Goal: Task Accomplishment & Management: Manage account settings

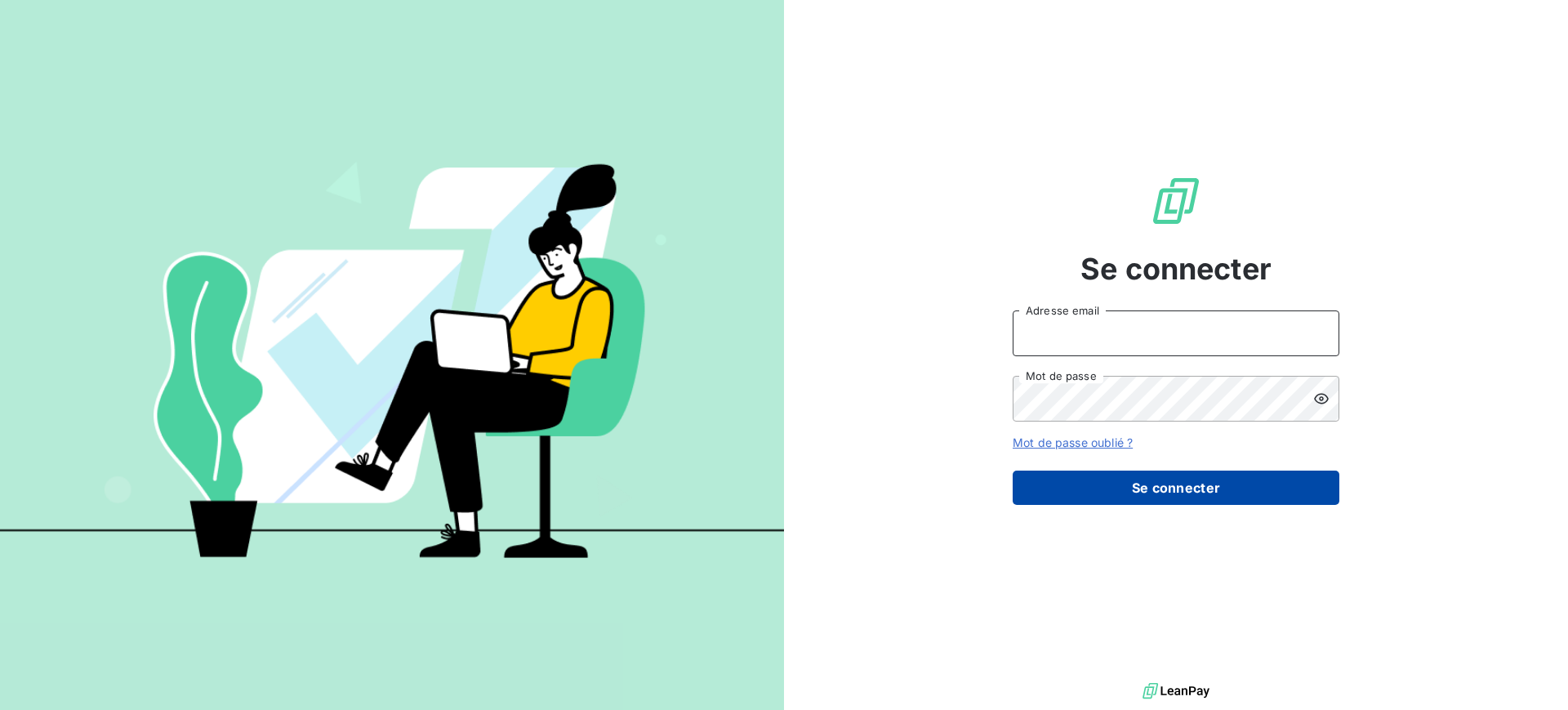
type input "[PERSON_NAME][EMAIL_ADDRESS][DOMAIN_NAME]"
click at [1169, 483] on button "Se connecter" at bounding box center [1175, 487] width 326 height 34
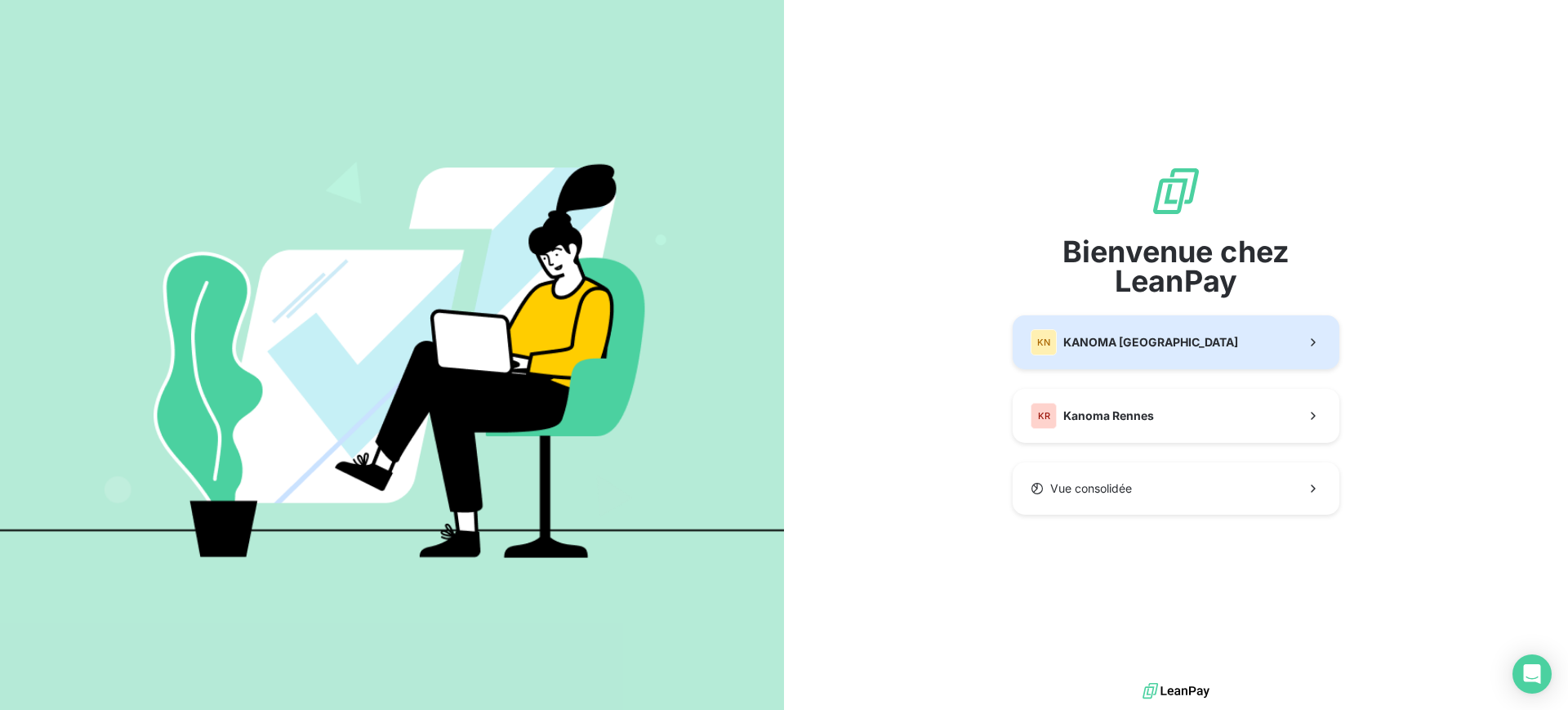
click at [1119, 331] on div "KN KANOMA [GEOGRAPHIC_DATA]" at bounding box center [1134, 342] width 207 height 26
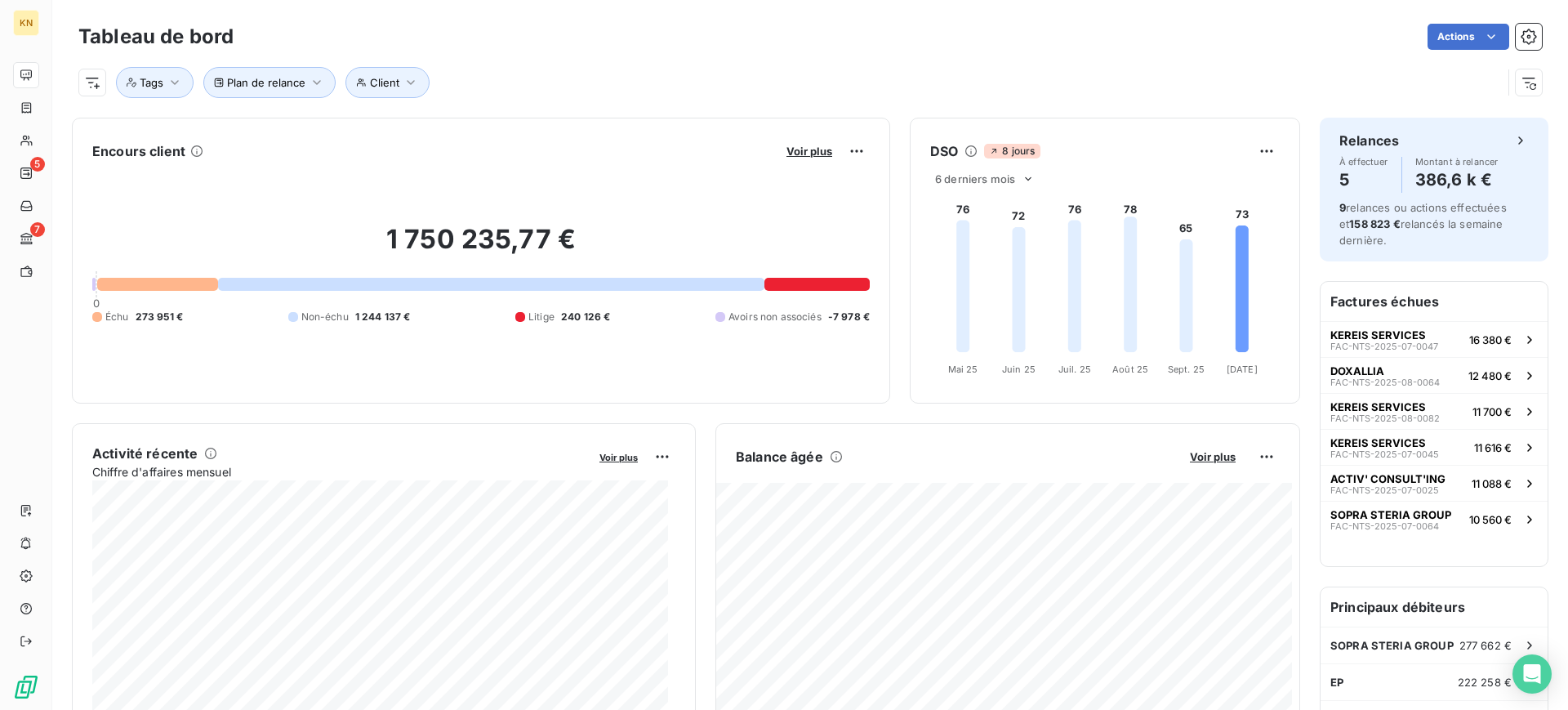
click at [782, 142] on div "Voir plus" at bounding box center [825, 152] width 88 height 26
click at [793, 152] on span "Voir plus" at bounding box center [809, 151] width 46 height 13
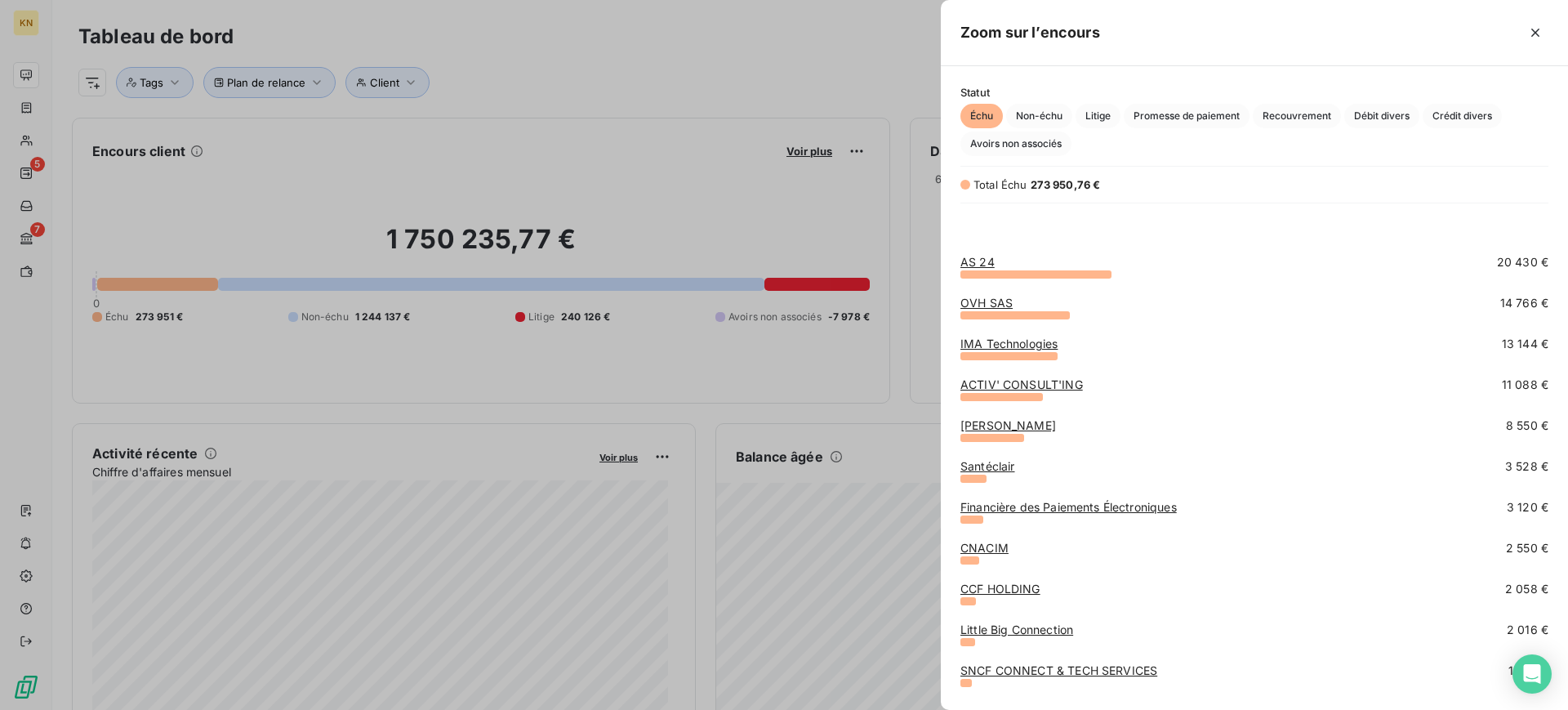
scroll to position [237, 0]
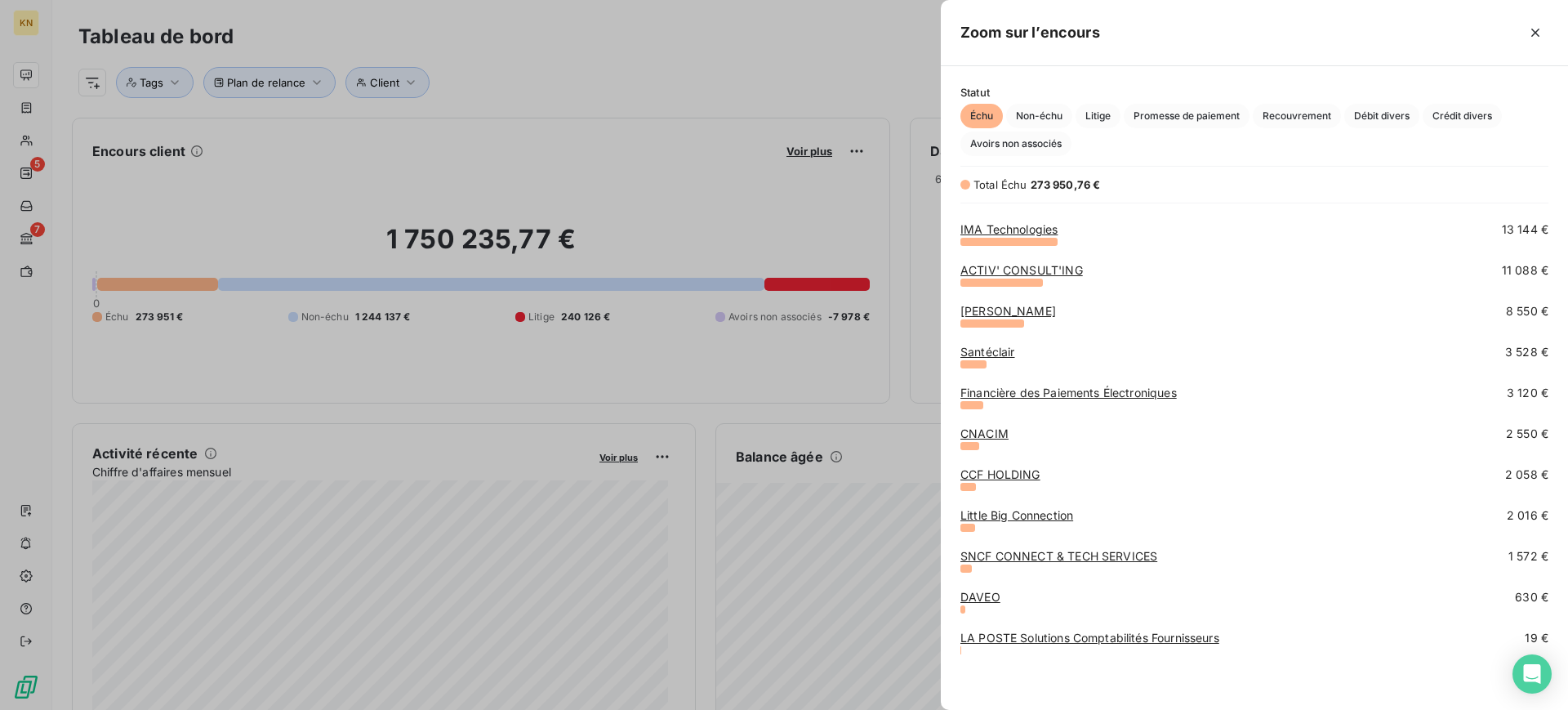
click at [26, 125] on div at bounding box center [784, 355] width 1568 height 710
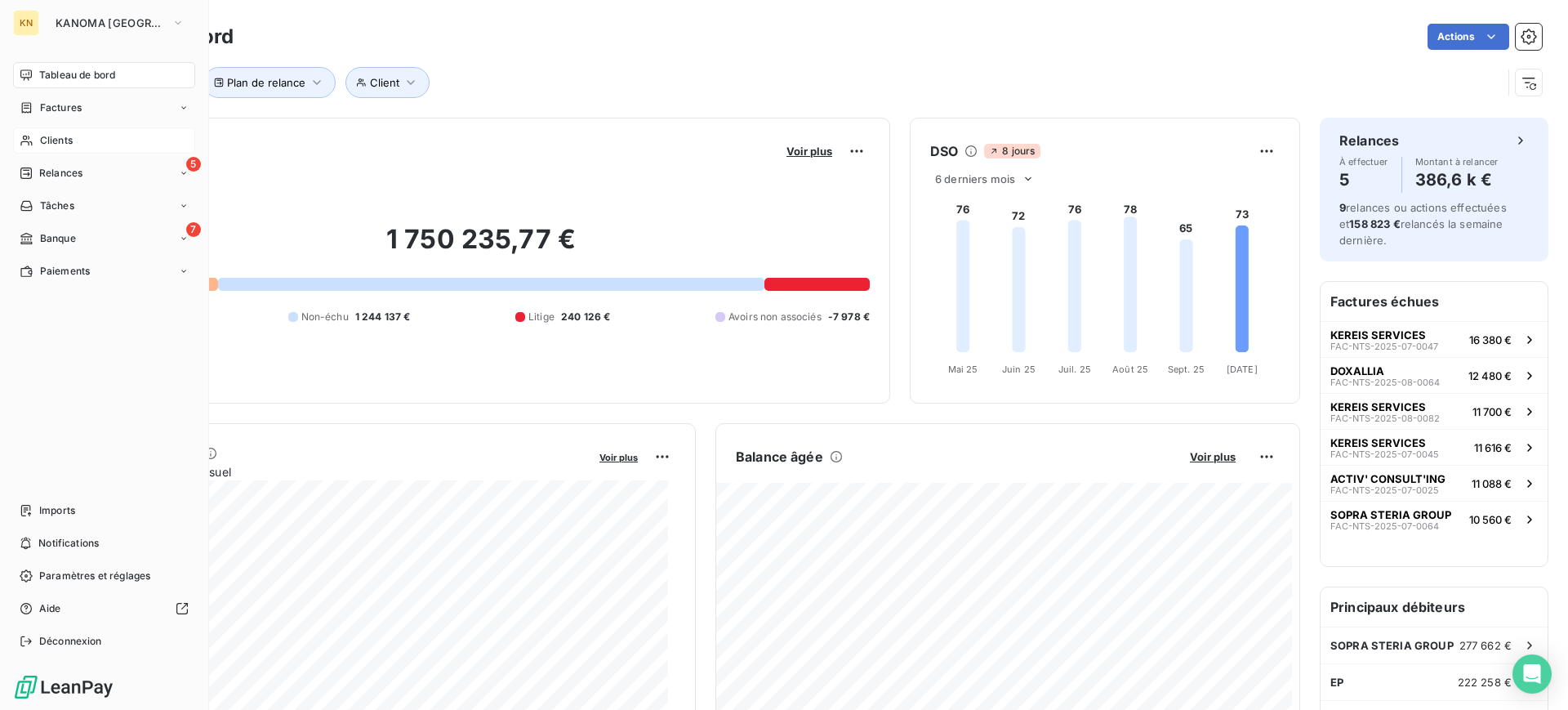
click at [52, 139] on span "Clients" at bounding box center [57, 140] width 33 height 15
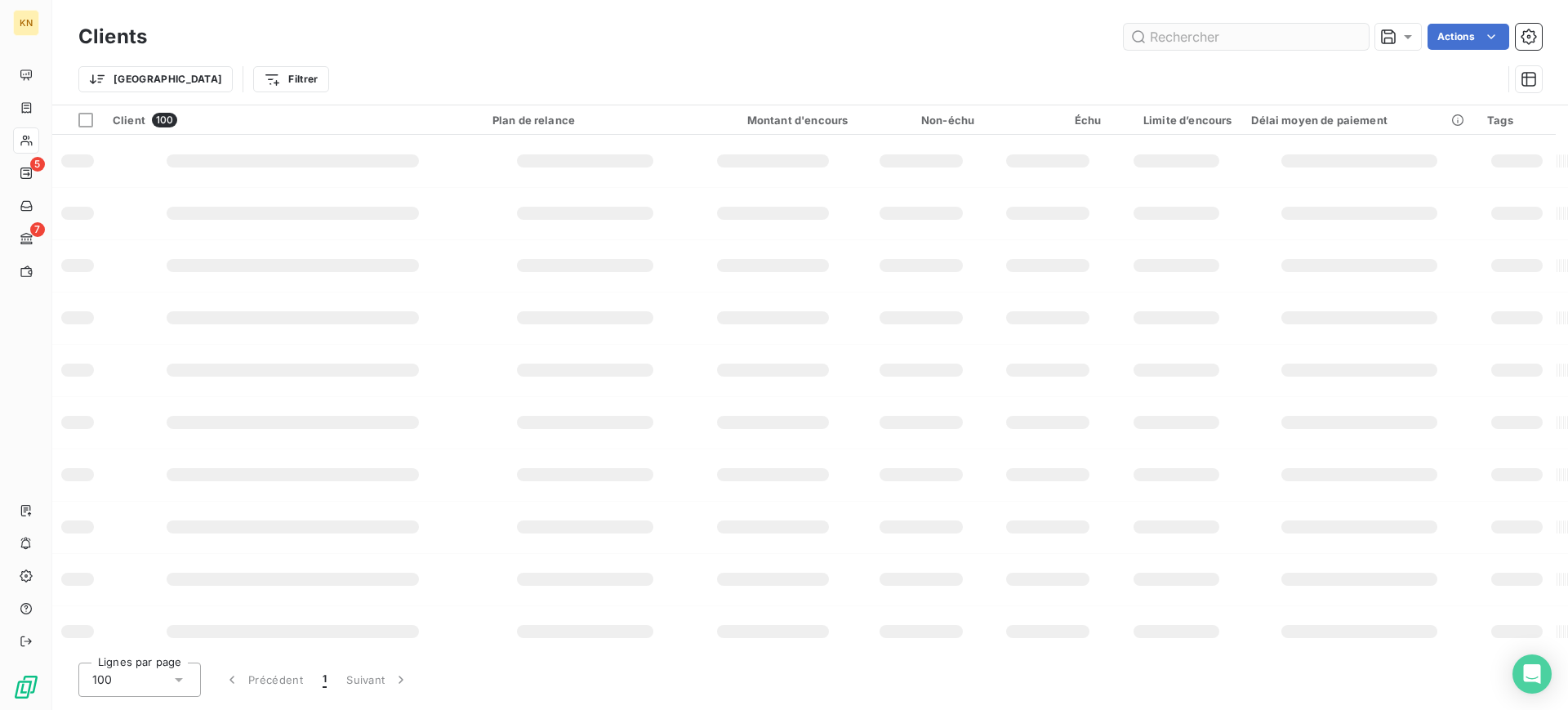
click at [1187, 38] on input "text" at bounding box center [1246, 37] width 245 height 26
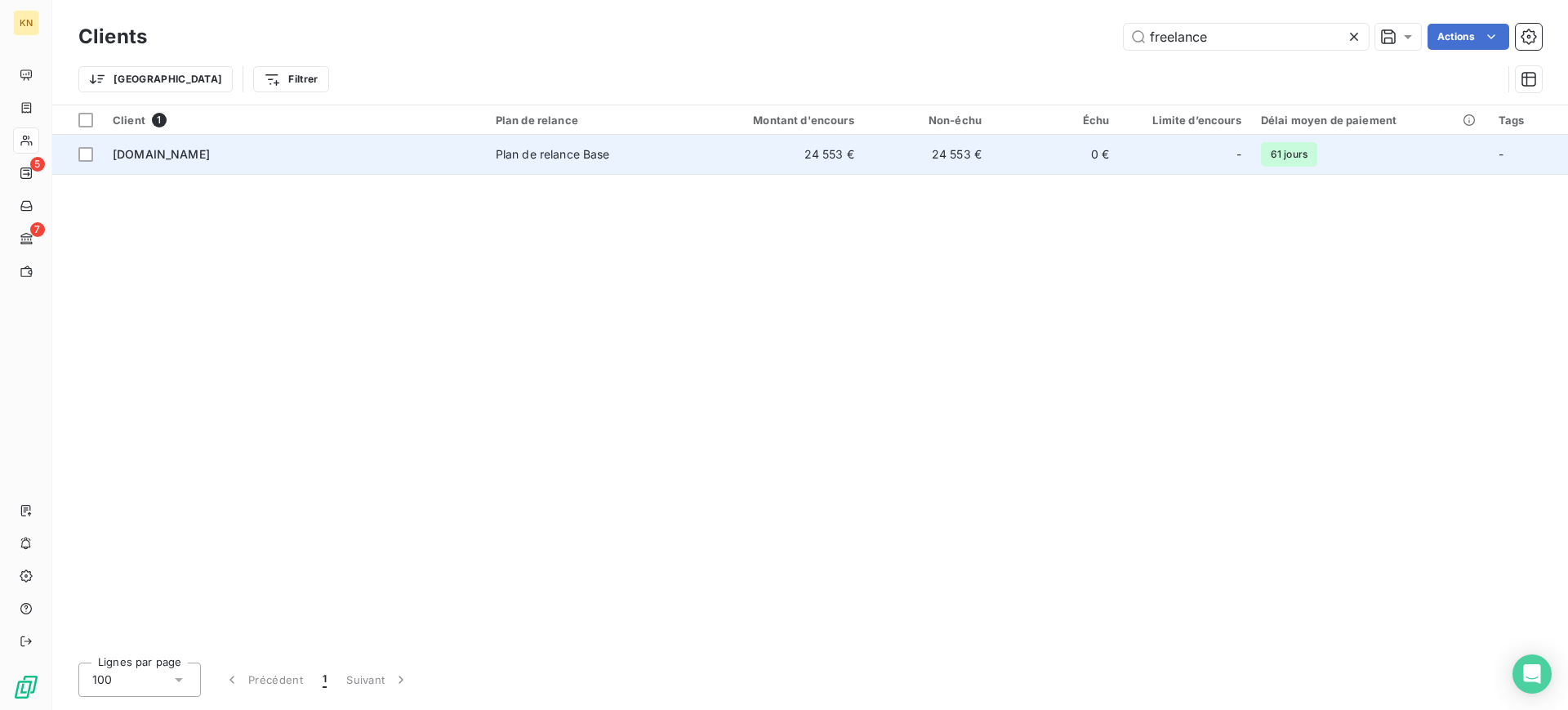
type input "freelance"
click at [856, 170] on td "24 553 €" at bounding box center [777, 154] width 171 height 39
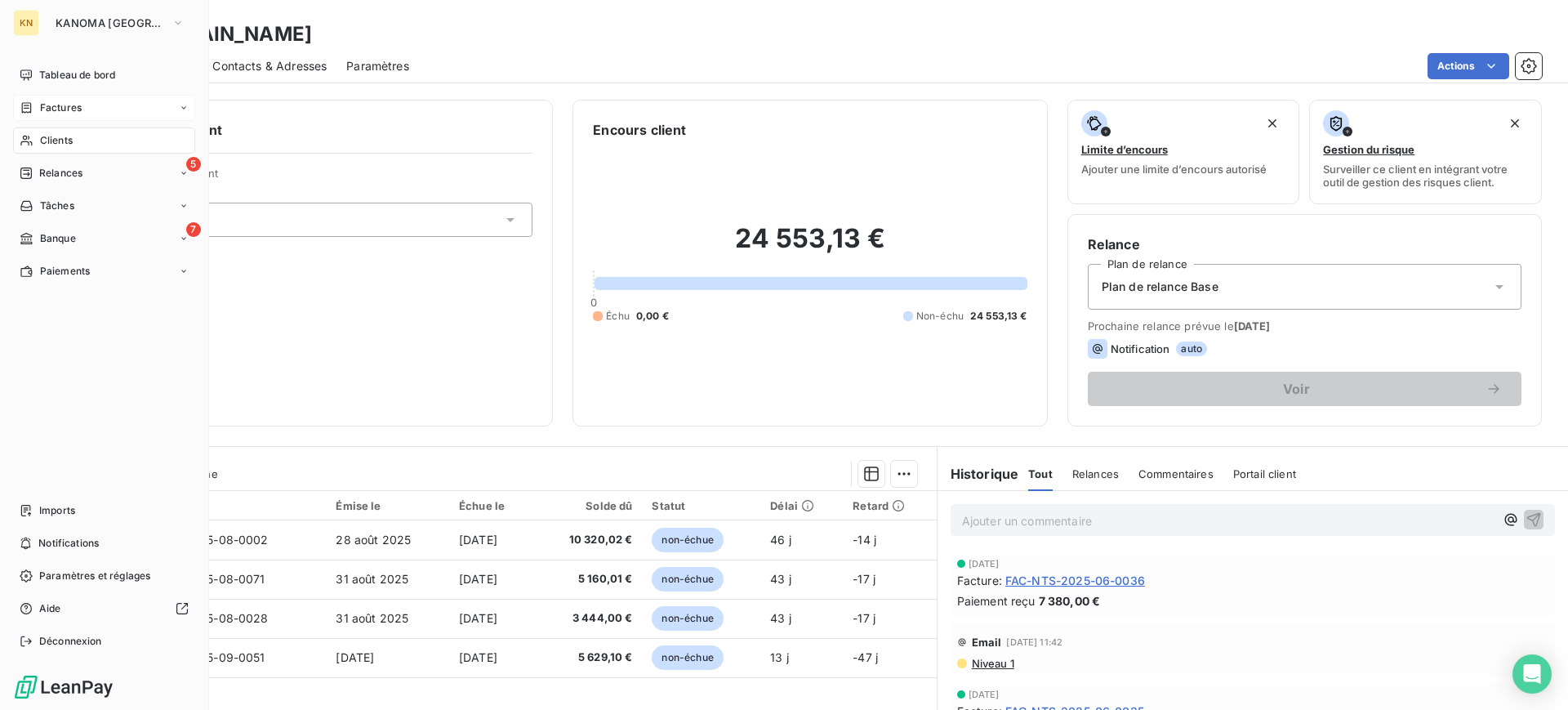
click at [91, 112] on div "Factures" at bounding box center [104, 108] width 182 height 26
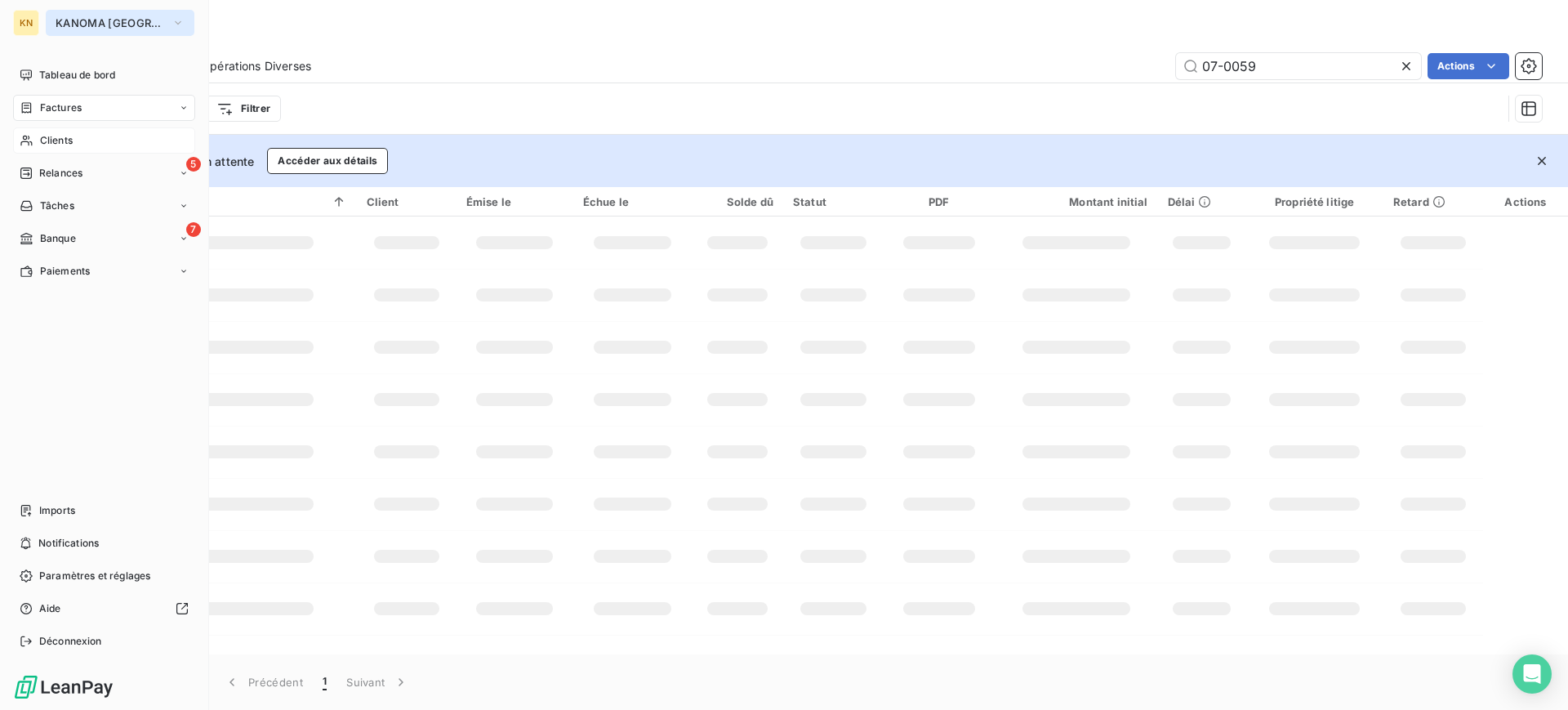
click at [83, 29] on span "KANOMA [GEOGRAPHIC_DATA]" at bounding box center [111, 23] width 110 height 13
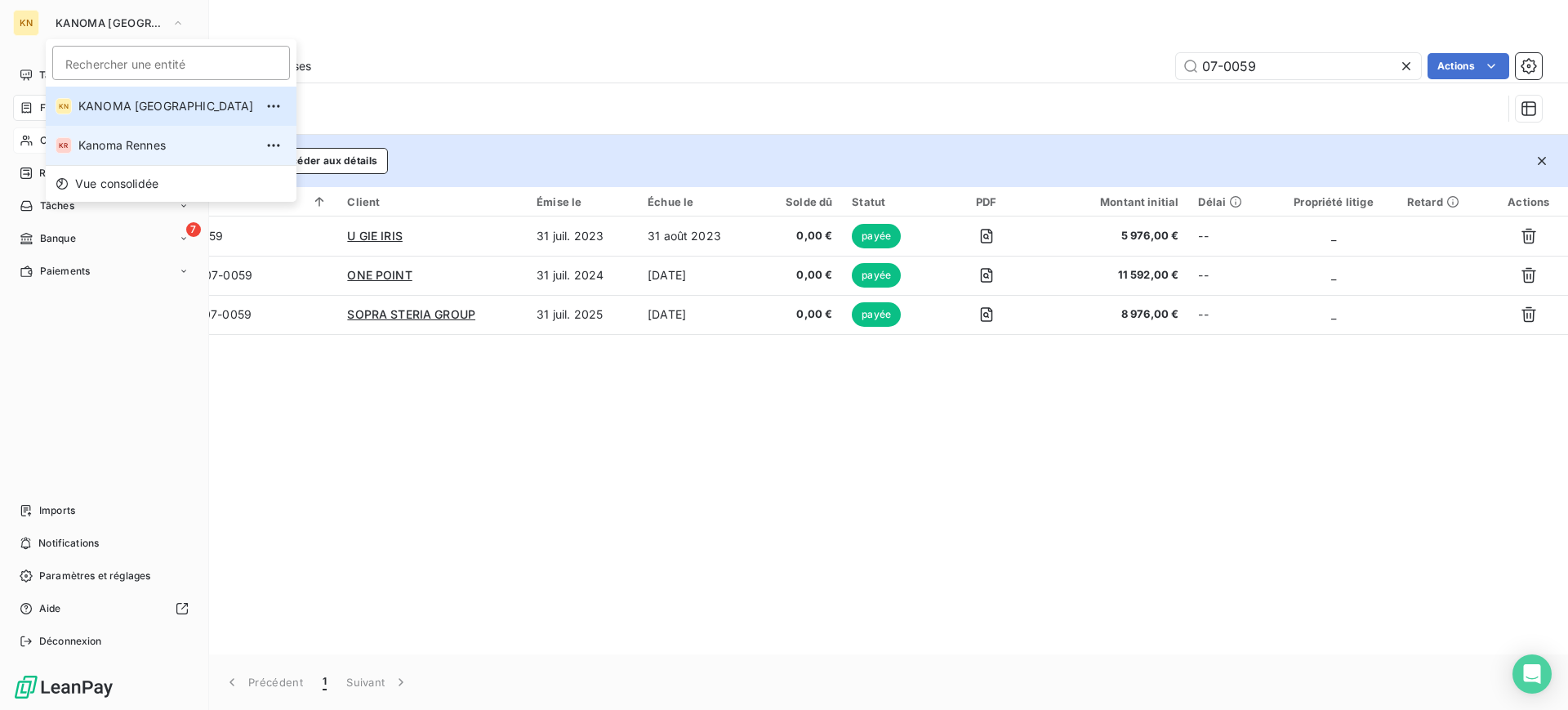
click at [125, 147] on span "Kanoma Rennes" at bounding box center [166, 145] width 176 height 17
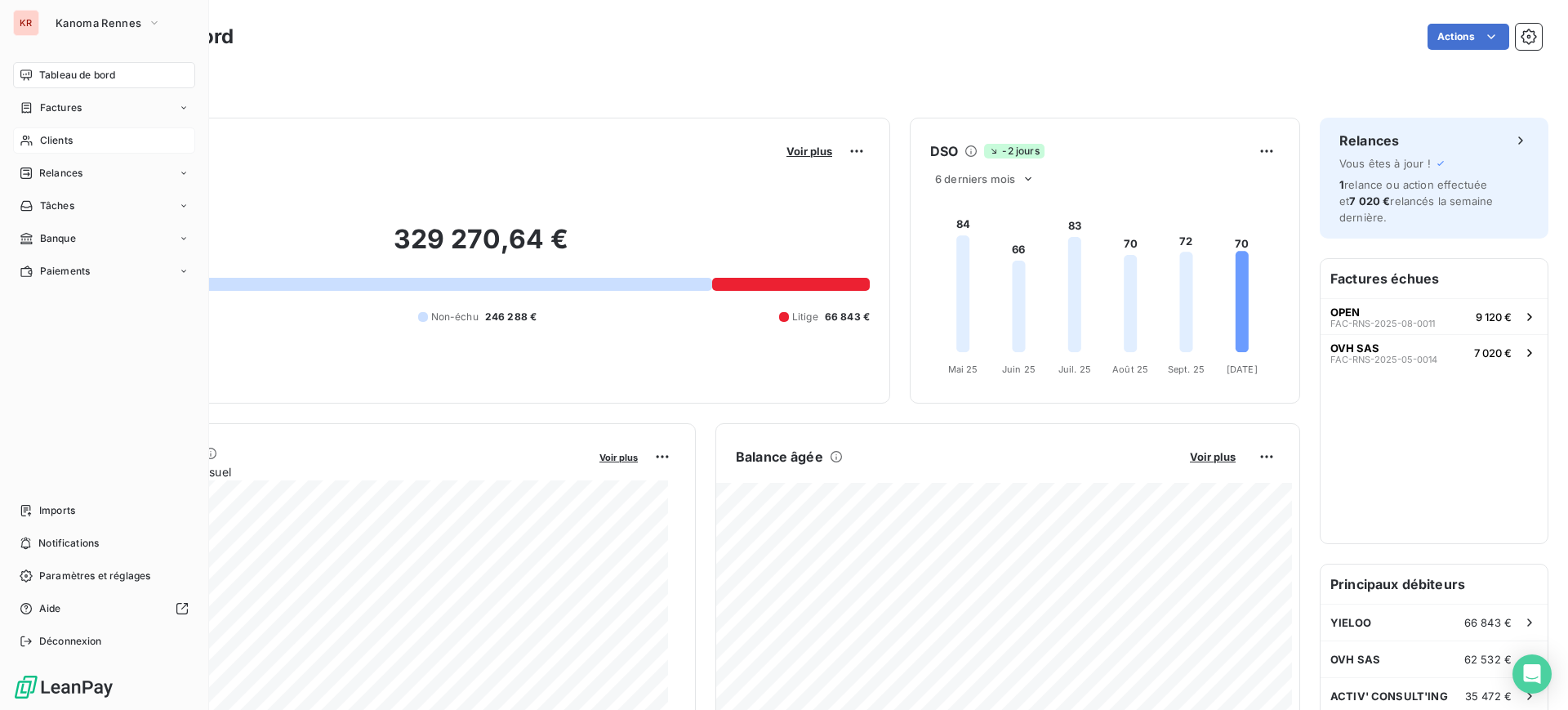
click at [83, 135] on div "Clients" at bounding box center [104, 140] width 182 height 26
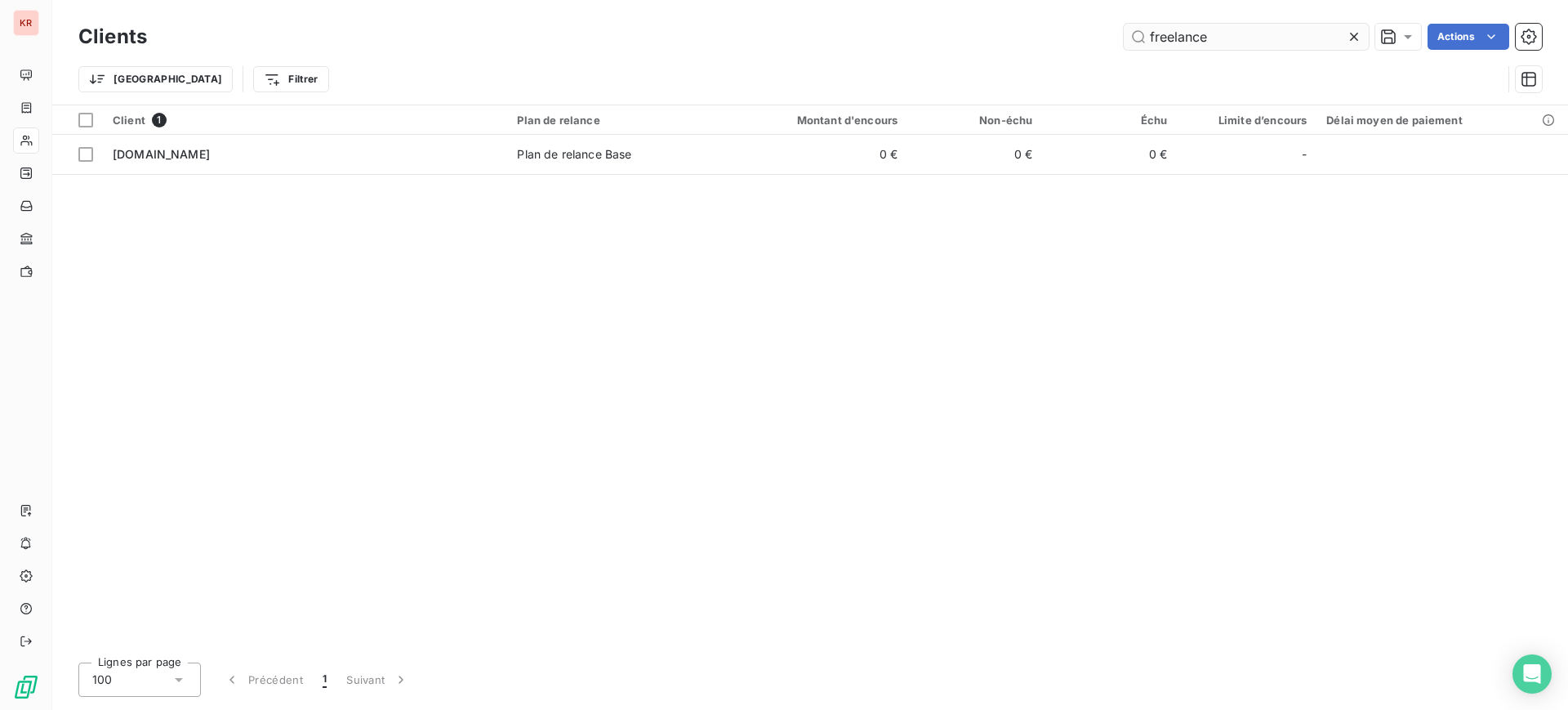
click at [1238, 43] on input "freelance" at bounding box center [1246, 37] width 245 height 26
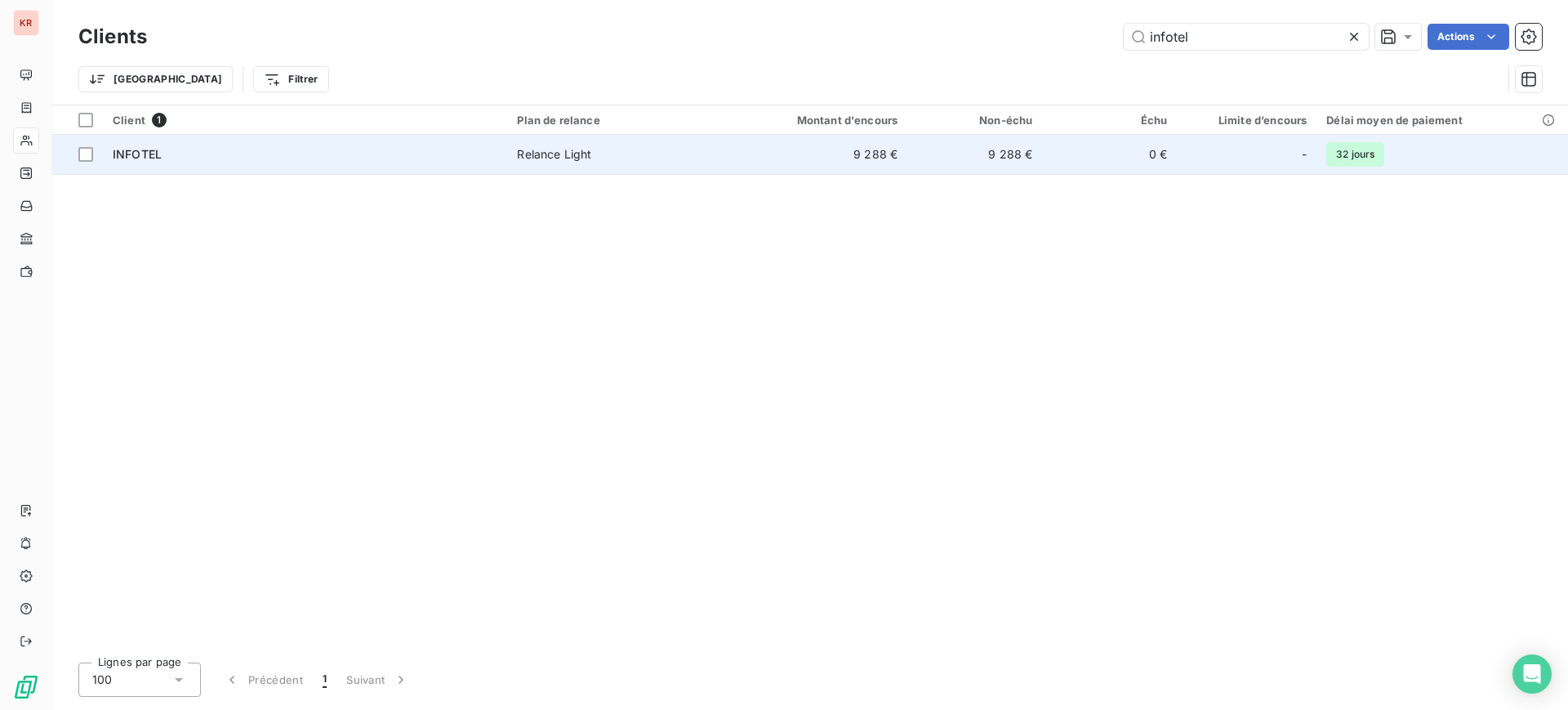
type input "infotel"
click at [691, 150] on span "Relance Light" at bounding box center [616, 154] width 199 height 17
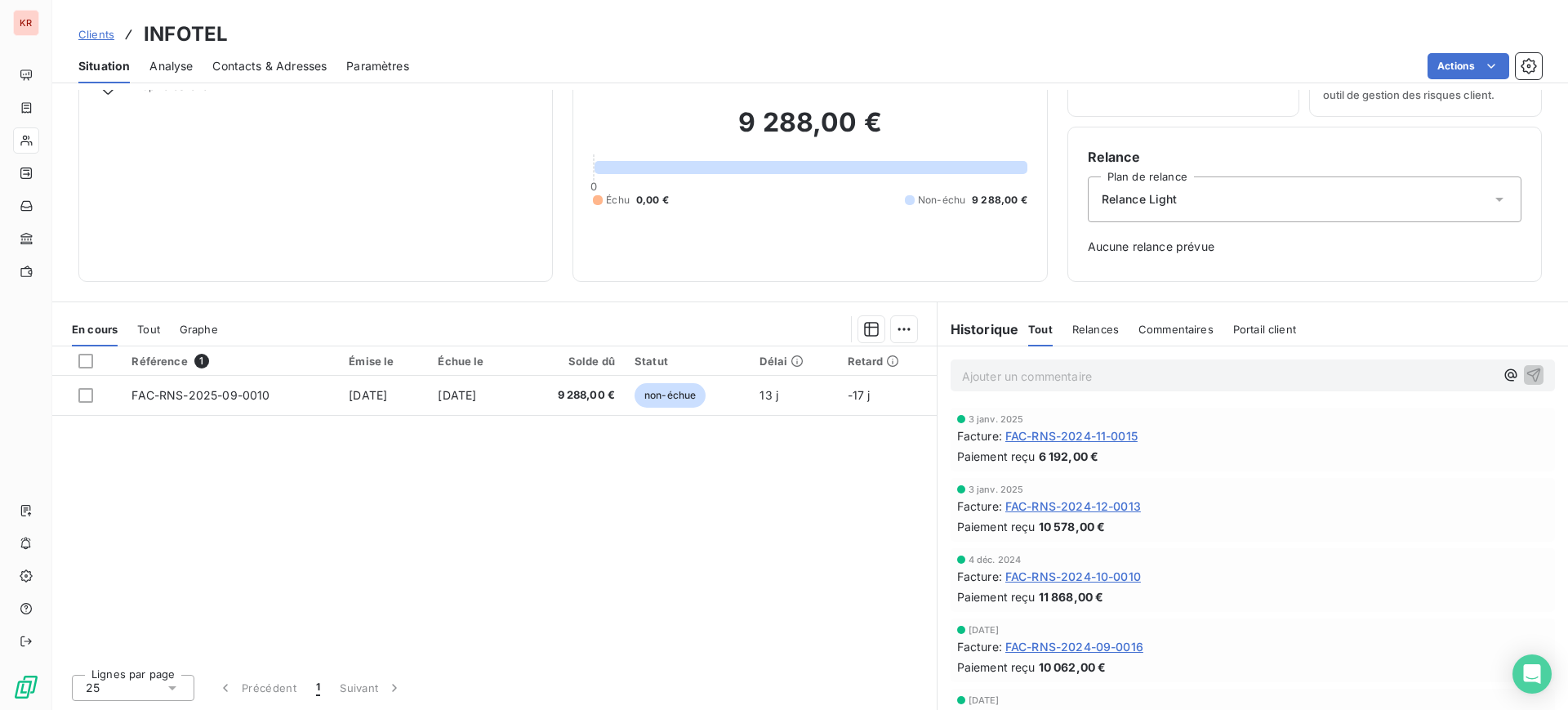
scroll to position [715, 0]
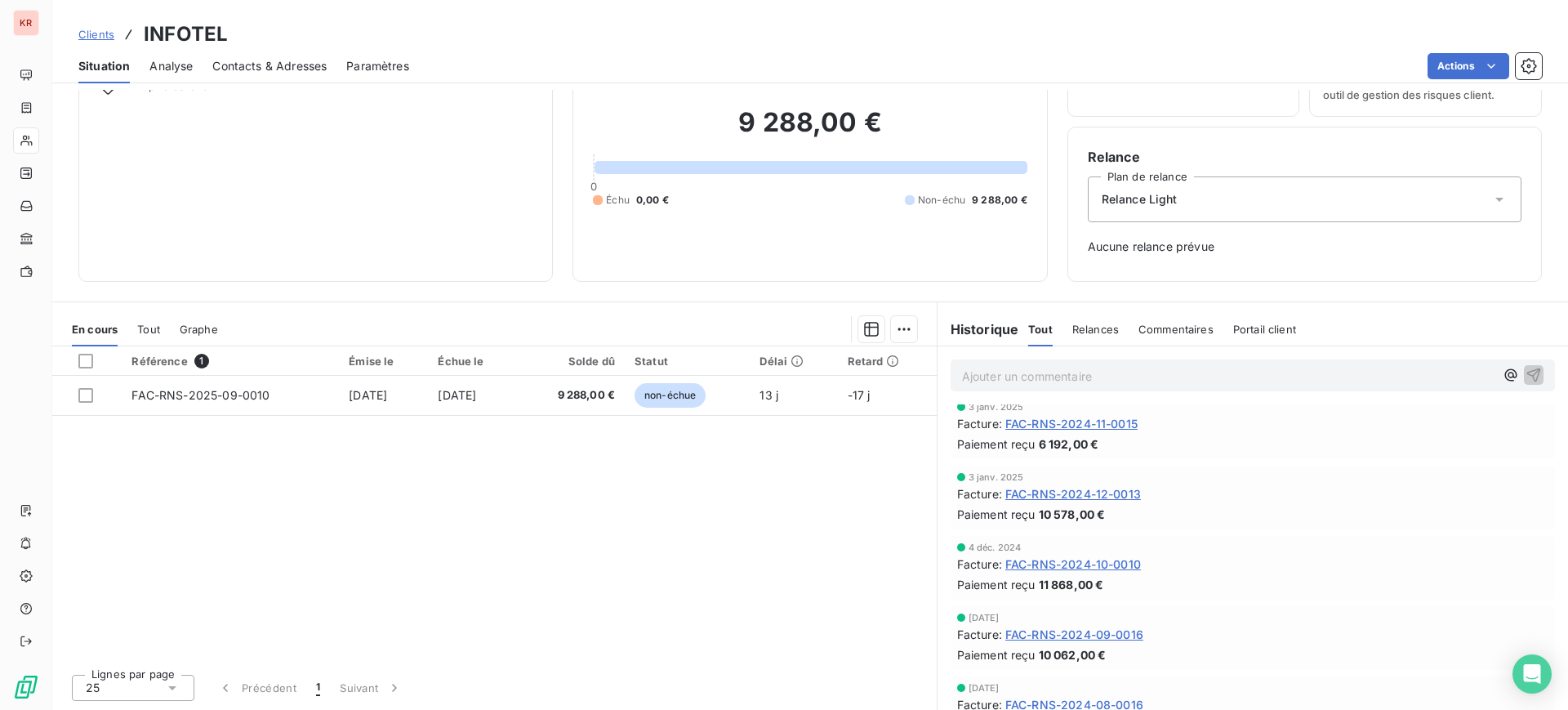
click at [151, 328] on span "Tout" at bounding box center [149, 329] width 23 height 13
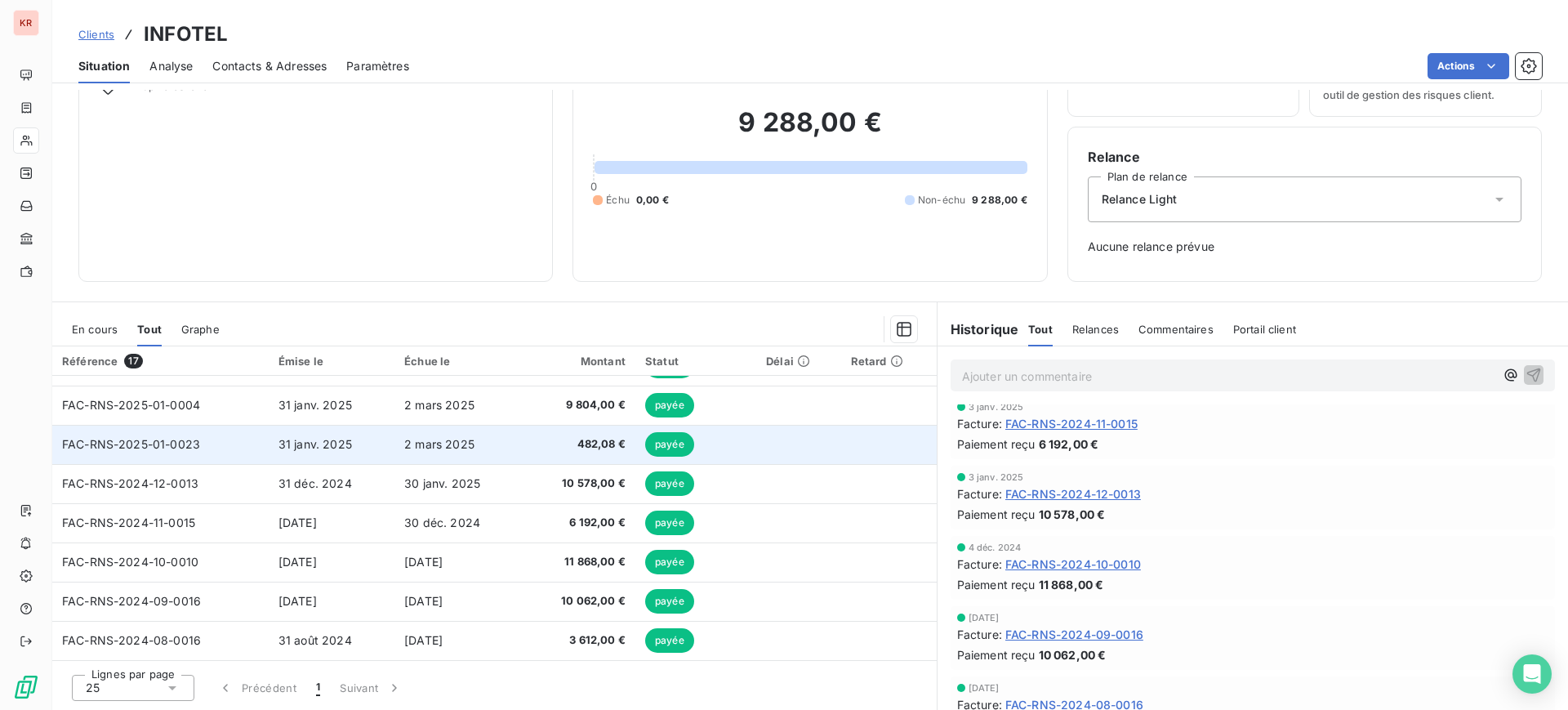
scroll to position [178, 0]
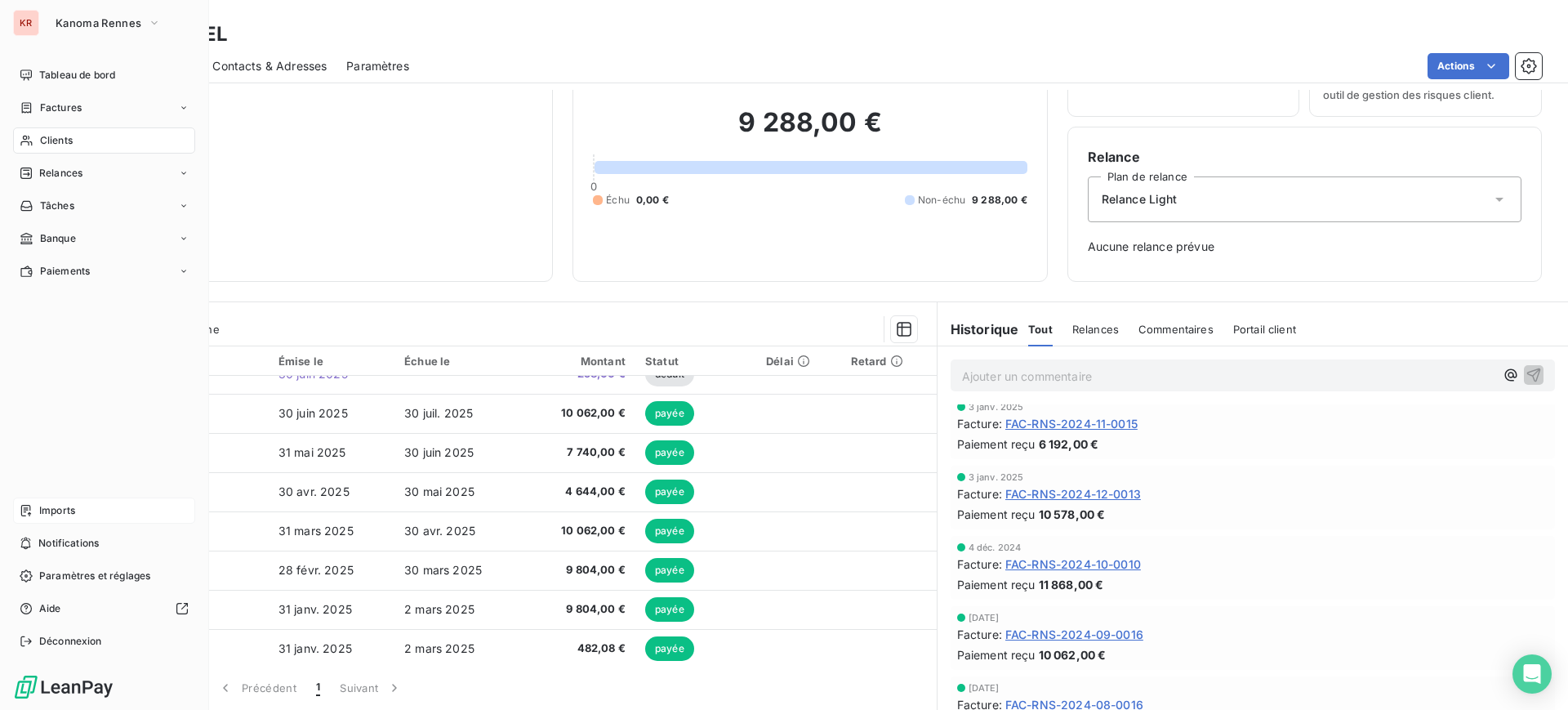
click at [62, 505] on span "Imports" at bounding box center [57, 511] width 36 height 15
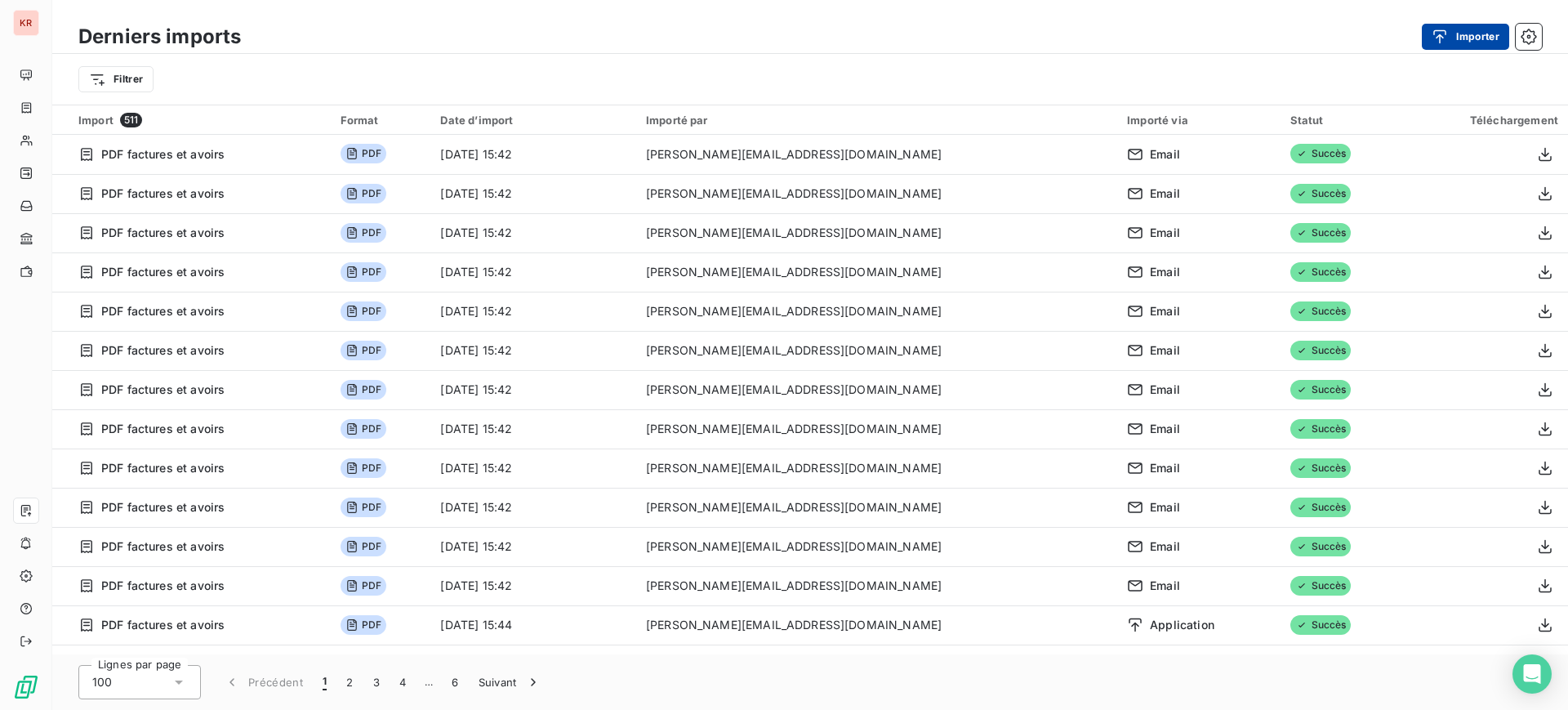
click at [1457, 44] on button "Importer" at bounding box center [1465, 37] width 87 height 26
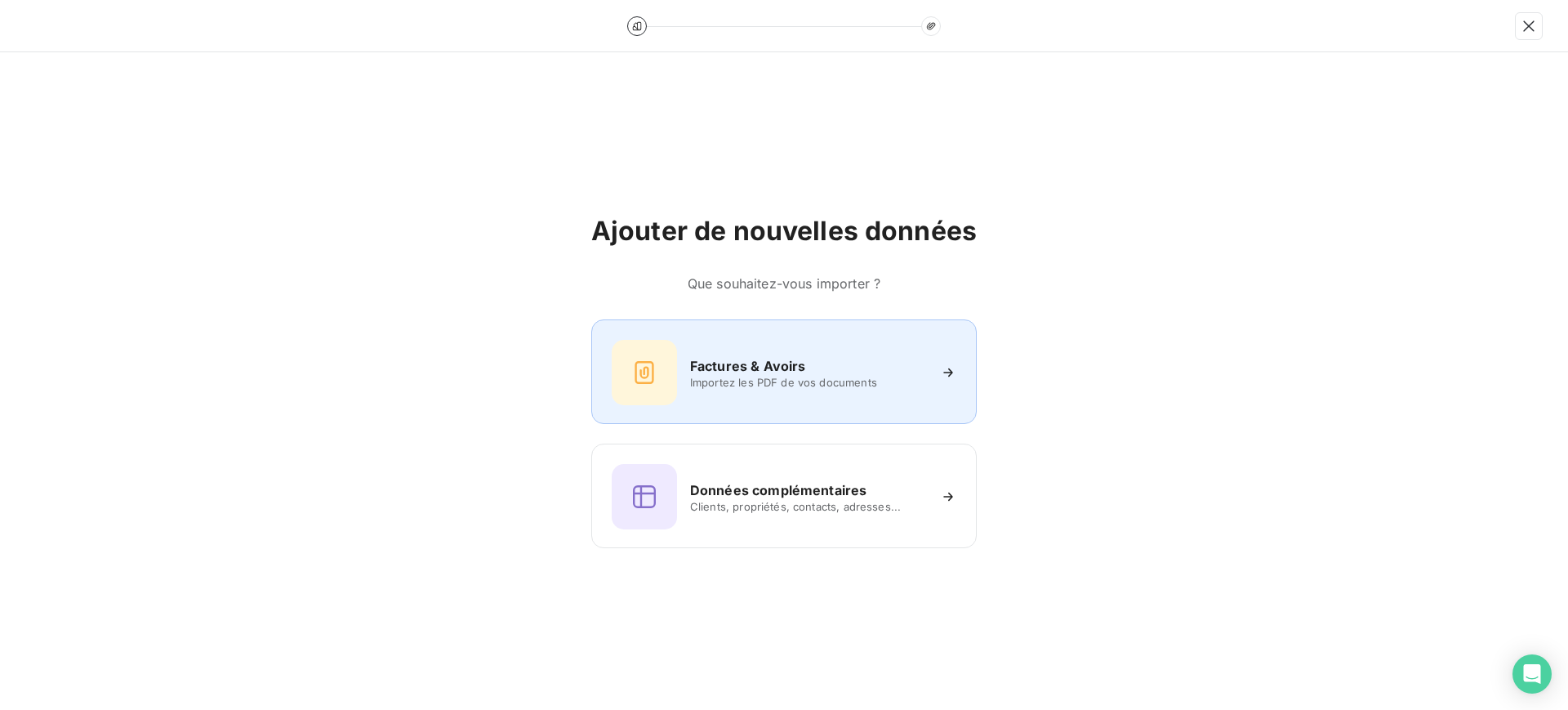
click at [694, 364] on h6 "Factures & Avoirs" at bounding box center [748, 366] width 116 height 20
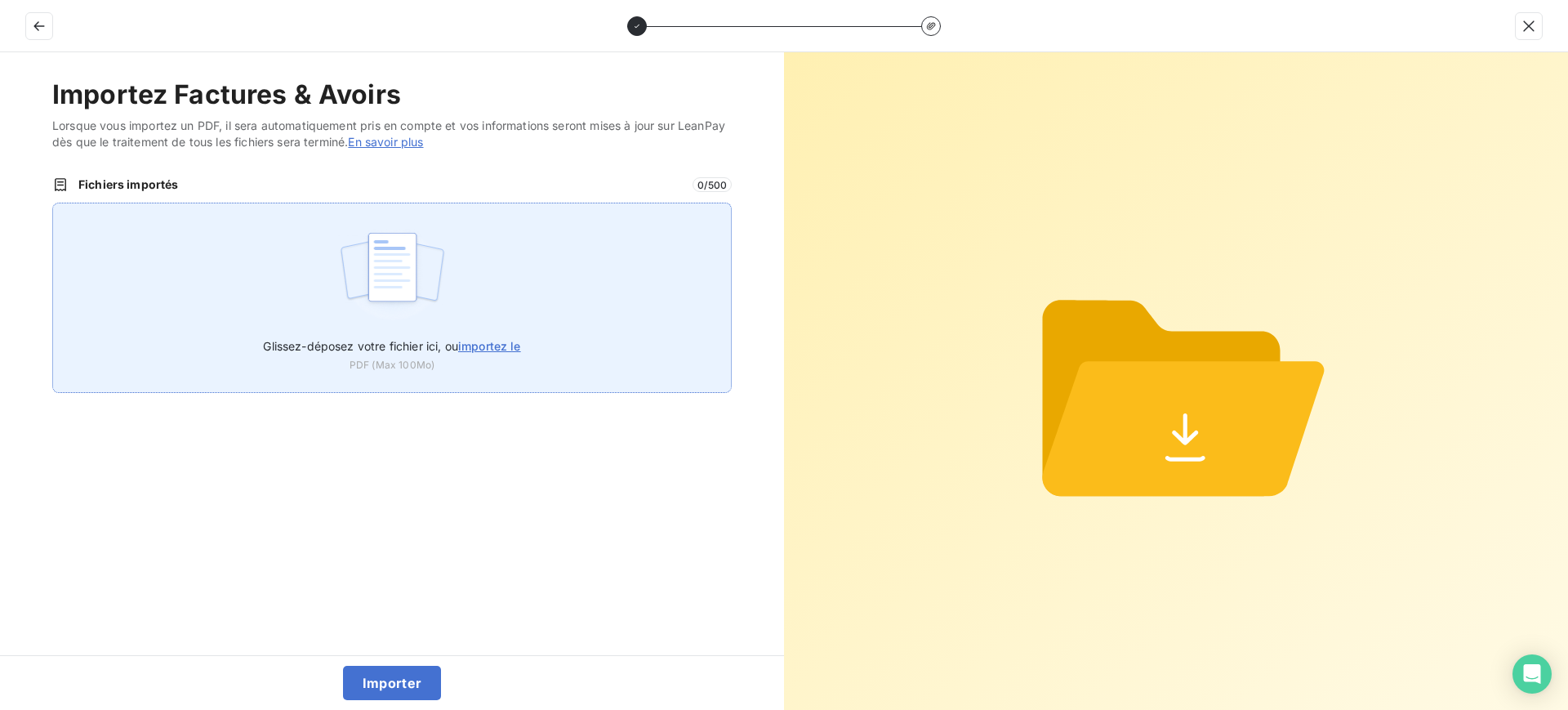
click at [524, 335] on div "Glissez-déposez votre fichier ici, ou importez le PDF (Max 100Mo)" at bounding box center [392, 298] width 679 height 191
type input "C:\fakepath\AVO-NTS-2025-03-0002 (1).pdf"
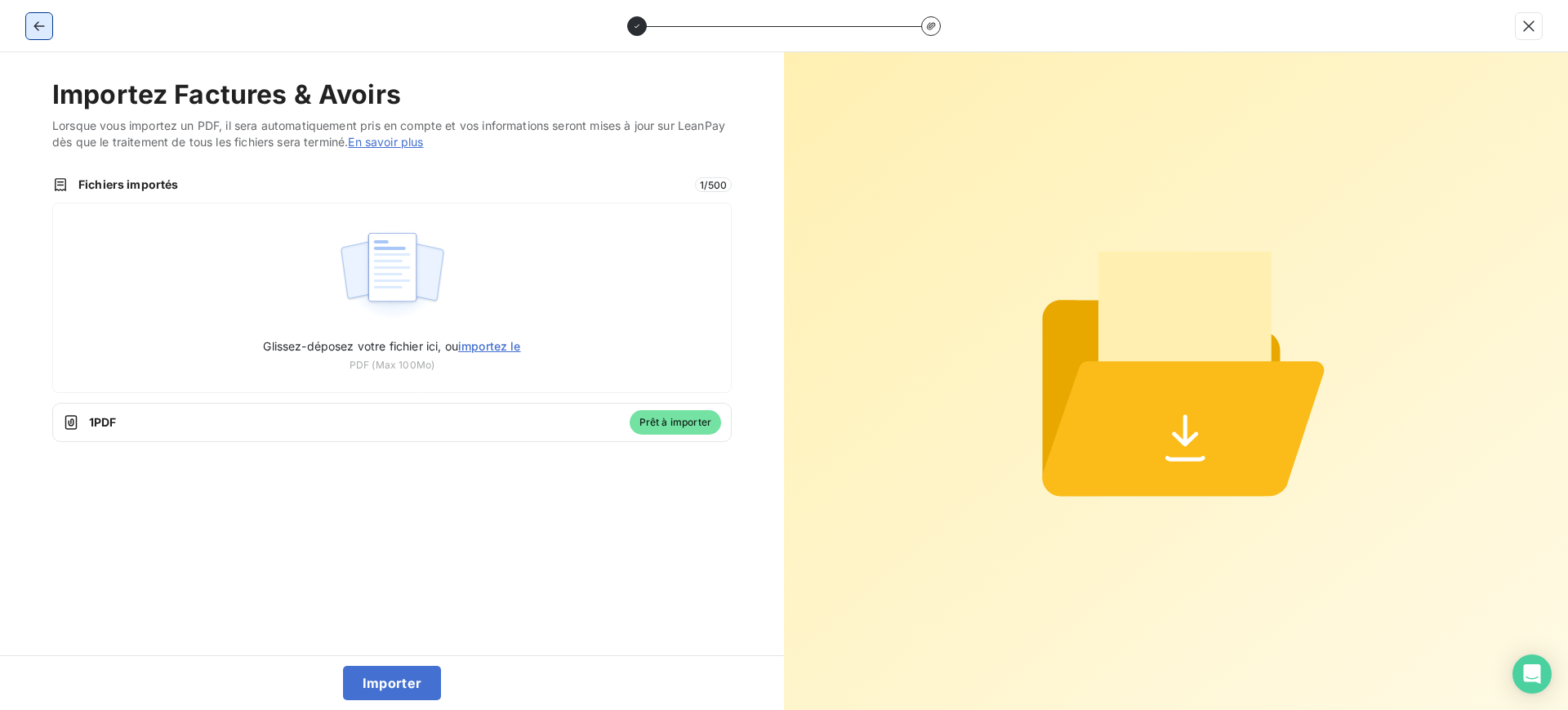
click at [44, 20] on icon "button" at bounding box center [39, 26] width 17 height 17
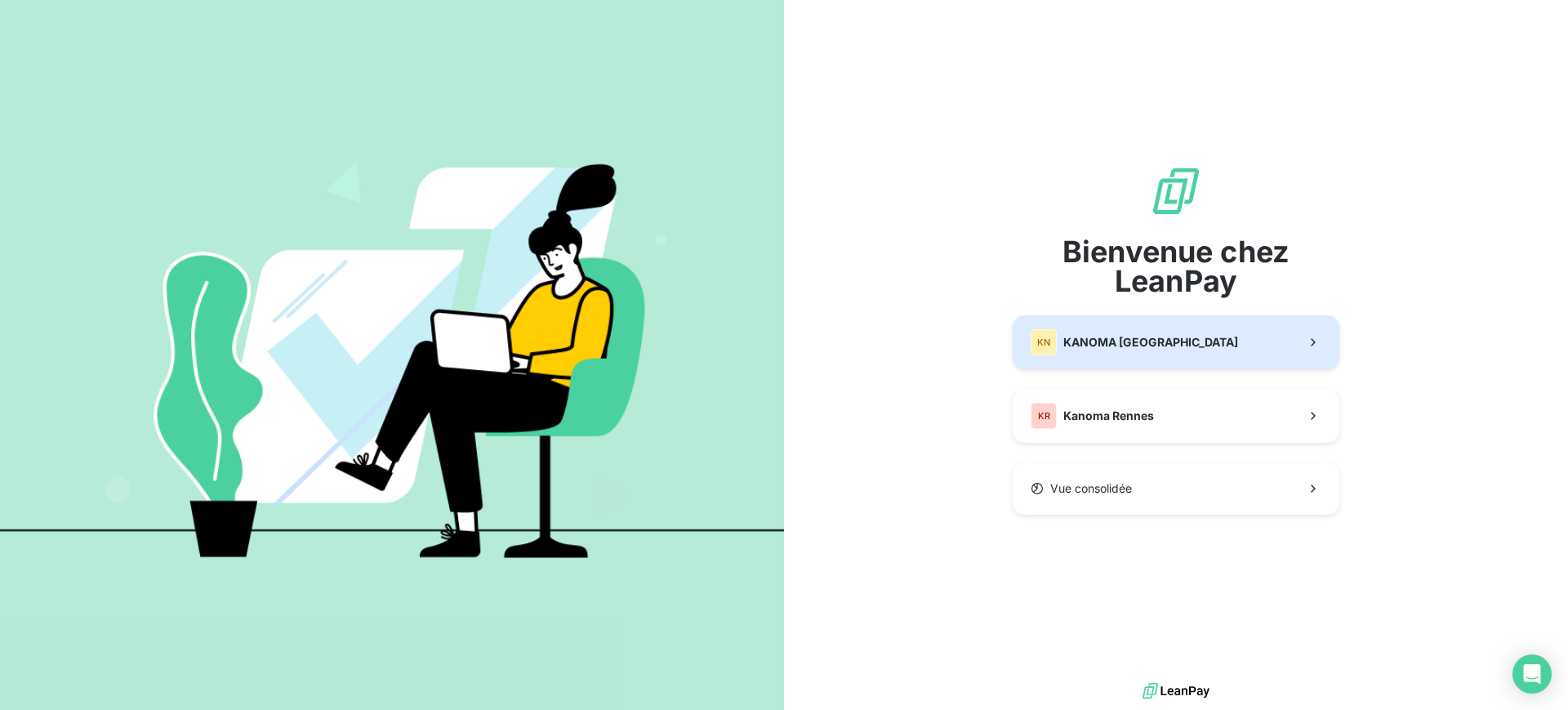
click at [1137, 335] on span "KANOMA [GEOGRAPHIC_DATA]" at bounding box center [1150, 342] width 175 height 17
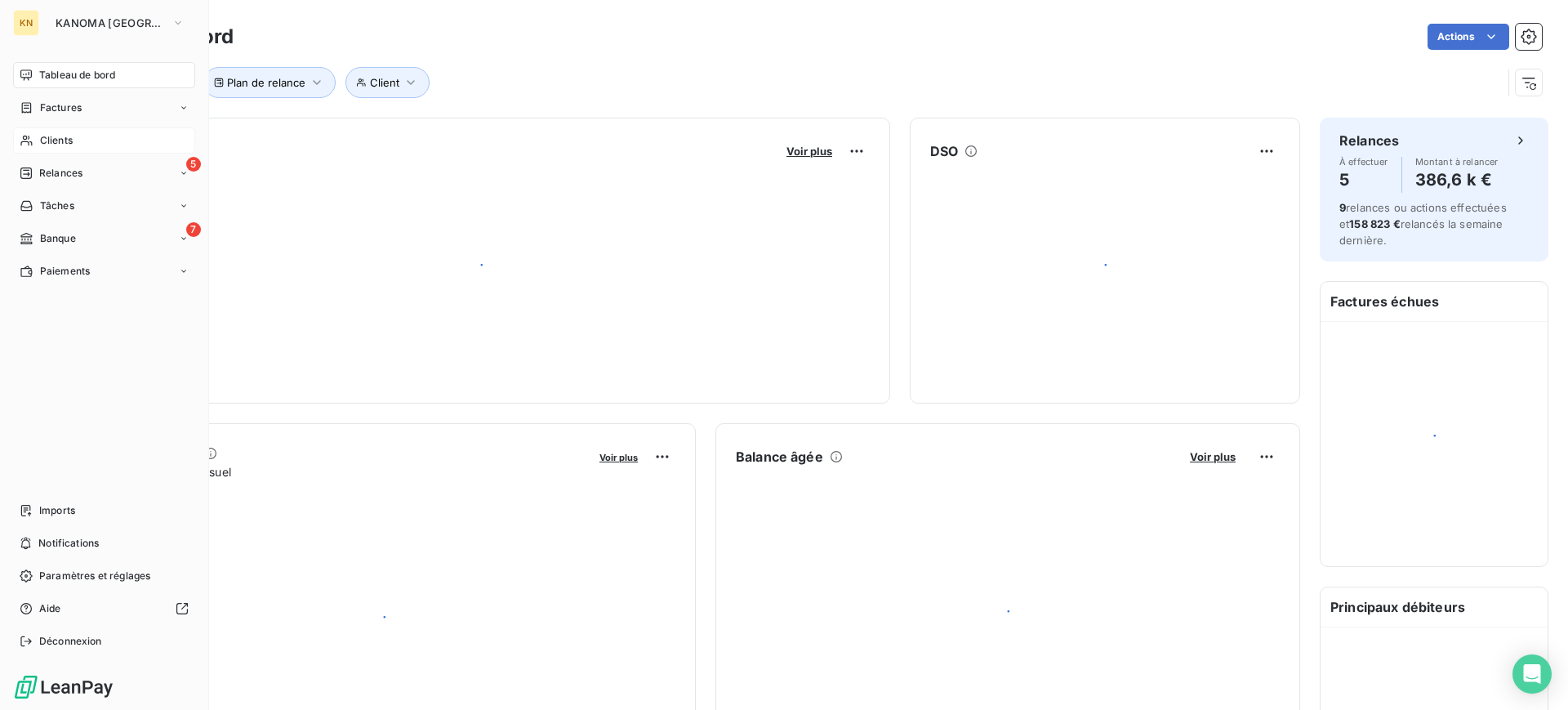
click at [71, 134] on span "Clients" at bounding box center [57, 140] width 33 height 15
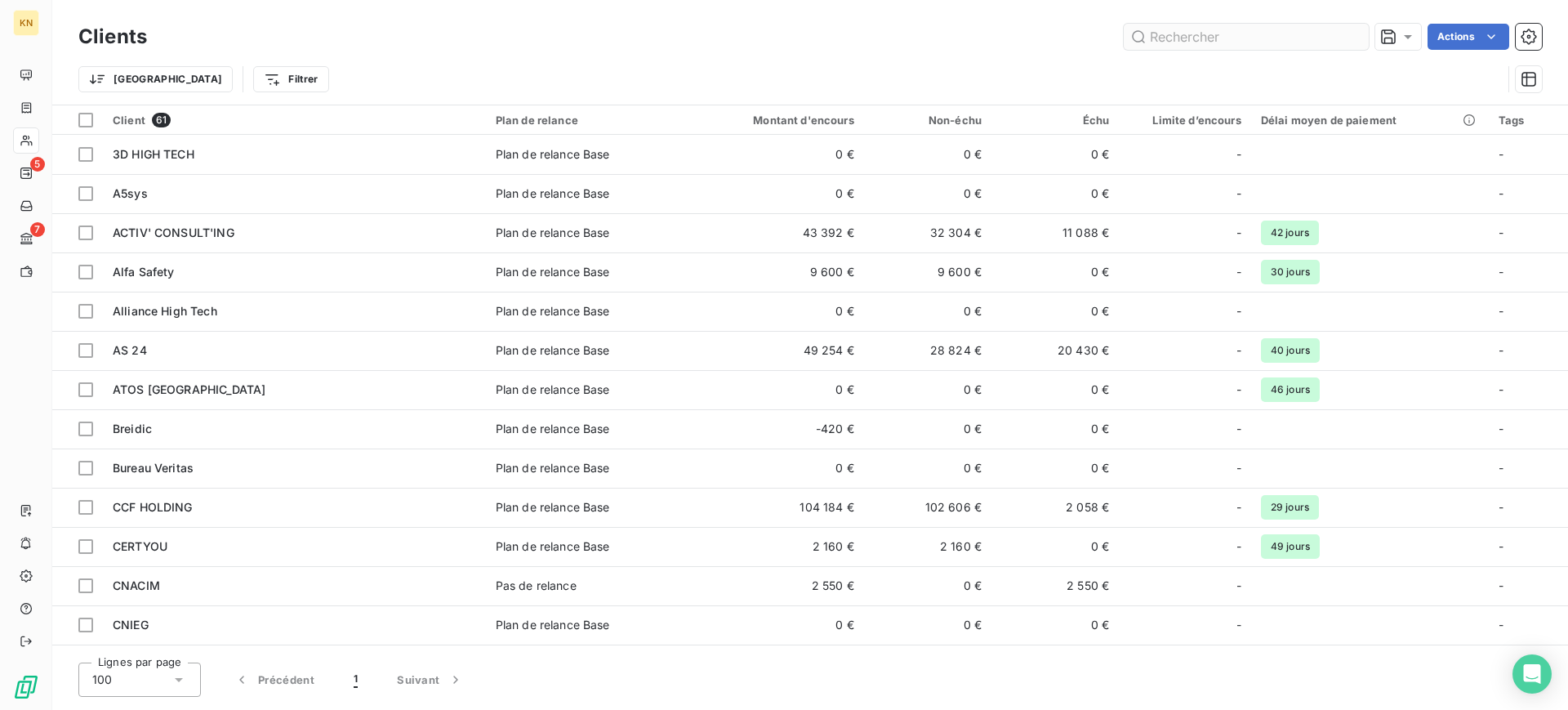
click at [1282, 36] on input "text" at bounding box center [1246, 37] width 245 height 26
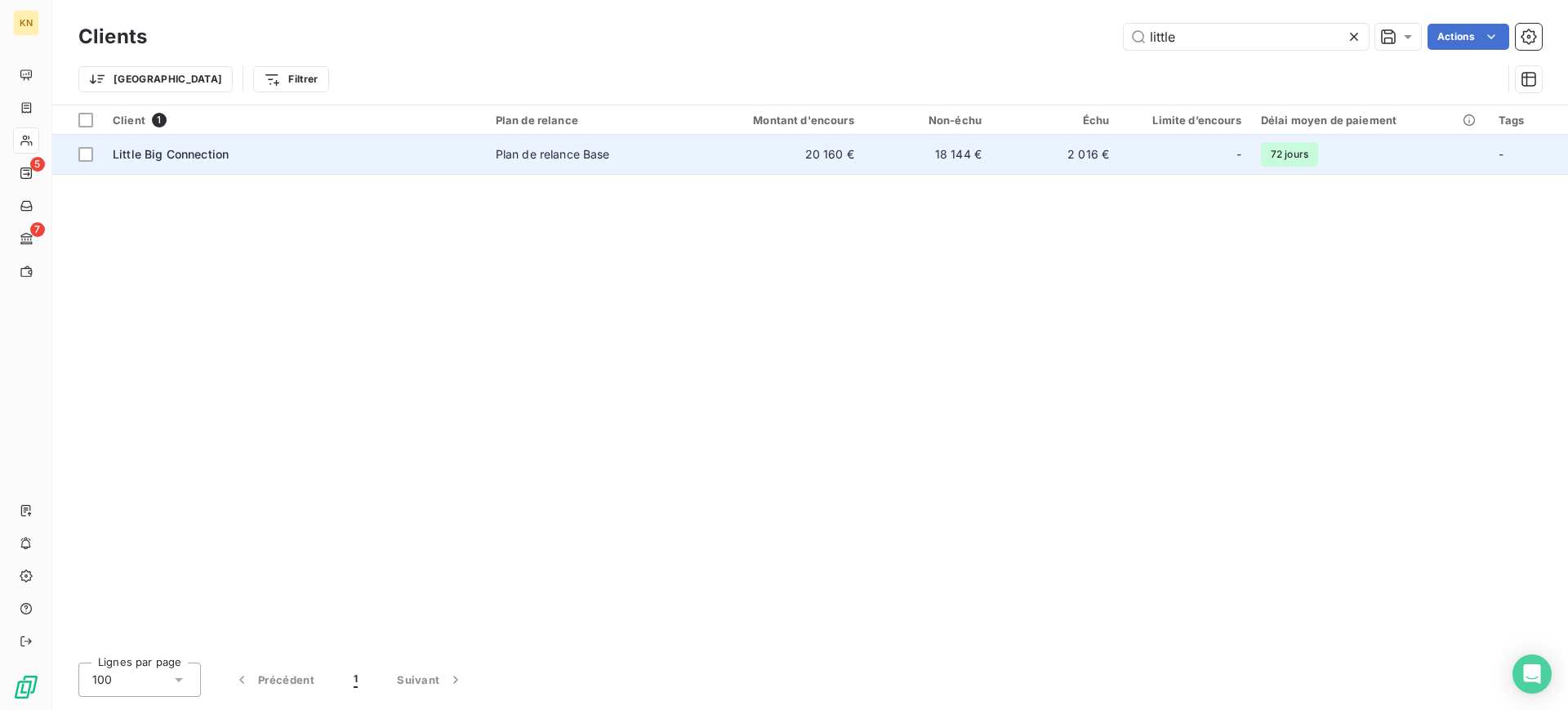
type input "little"
click at [569, 157] on div "Plan de relance Base" at bounding box center [552, 154] width 114 height 17
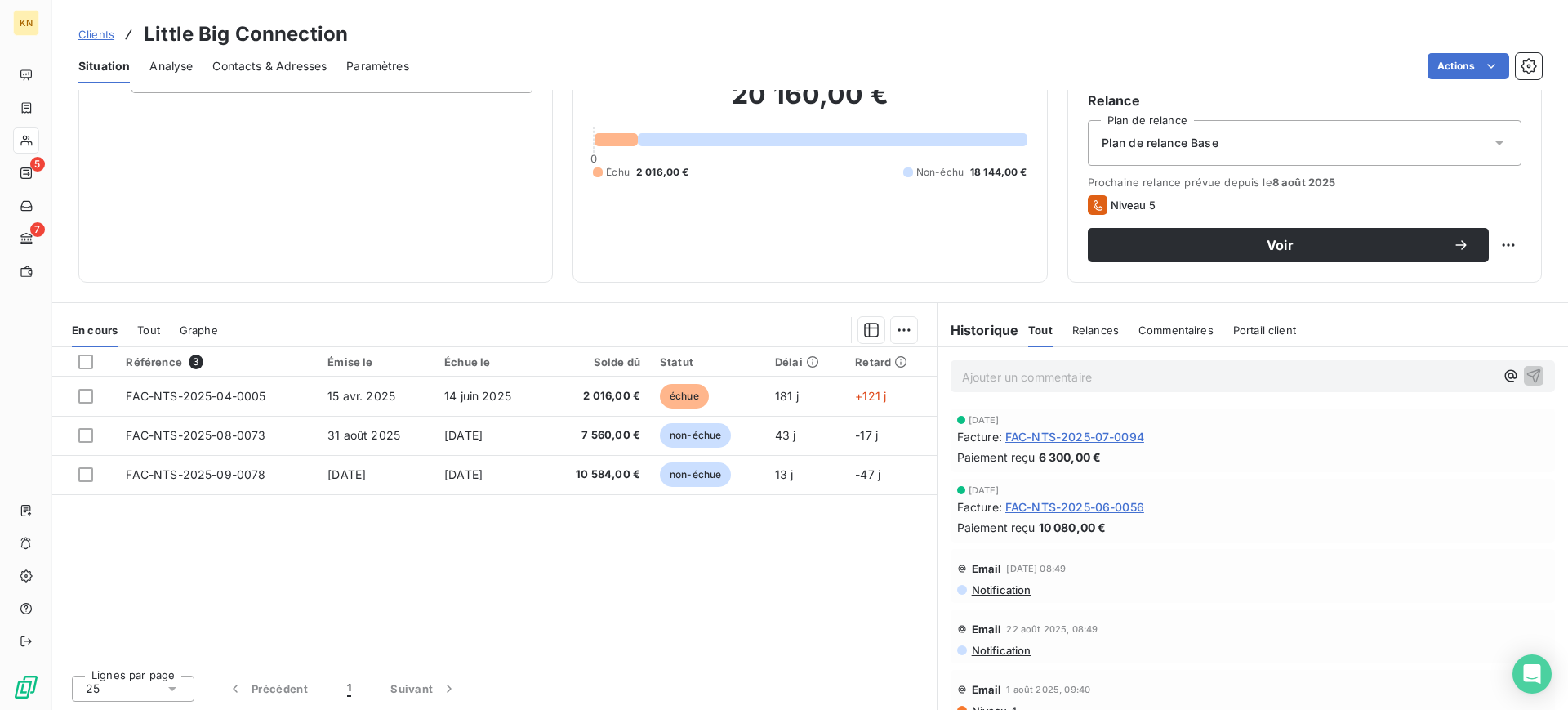
scroll to position [145, 0]
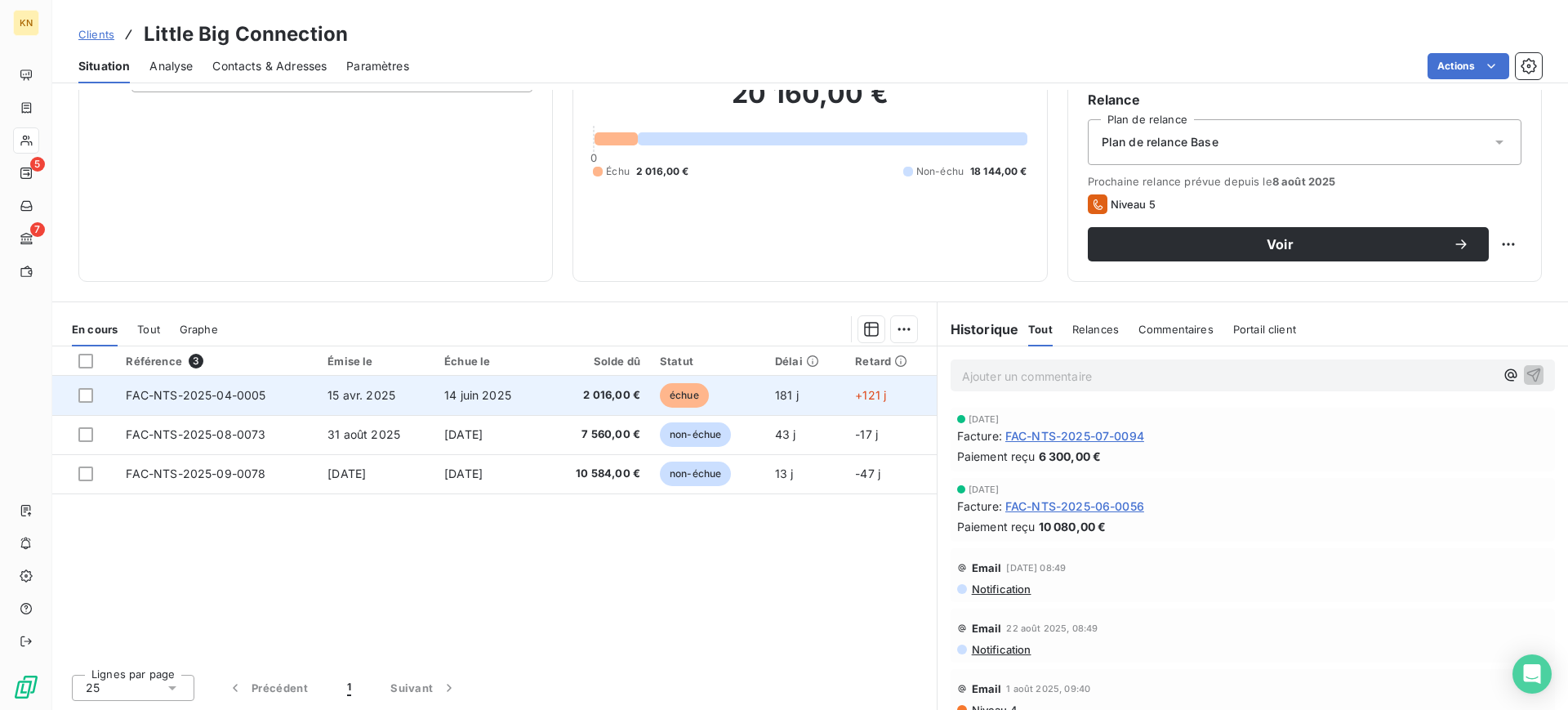
click at [441, 402] on td "14 juin 2025" at bounding box center [489, 395] width 110 height 39
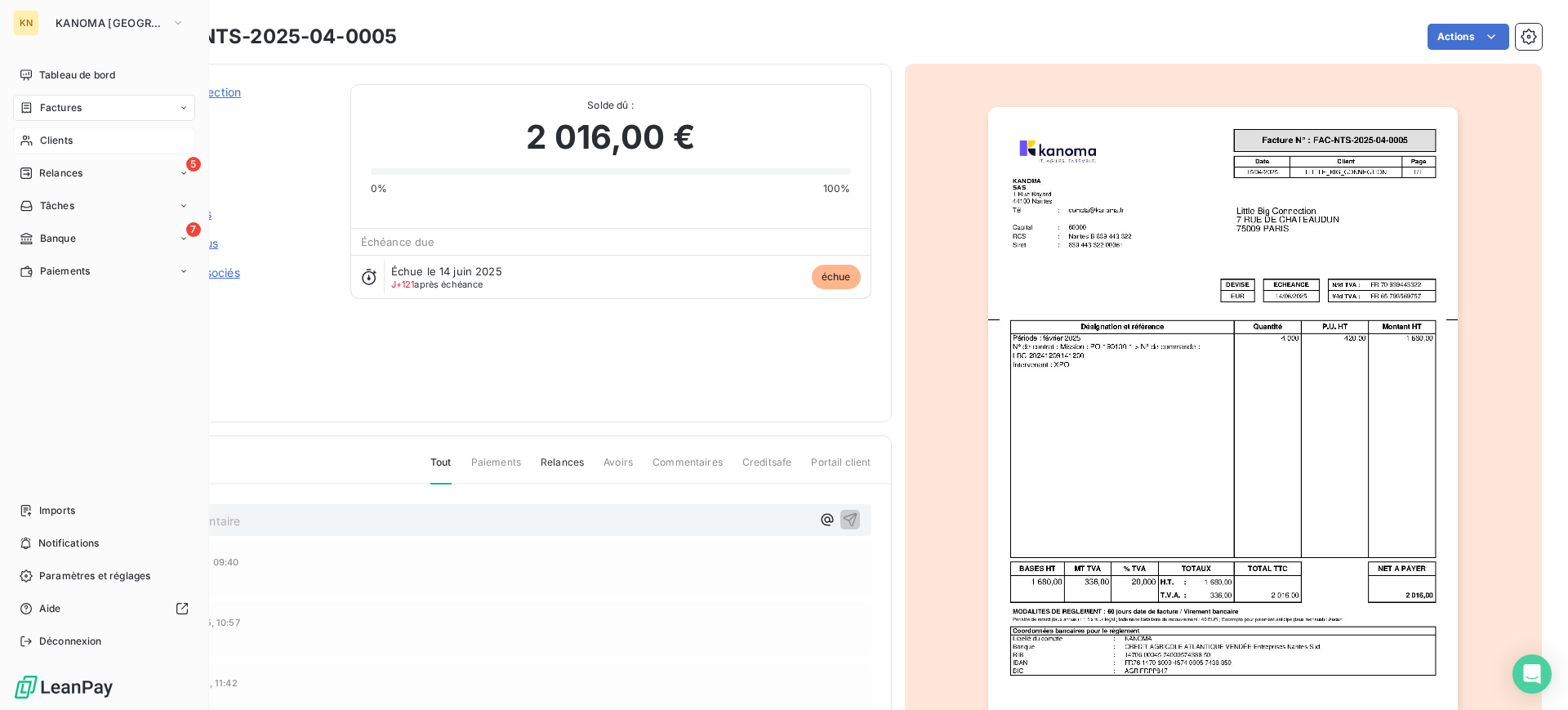
click at [70, 138] on span "Clients" at bounding box center [57, 140] width 33 height 15
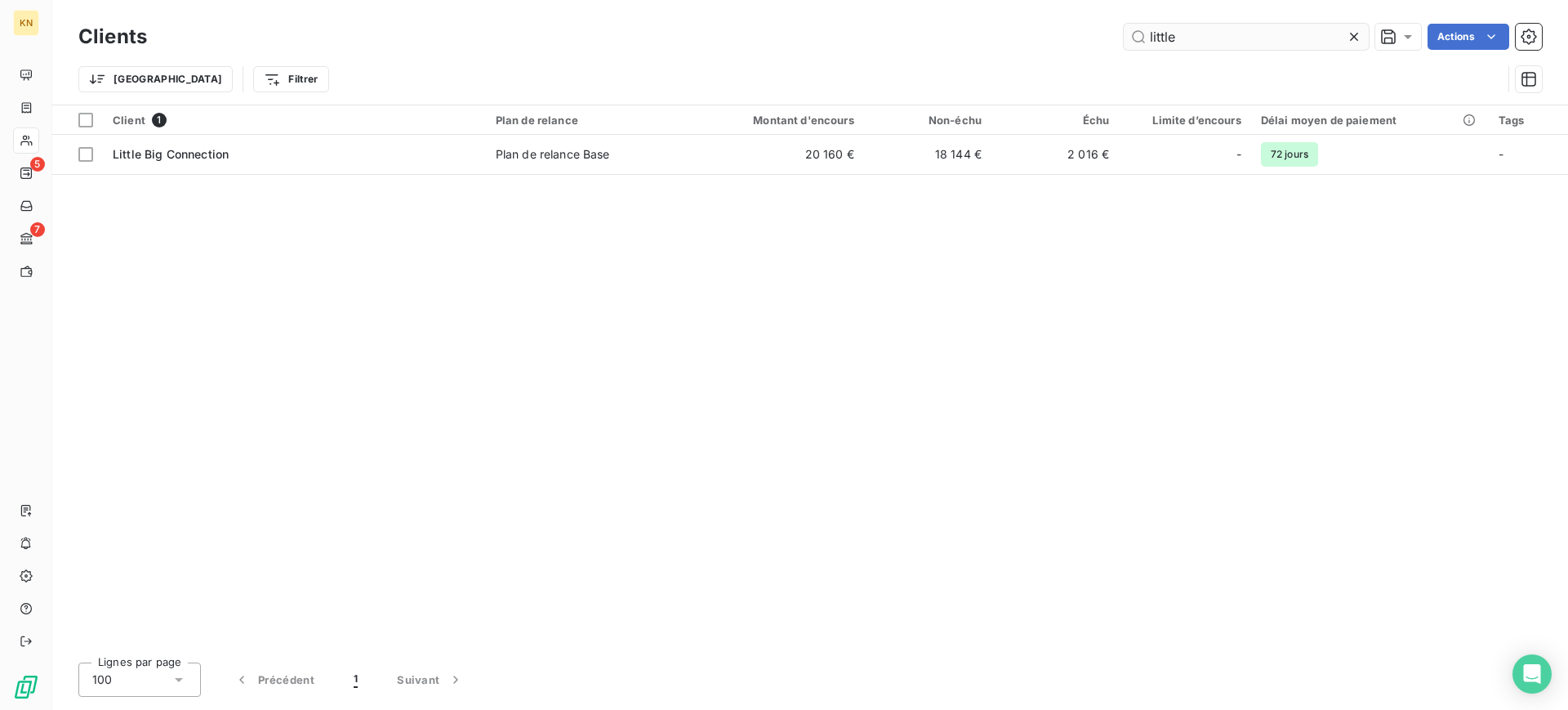
click at [1173, 38] on input "little" at bounding box center [1246, 37] width 245 height 26
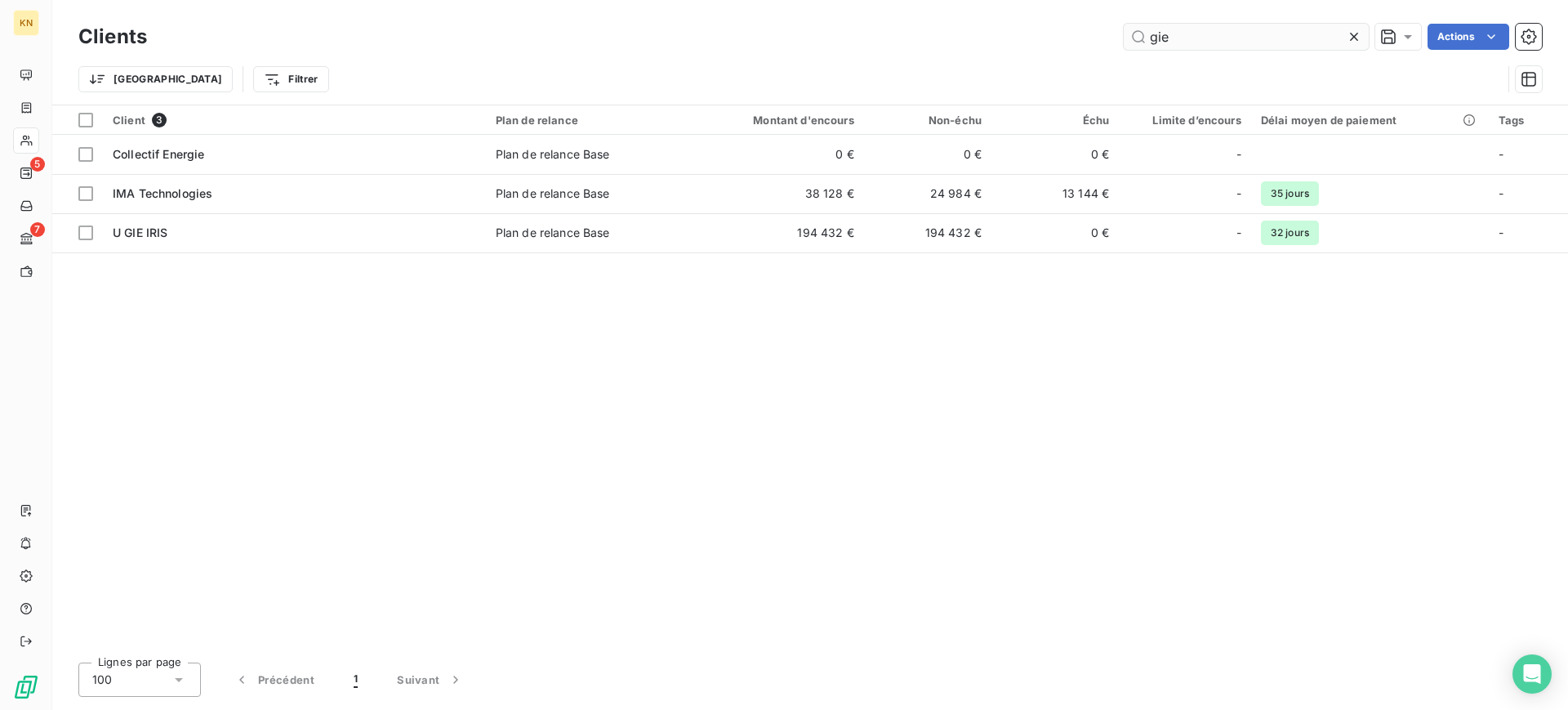
click at [1158, 42] on input "gie" at bounding box center [1246, 37] width 245 height 26
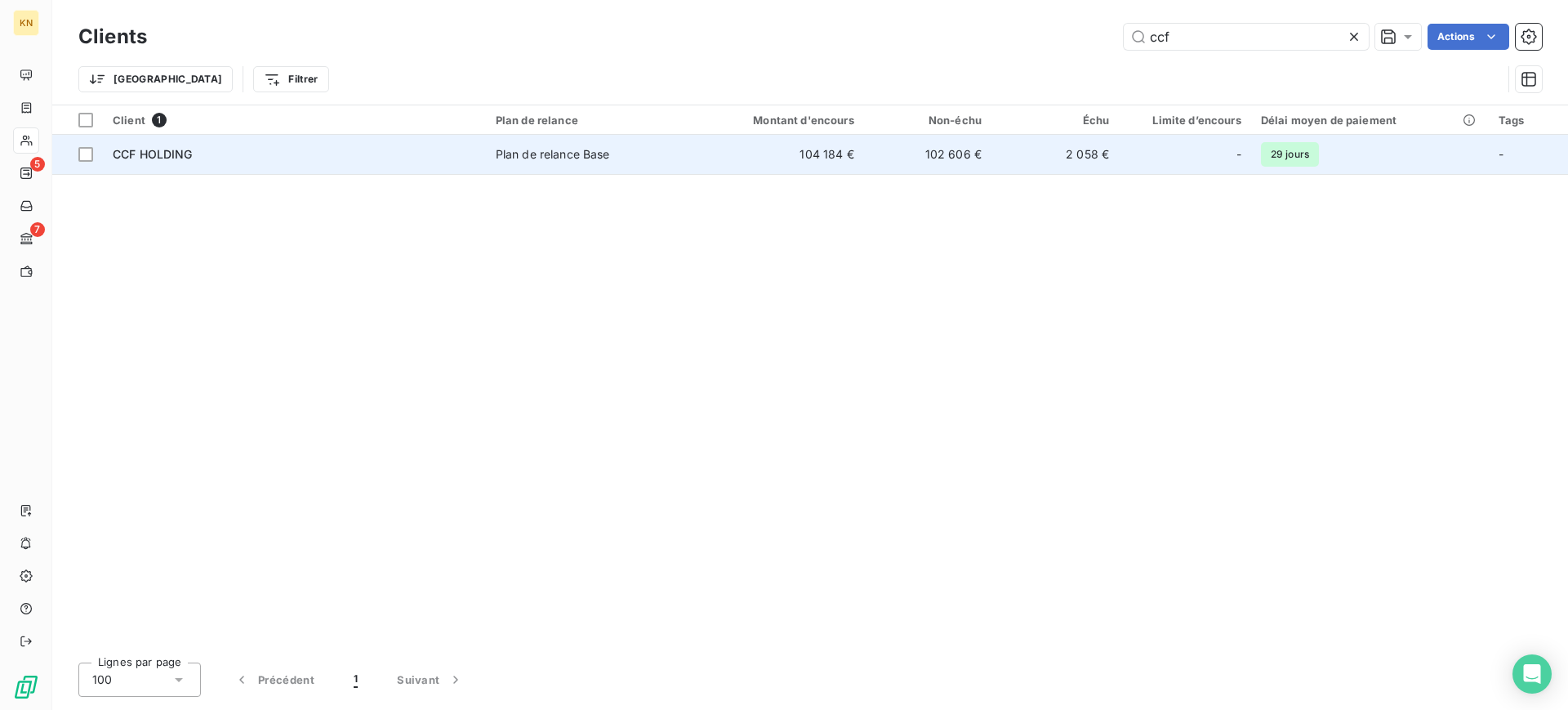
type input "ccf"
click at [299, 160] on div "CCF HOLDING" at bounding box center [293, 154] width 363 height 17
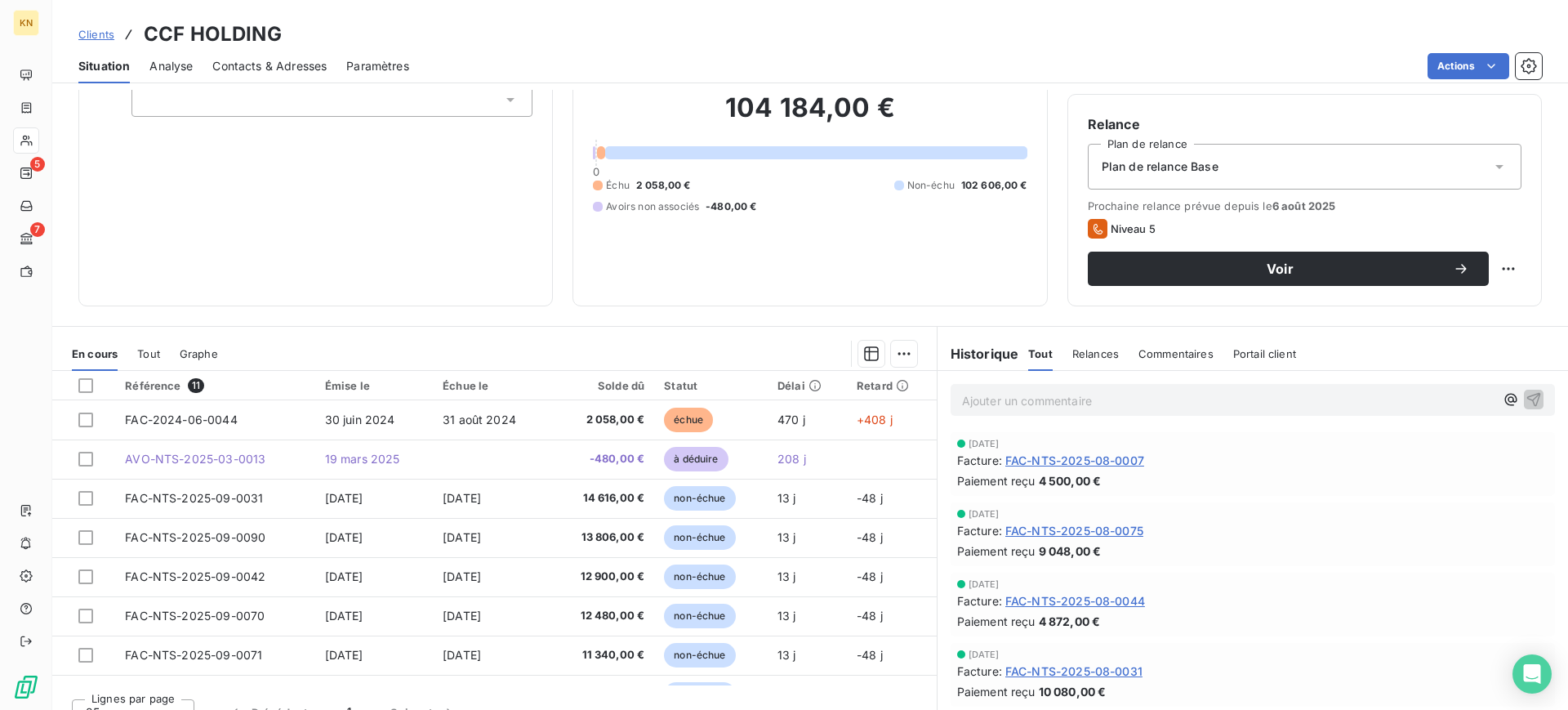
scroll to position [145, 0]
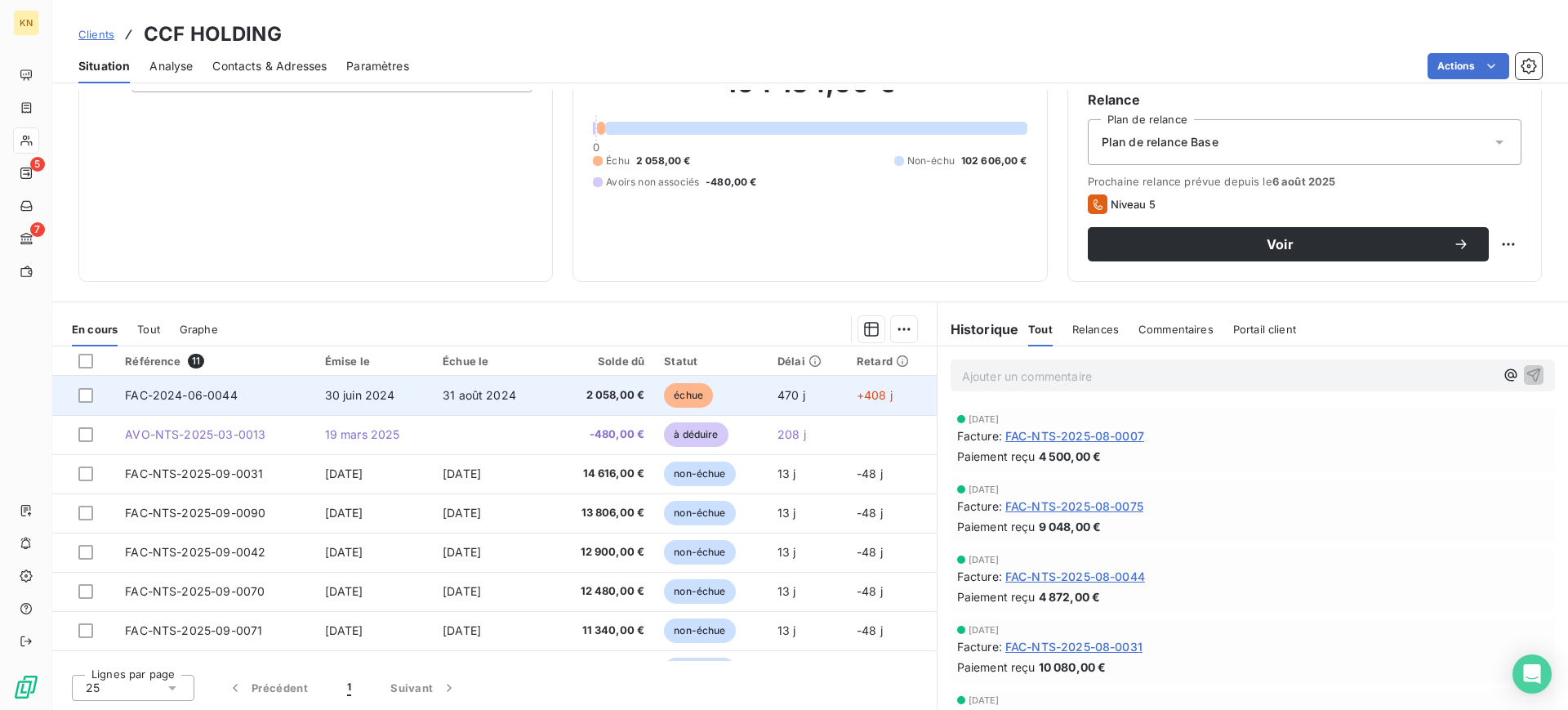
click at [805, 398] on td "470 j" at bounding box center [807, 395] width 79 height 39
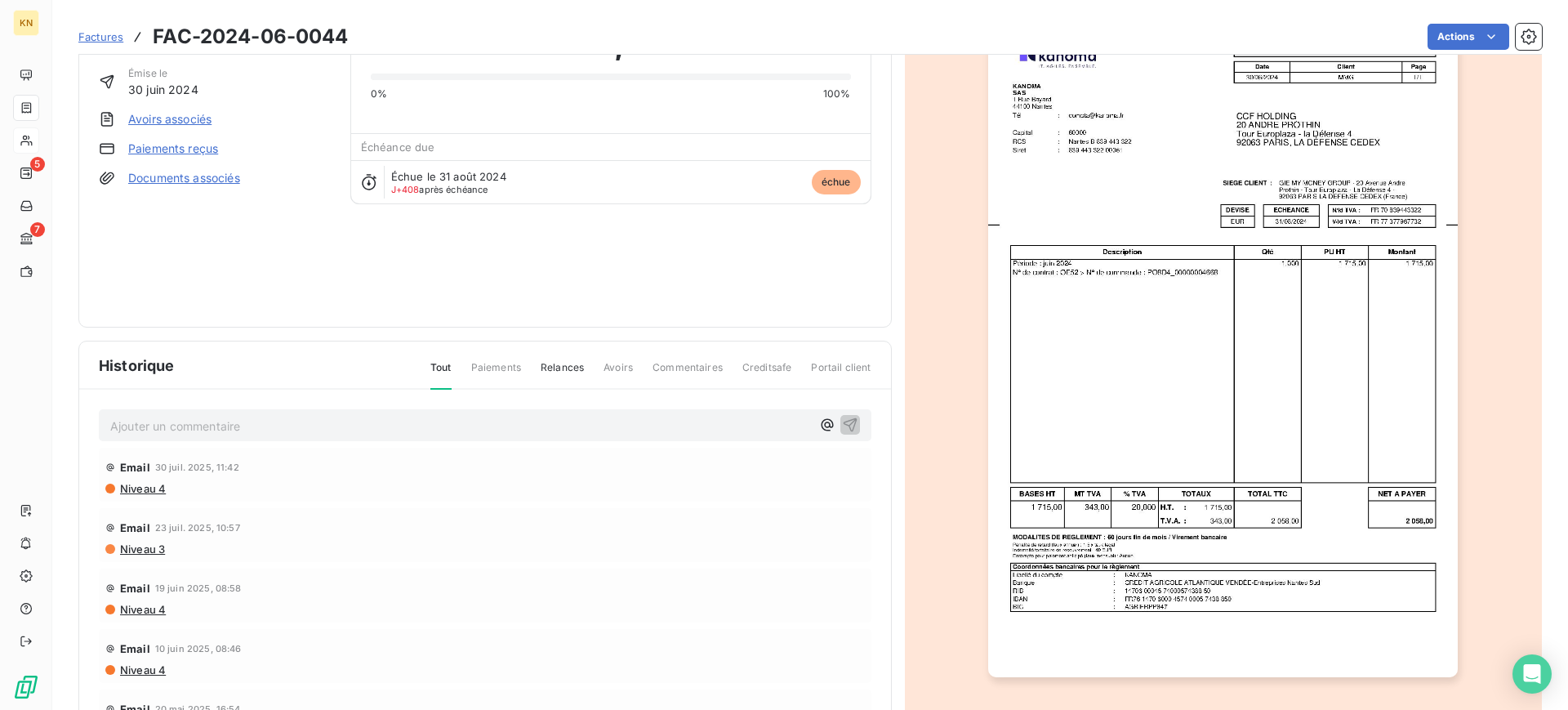
scroll to position [132, 0]
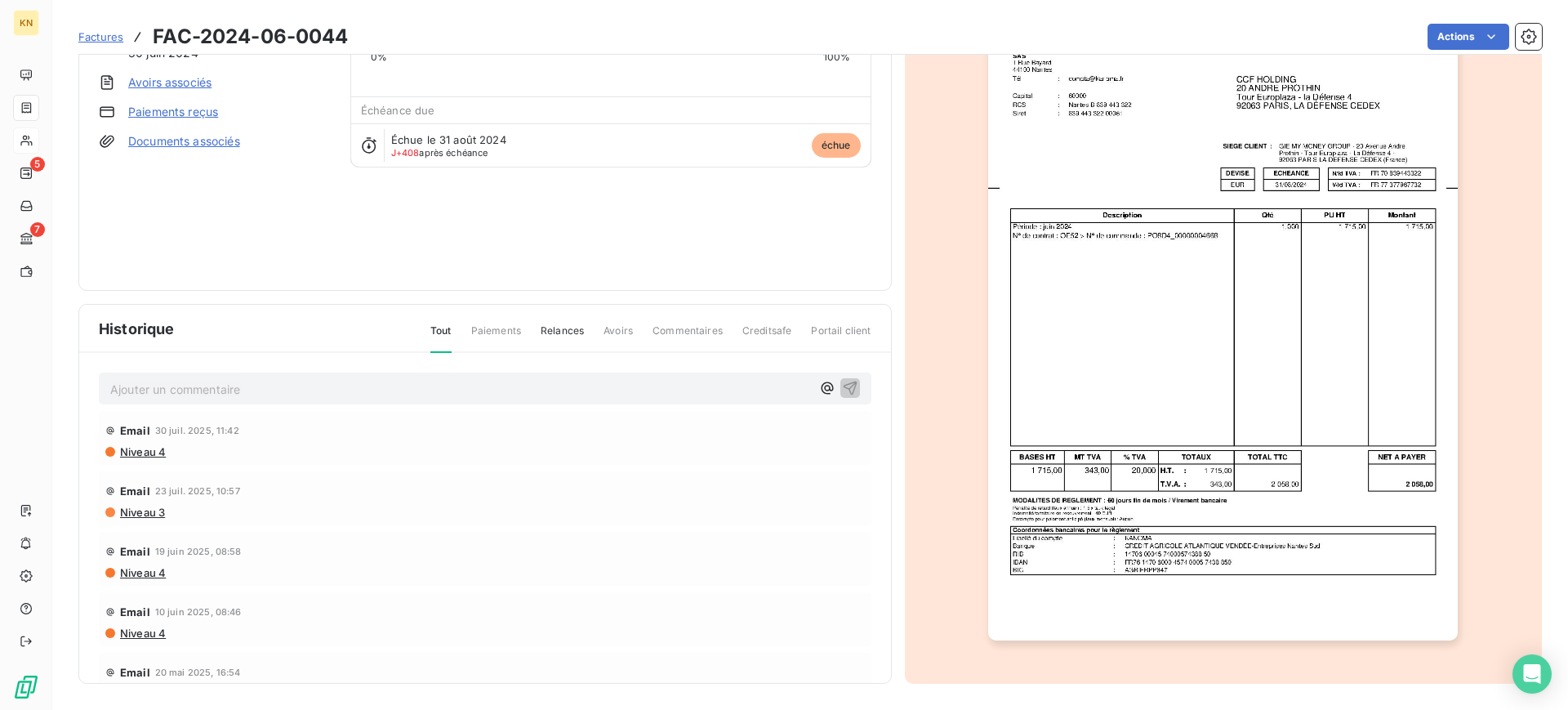
click at [1213, 384] on img "button" at bounding box center [1222, 308] width 469 height 666
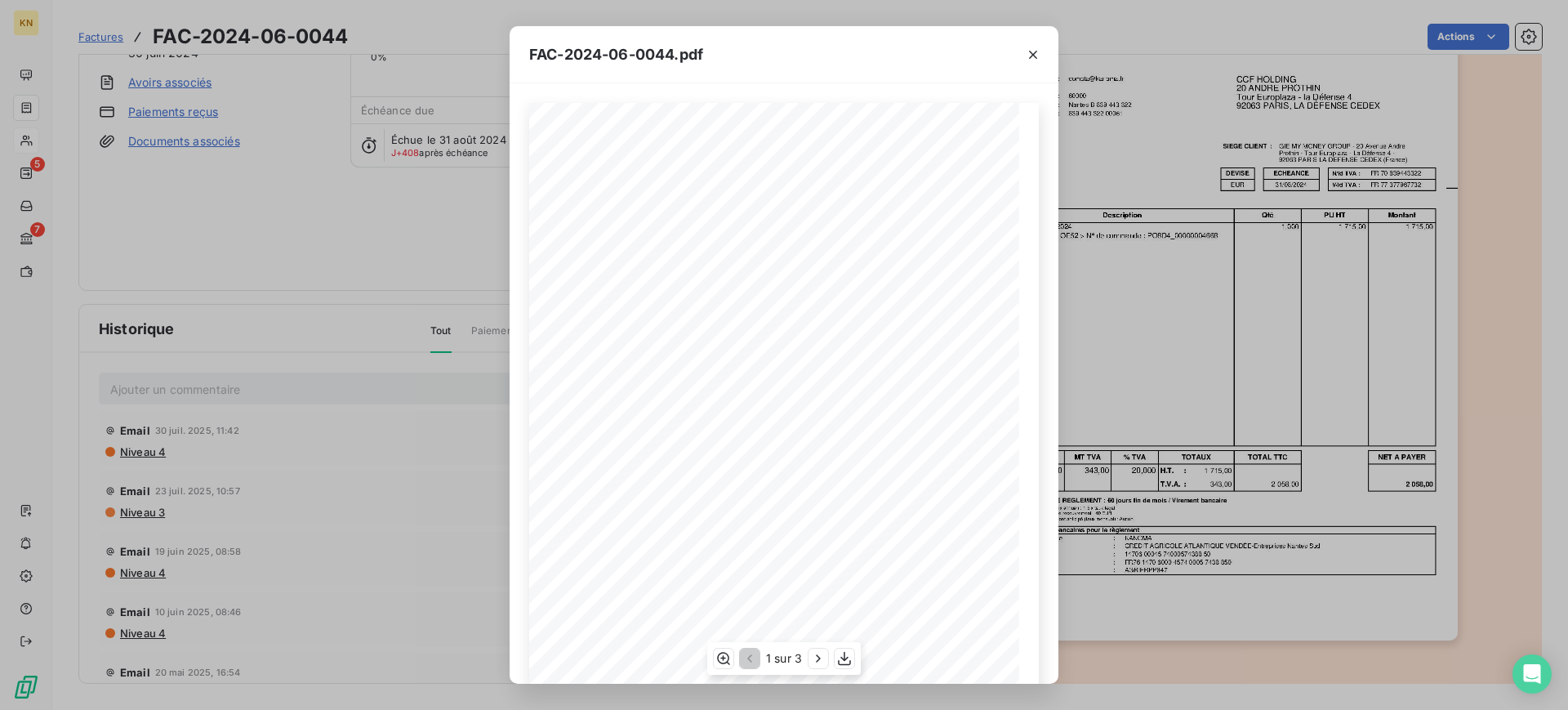
scroll to position [132, 0]
click at [824, 659] on icon "button" at bounding box center [818, 659] width 17 height 17
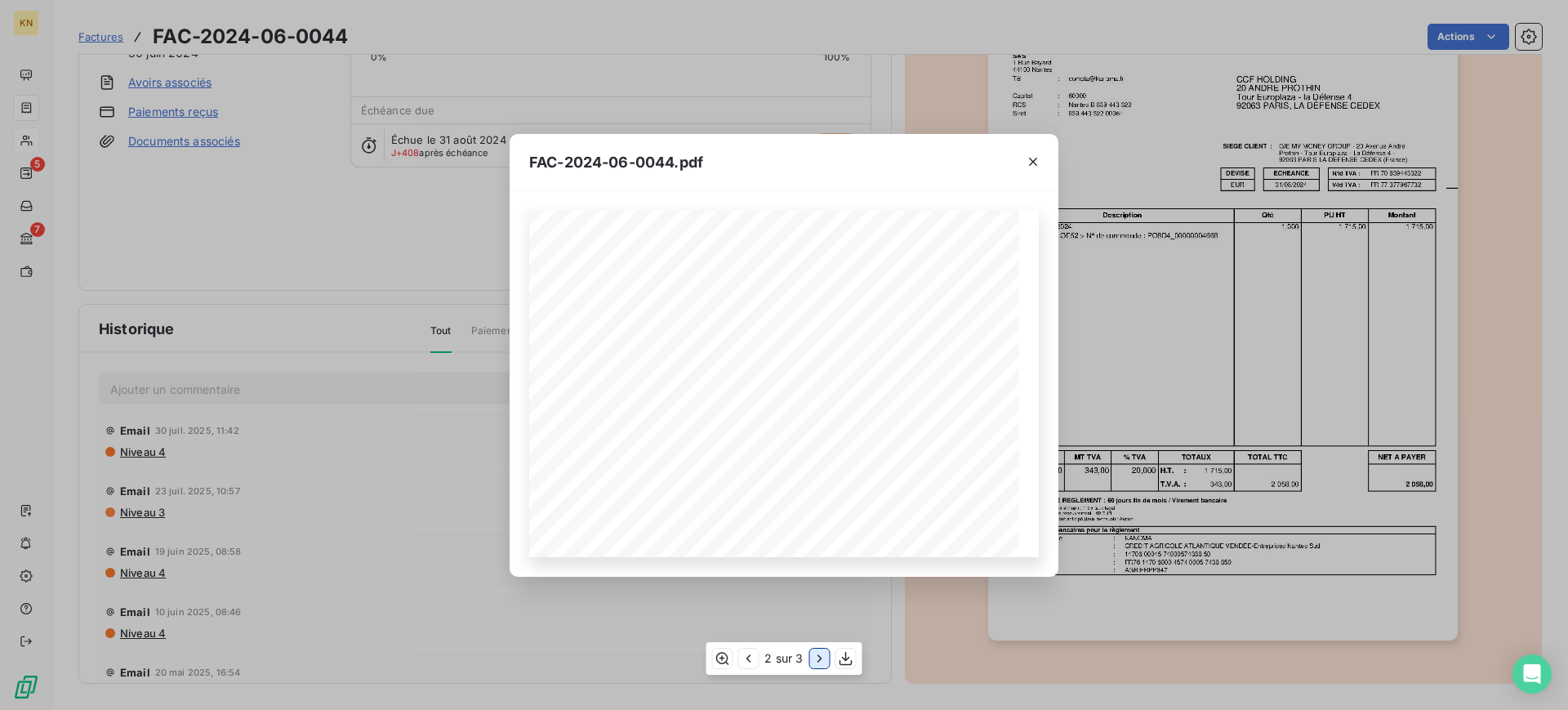
scroll to position [0, 0]
click at [744, 658] on icon "button" at bounding box center [748, 659] width 17 height 17
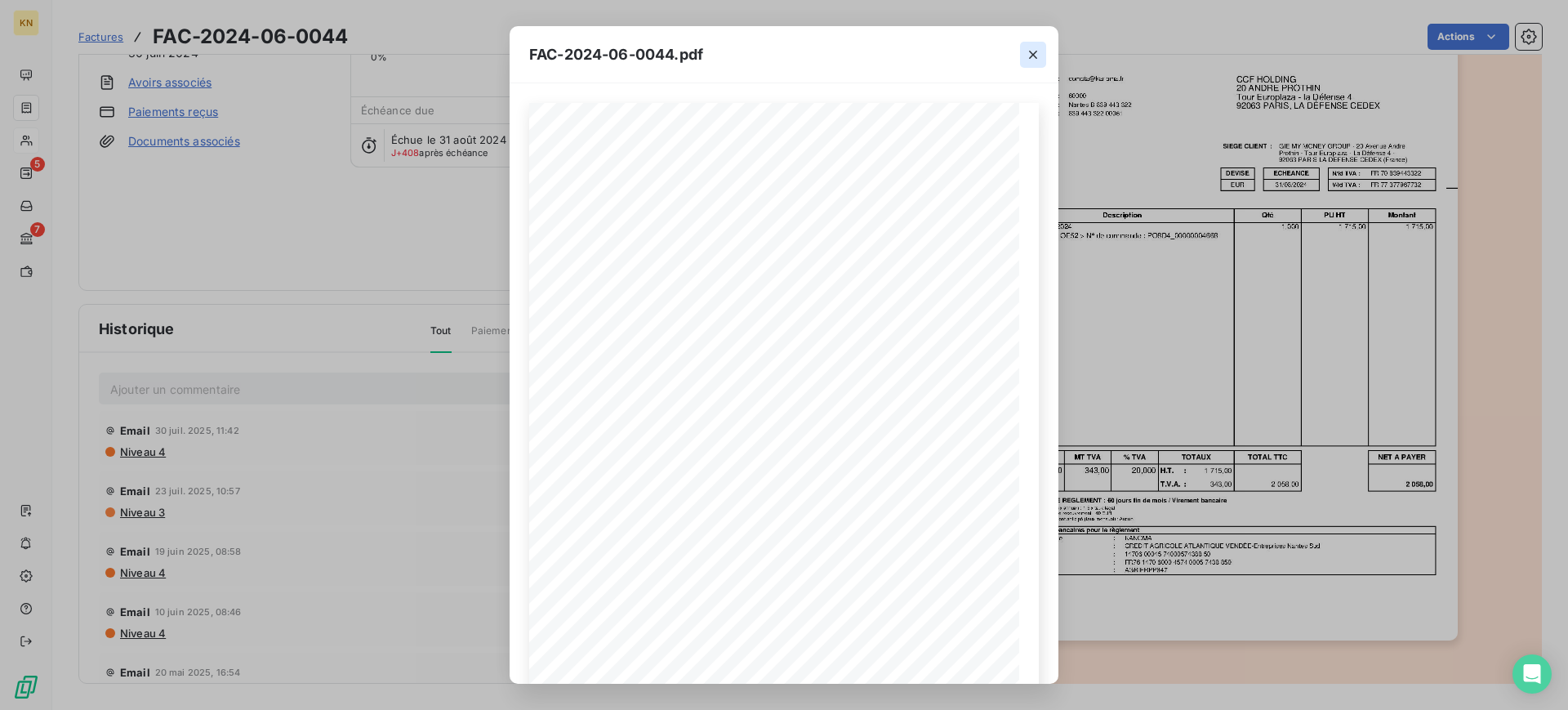
click at [1034, 49] on icon "button" at bounding box center [1033, 54] width 17 height 17
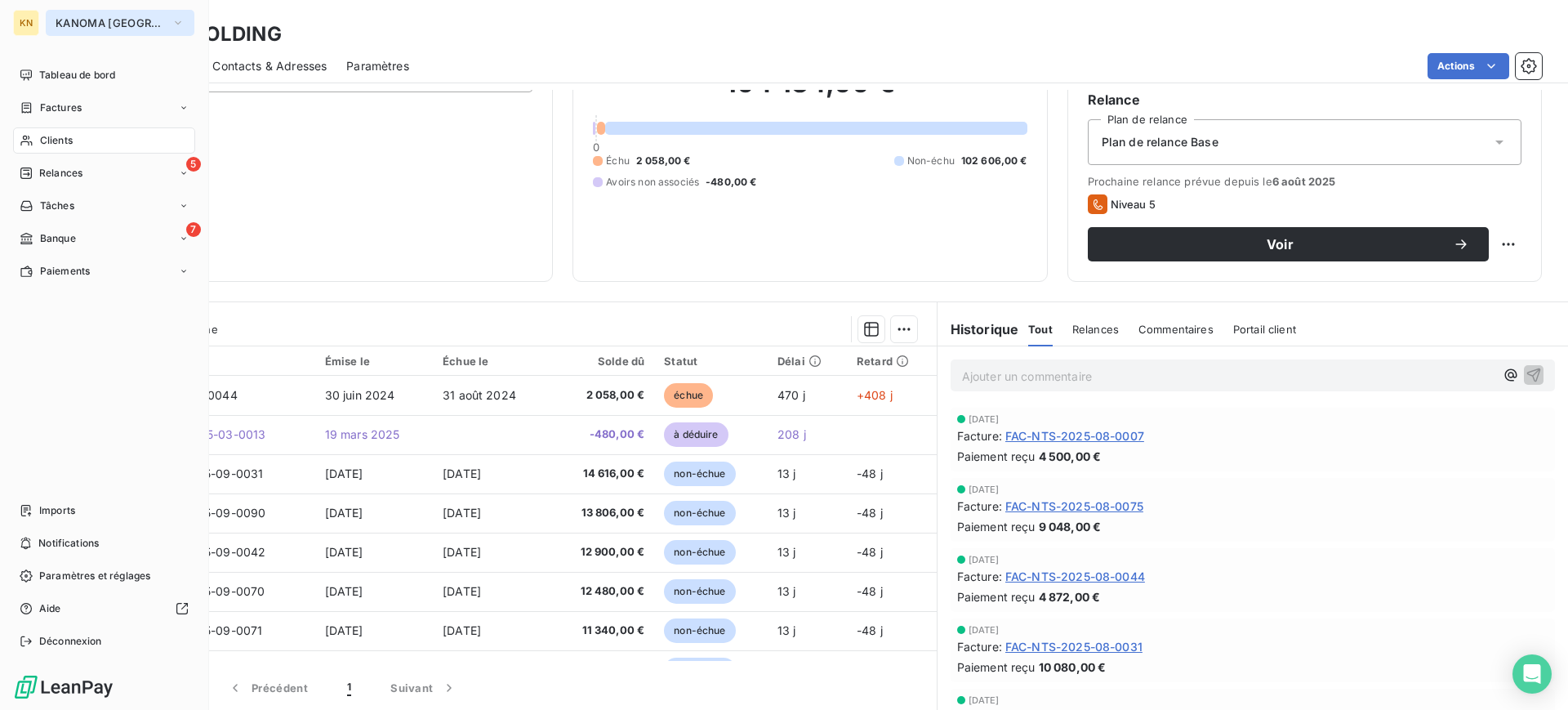
click at [103, 24] on span "KANOMA [GEOGRAPHIC_DATA]" at bounding box center [111, 23] width 110 height 13
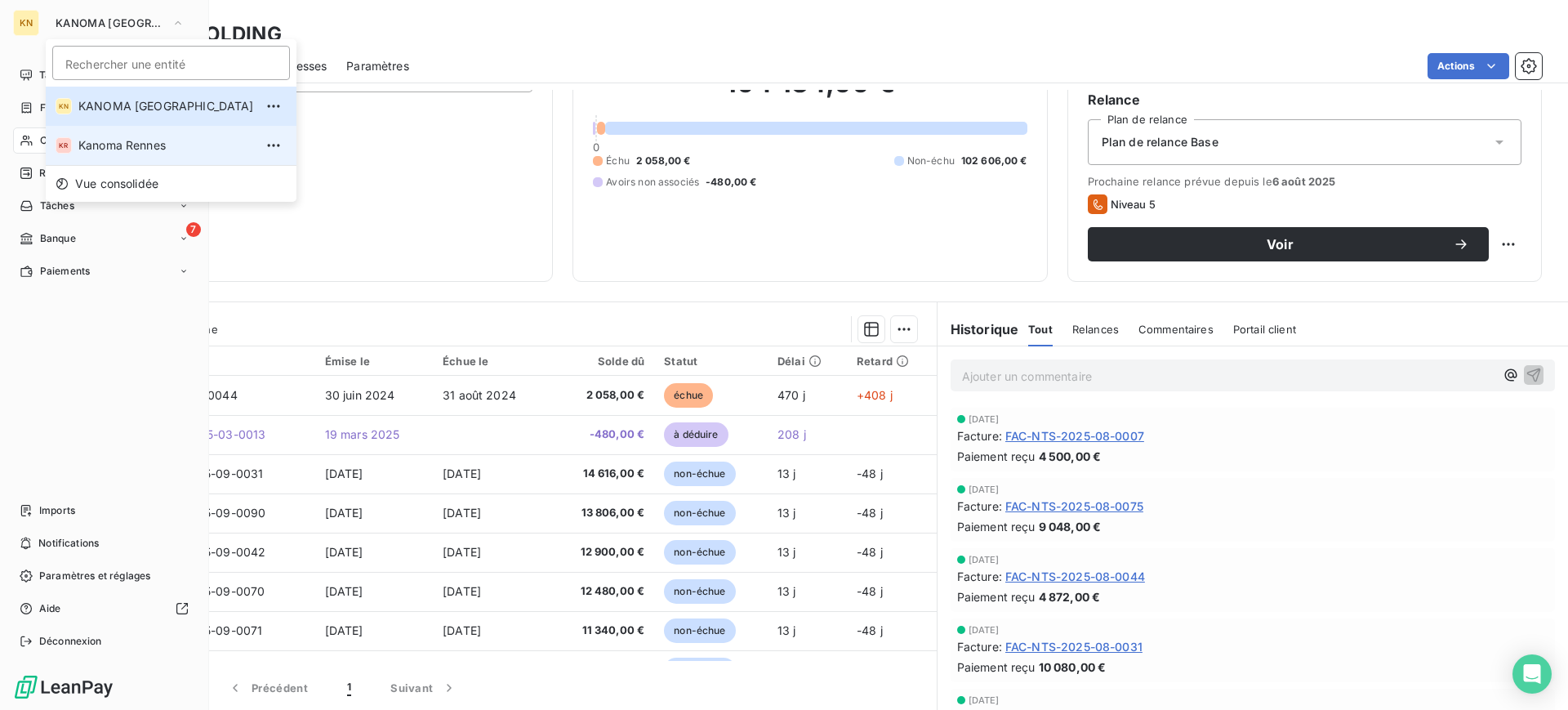
click at [146, 140] on span "Kanoma Rennes" at bounding box center [166, 145] width 176 height 17
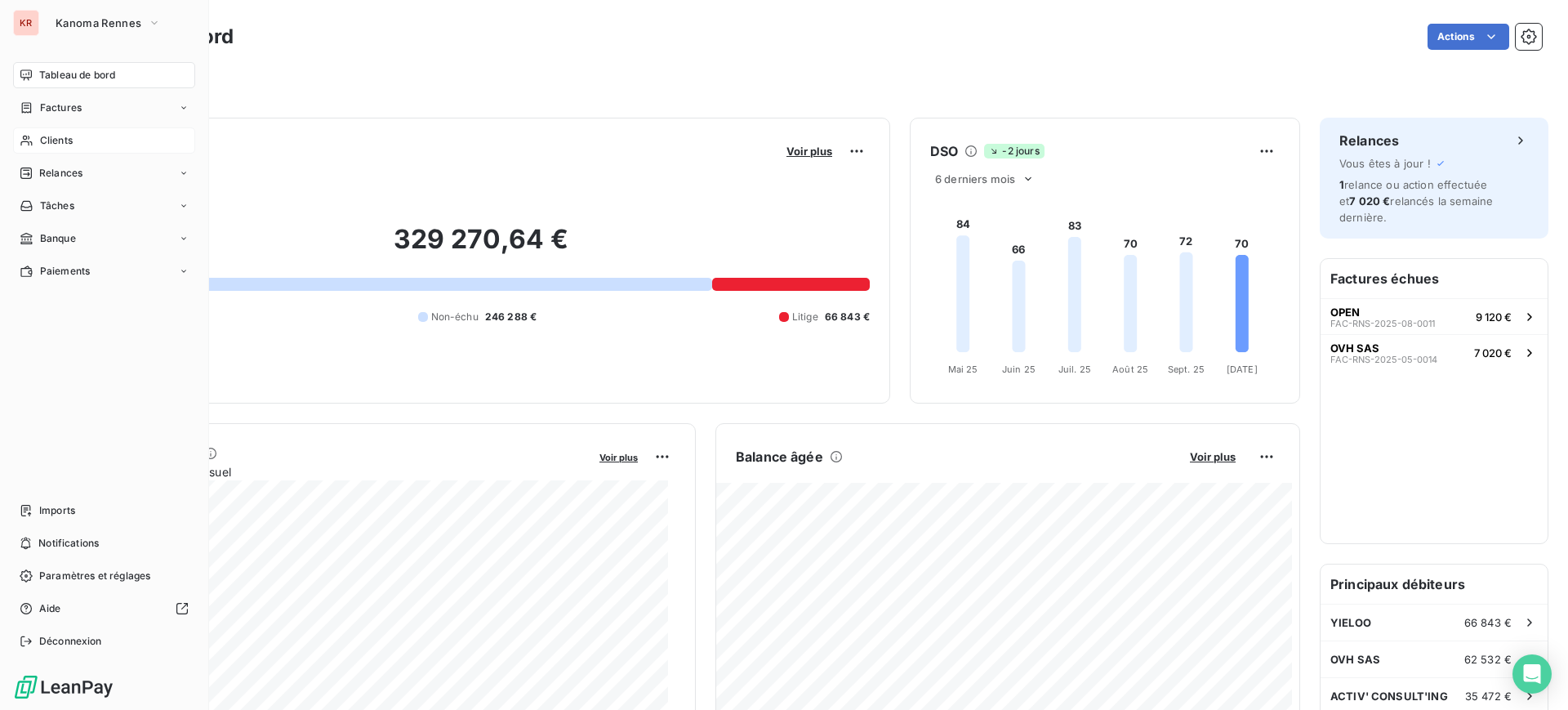
click at [80, 143] on div "Clients" at bounding box center [104, 140] width 182 height 26
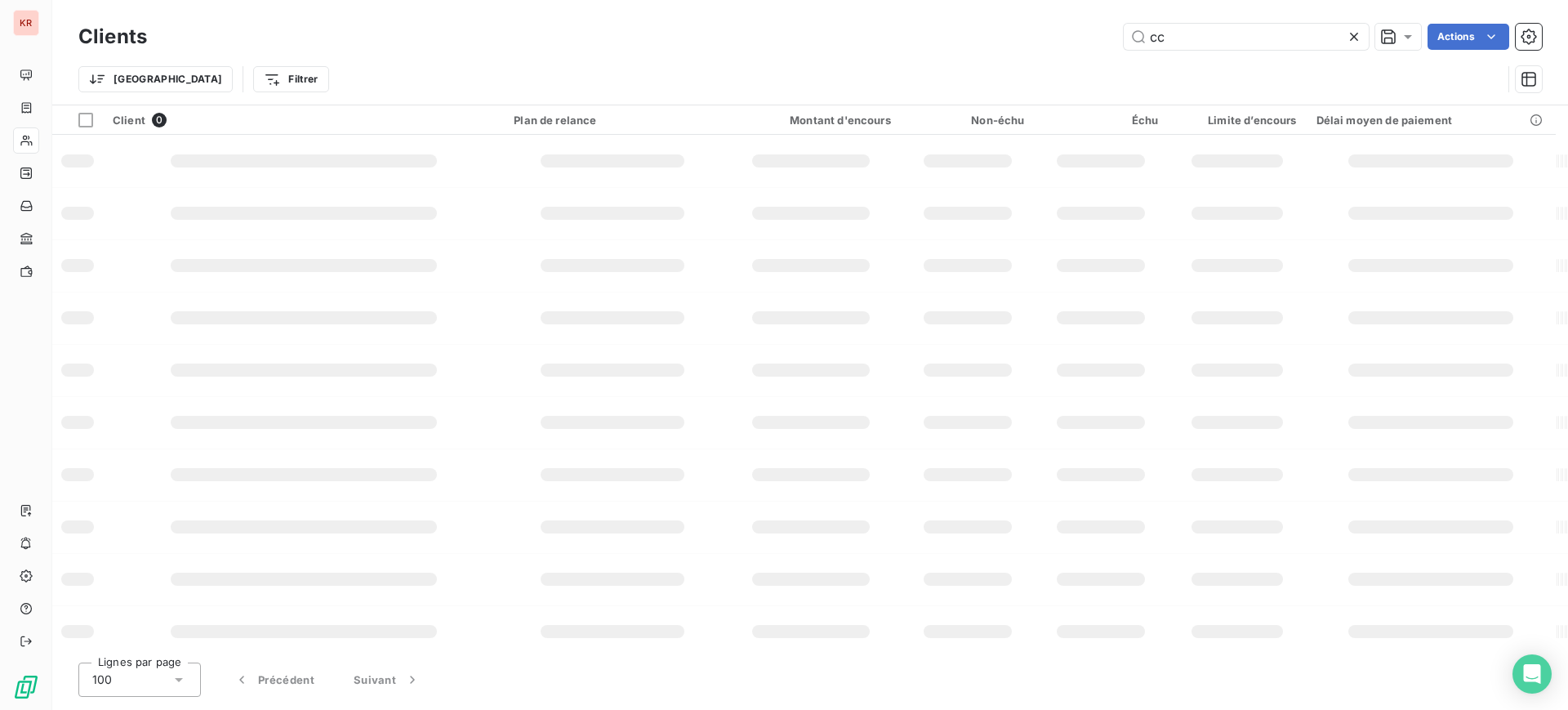
type input "c"
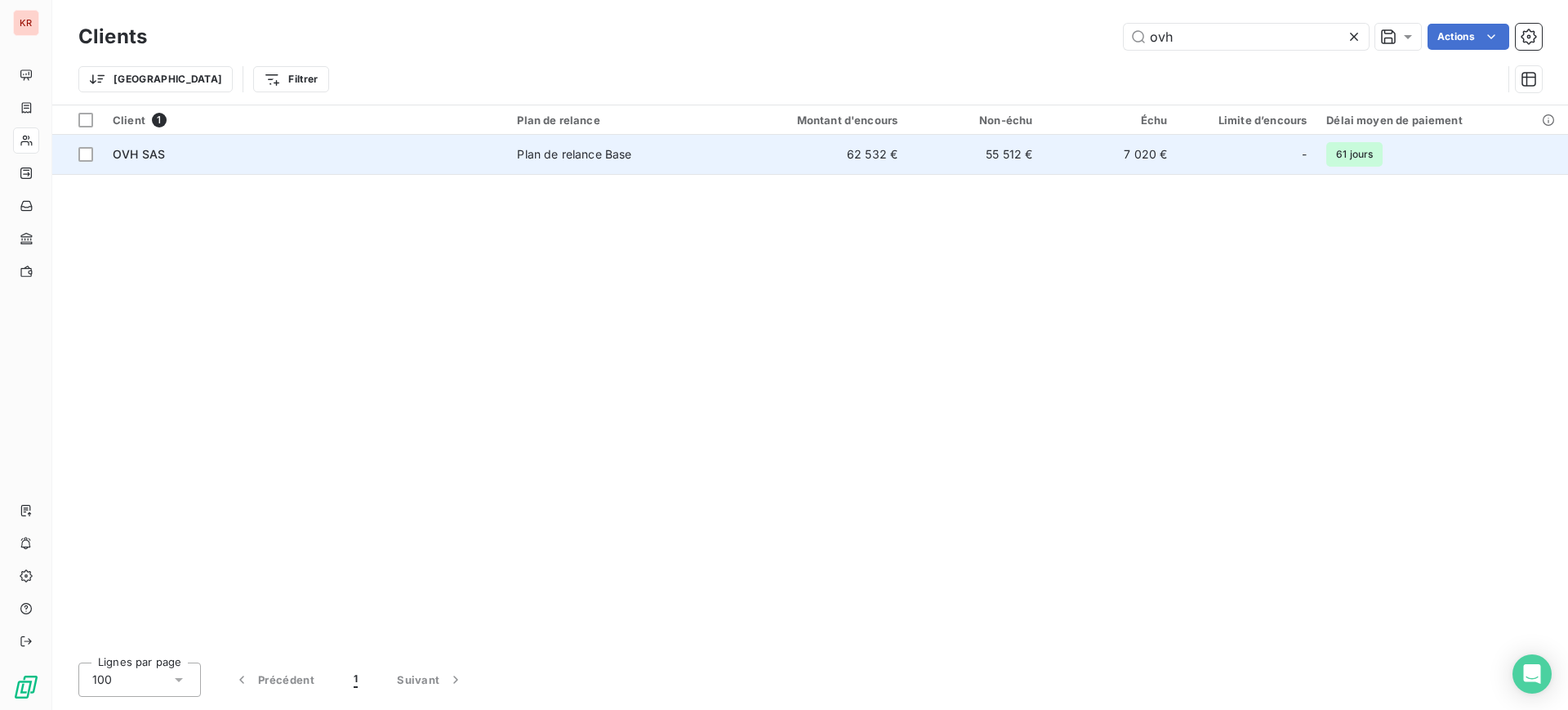
type input "ovh"
click at [503, 150] on td "OVH SAS" at bounding box center [305, 154] width 404 height 39
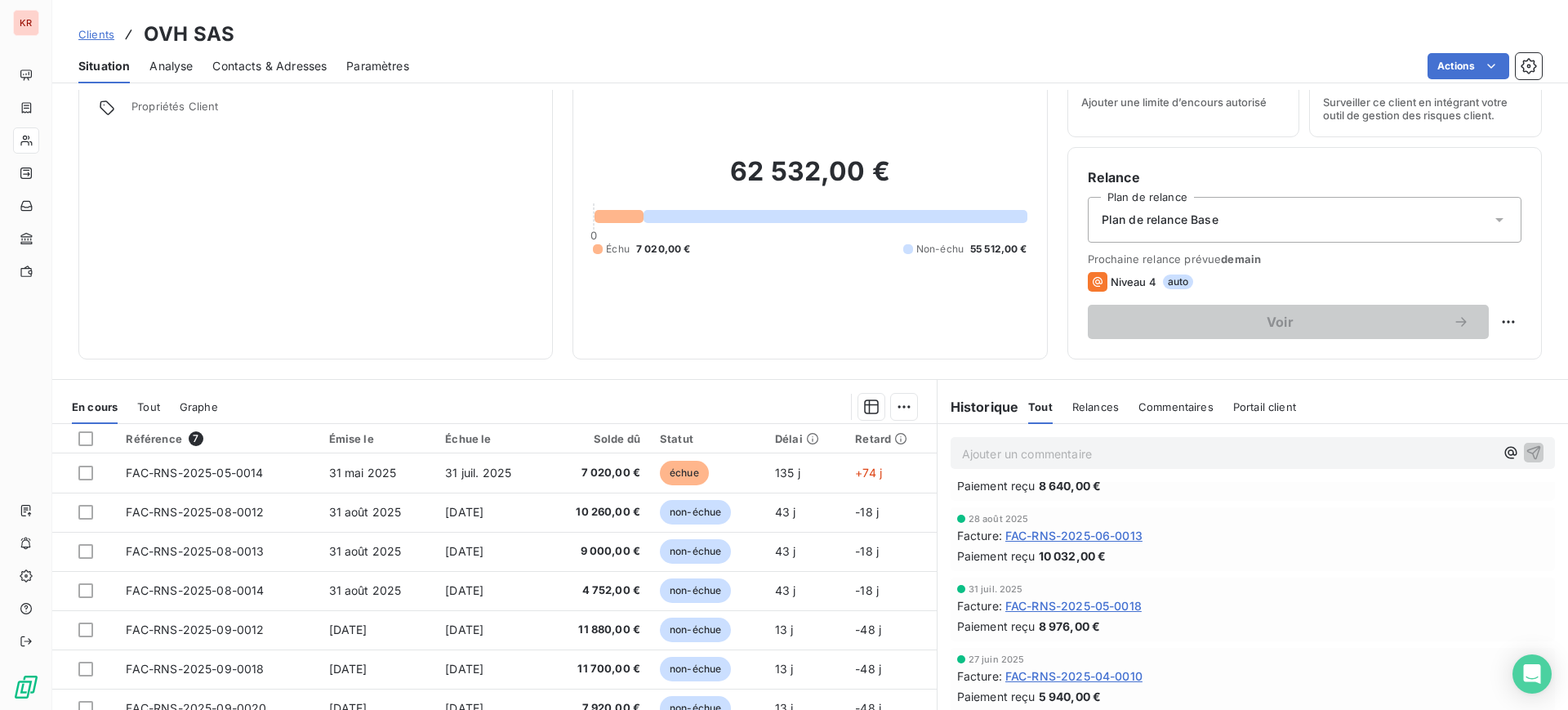
scroll to position [145, 0]
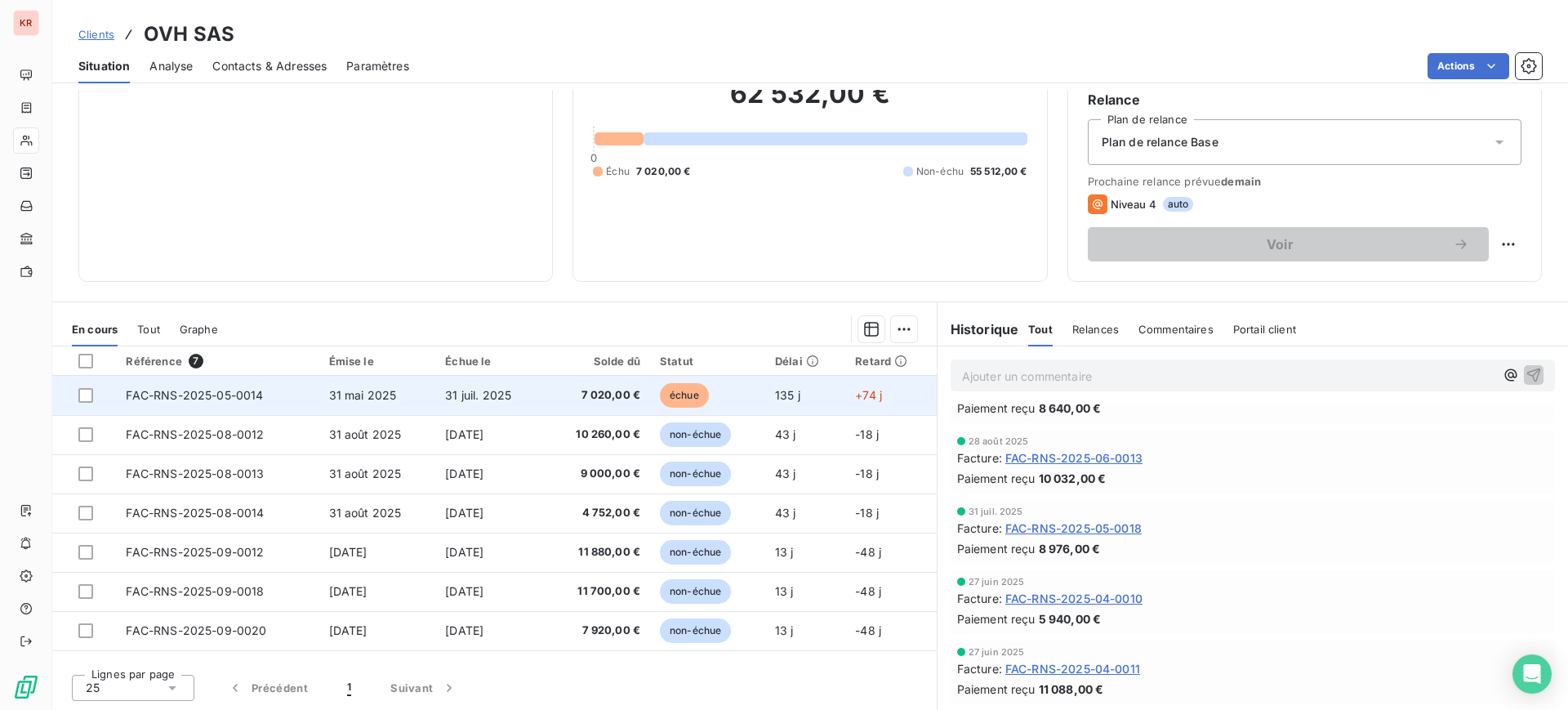
click at [650, 393] on td "échue" at bounding box center [708, 395] width 115 height 39
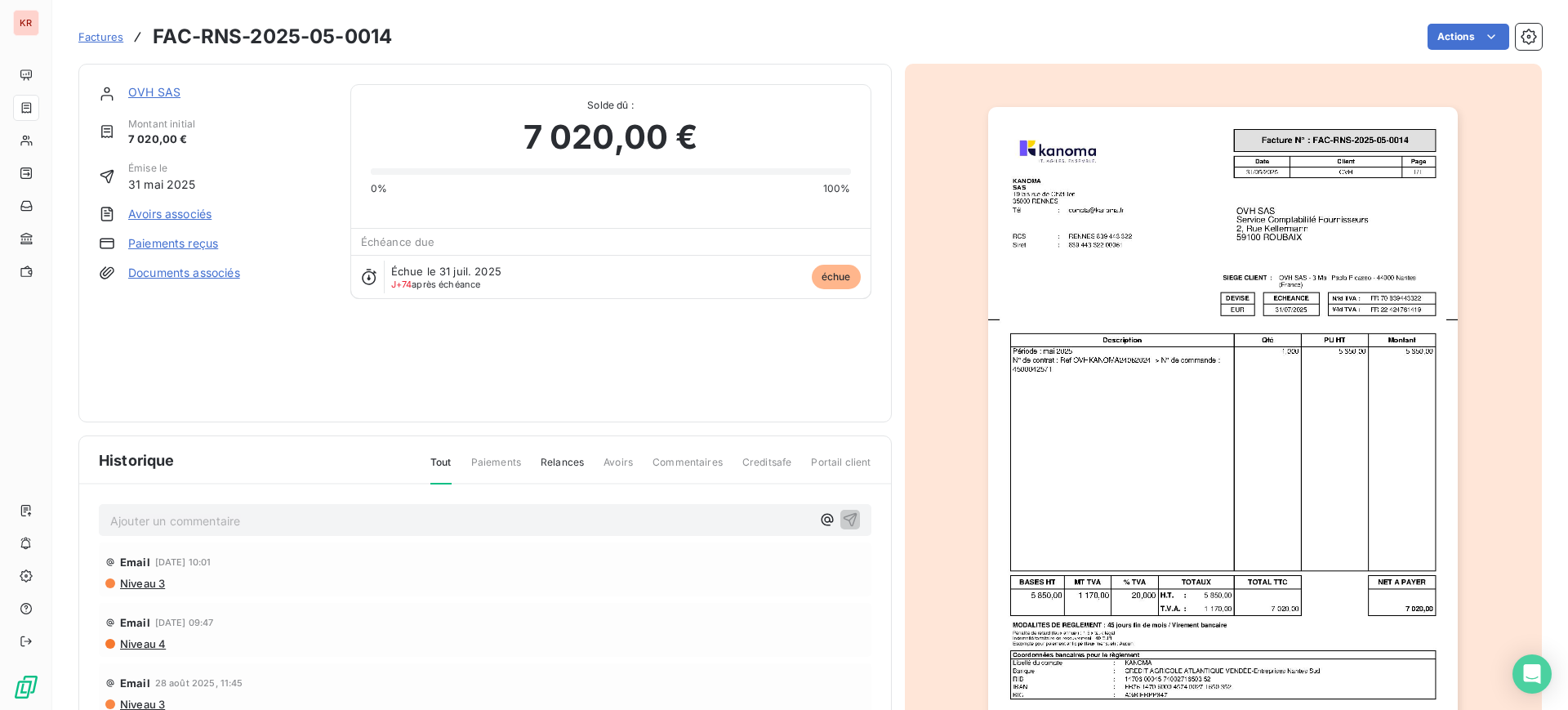
click at [1300, 320] on img "button" at bounding box center [1222, 440] width 469 height 666
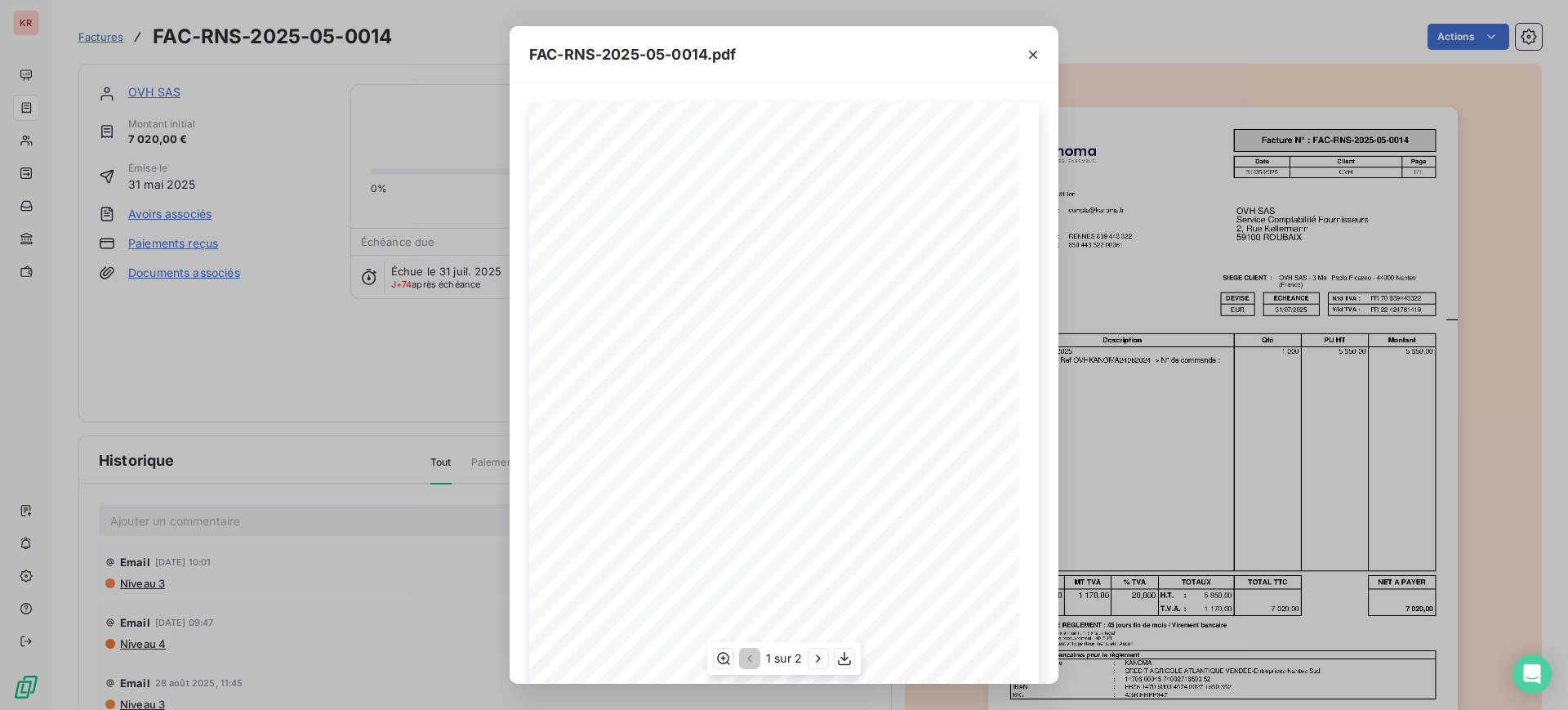
scroll to position [132, 0]
click at [814, 662] on icon "button" at bounding box center [818, 659] width 17 height 17
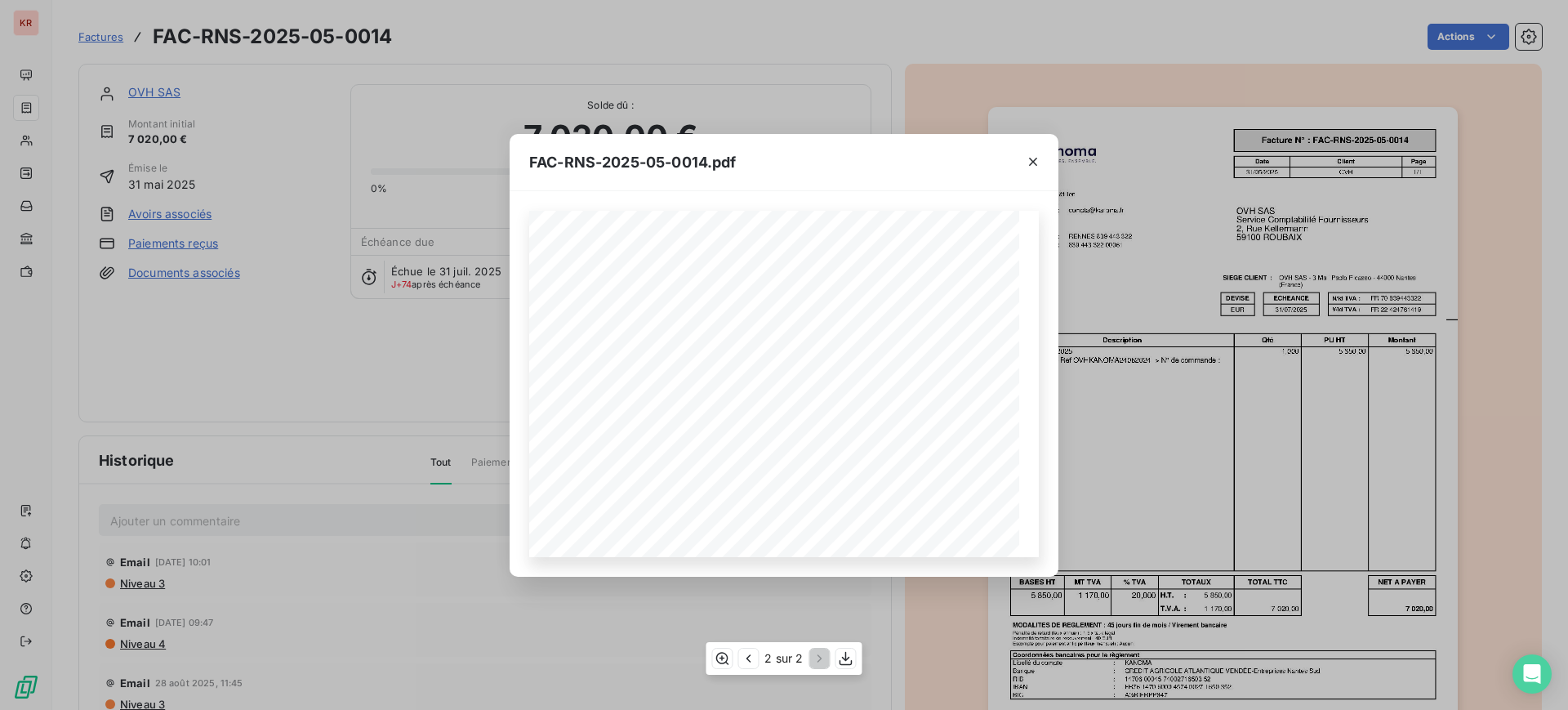
scroll to position [0, 0]
click at [1035, 163] on icon "button" at bounding box center [1033, 161] width 17 height 17
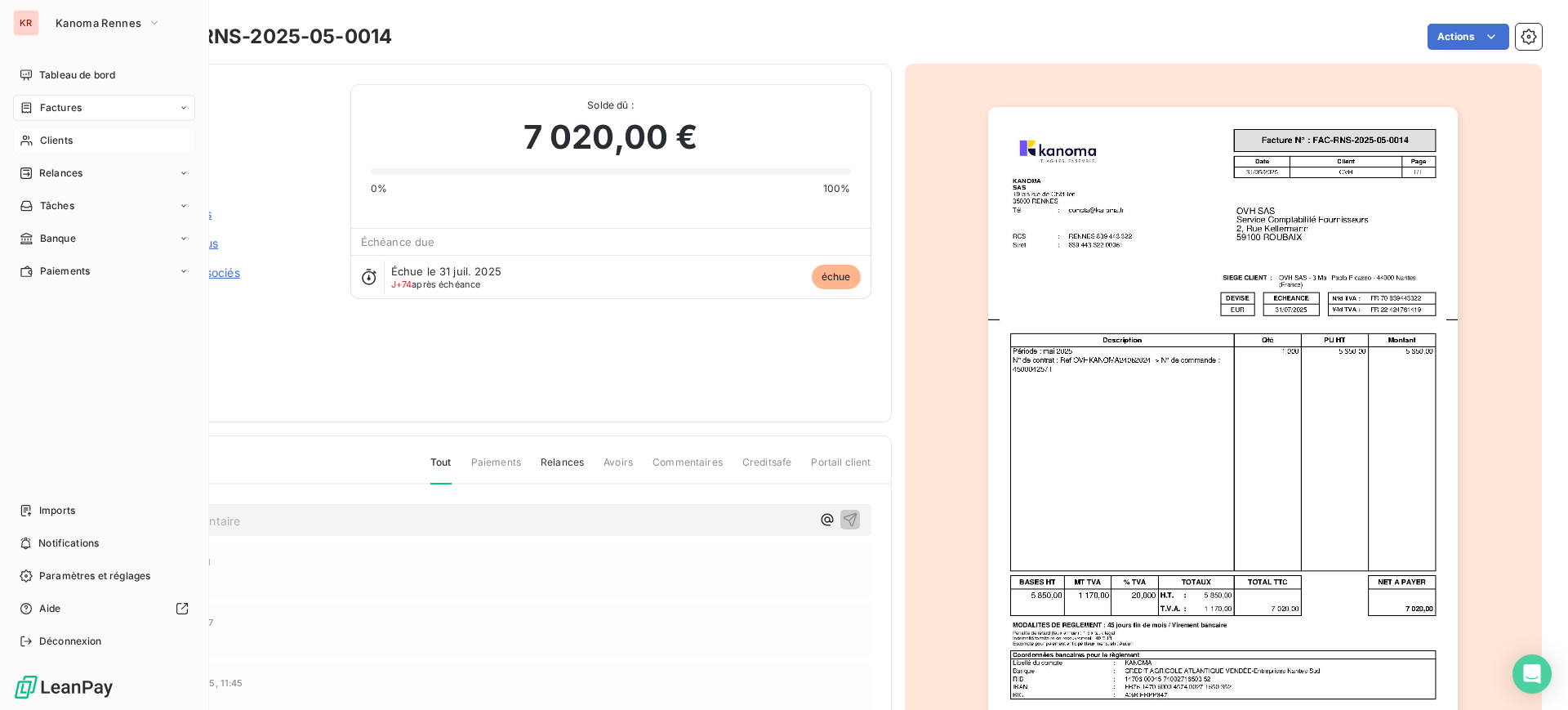
click at [70, 139] on span "Clients" at bounding box center [57, 140] width 33 height 15
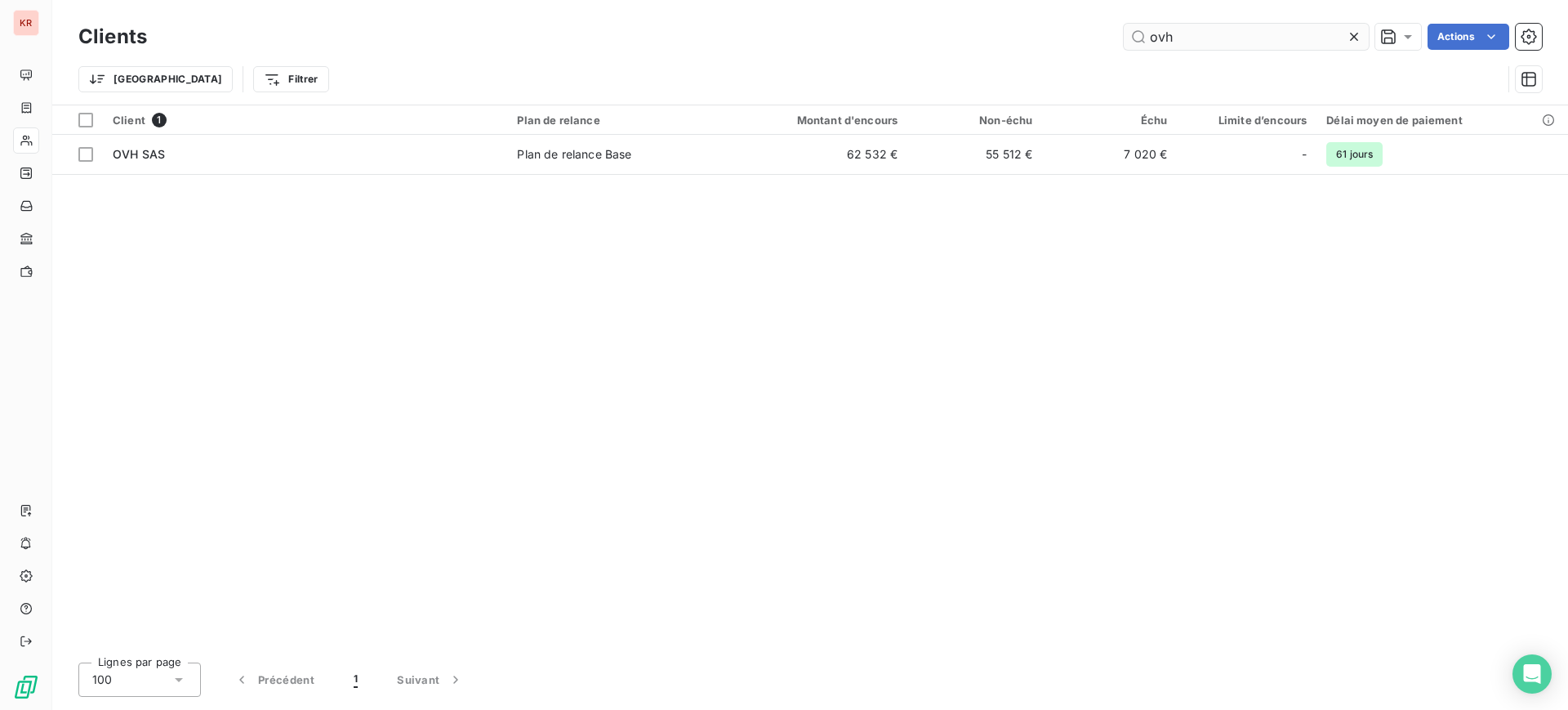
click at [1226, 46] on input "ovh" at bounding box center [1246, 37] width 245 height 26
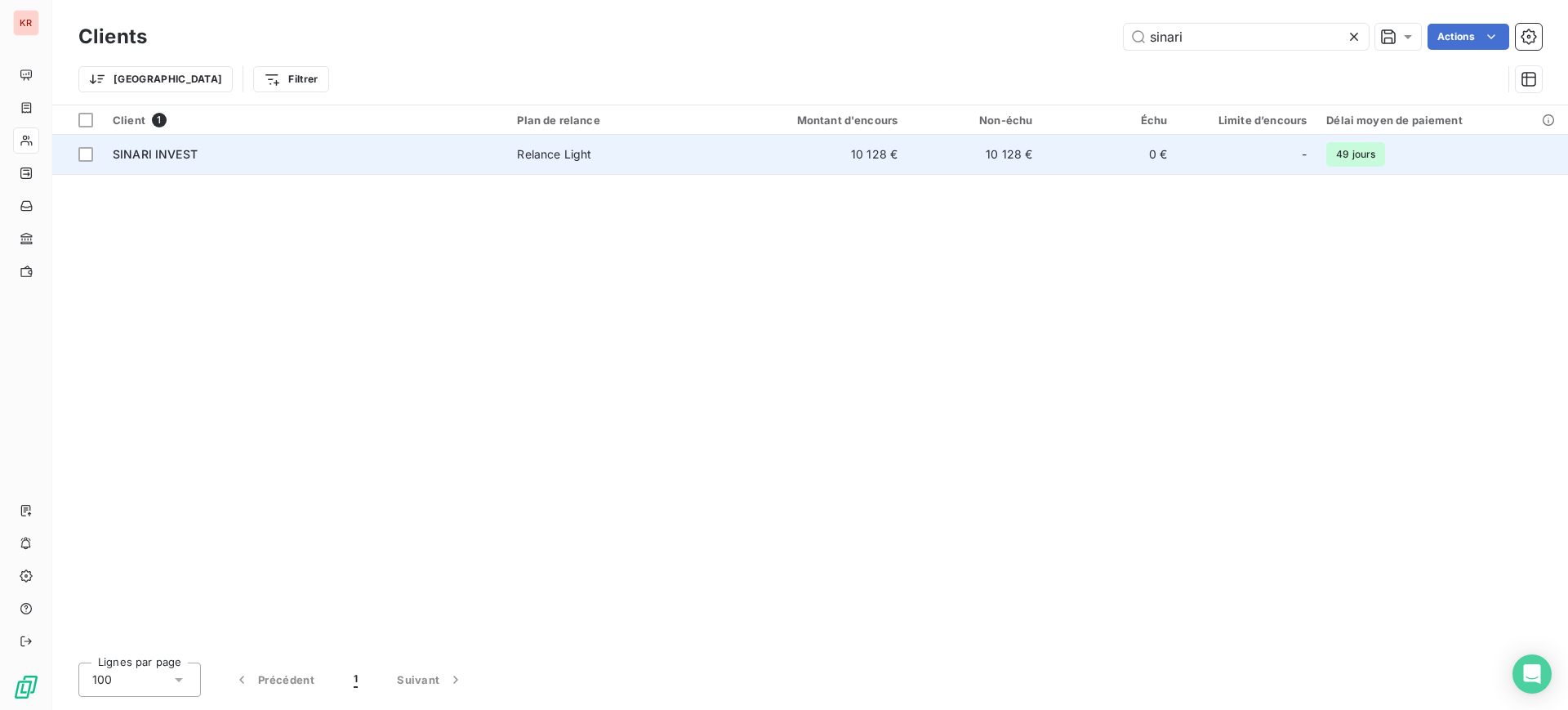
type input "sinari"
click at [561, 159] on div "Relance Light" at bounding box center [554, 154] width 74 height 17
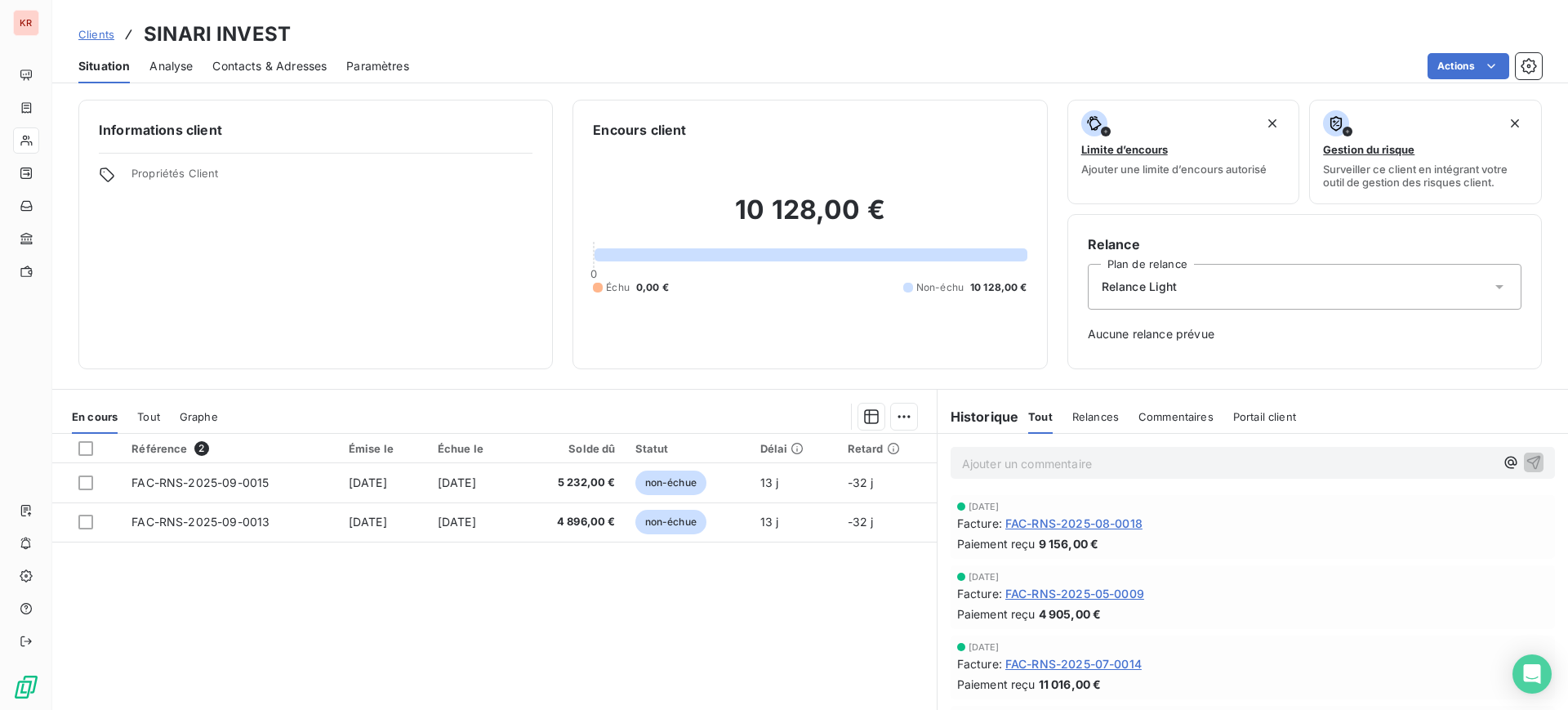
scroll to position [87, 0]
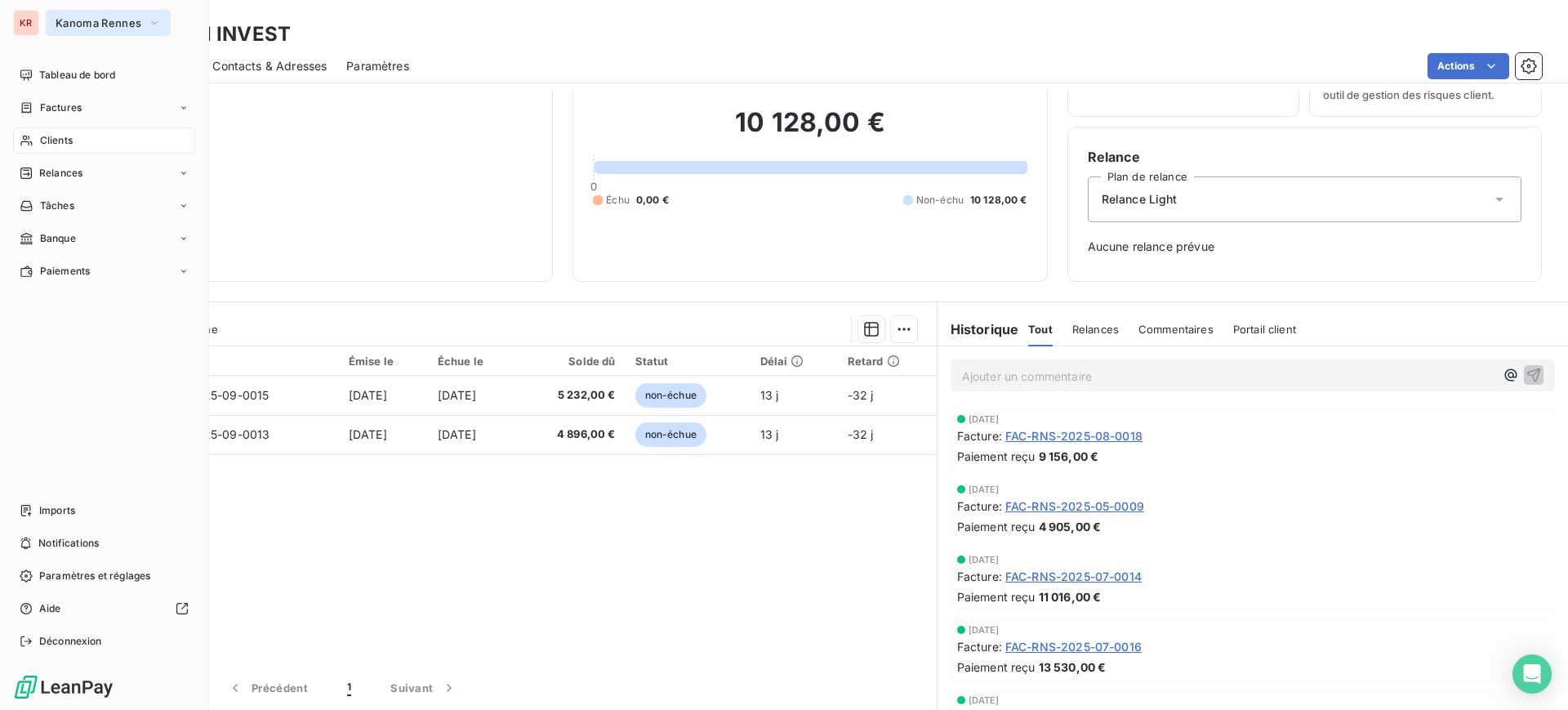
click at [146, 20] on button "Kanoma Rennes" at bounding box center [109, 23] width 125 height 26
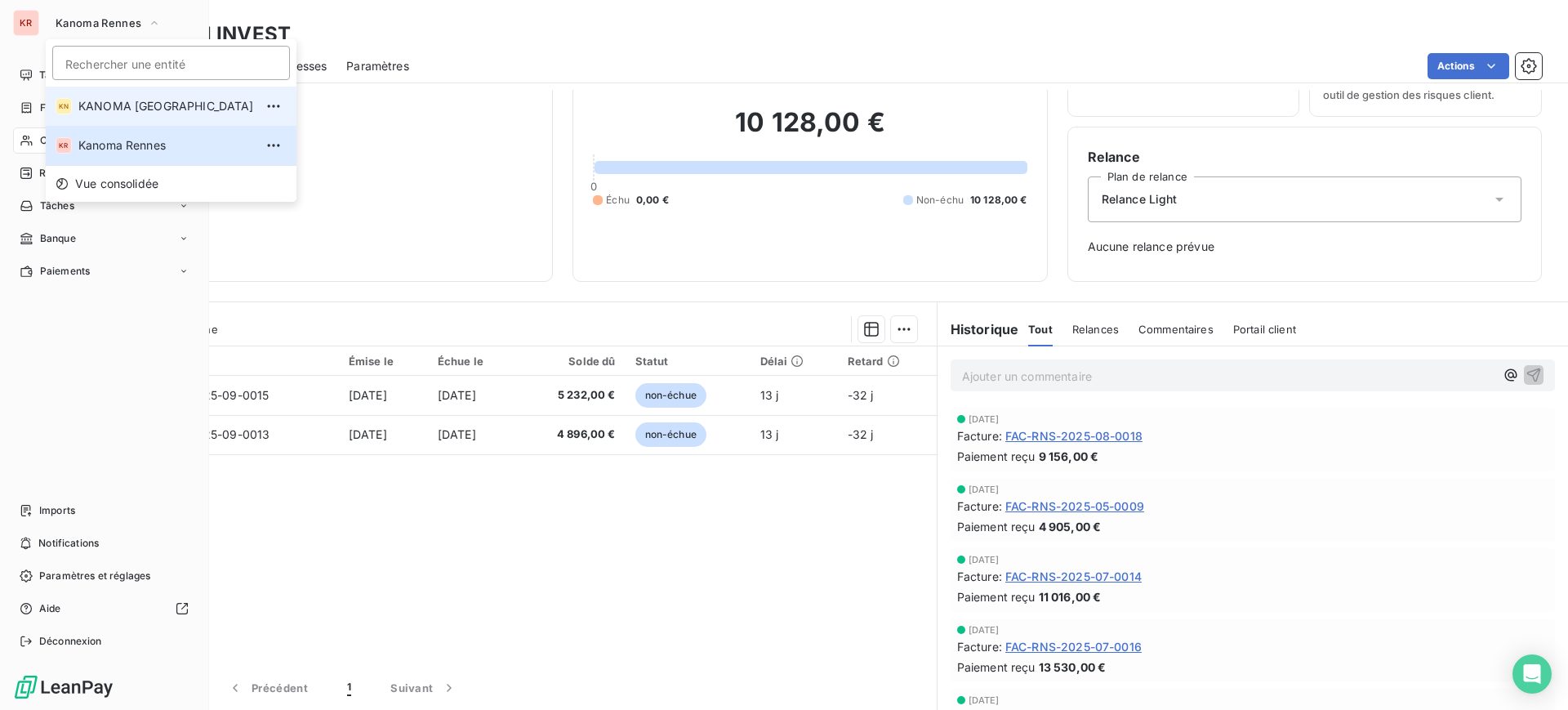
click at [145, 102] on span "KANOMA [GEOGRAPHIC_DATA]" at bounding box center [166, 106] width 176 height 17
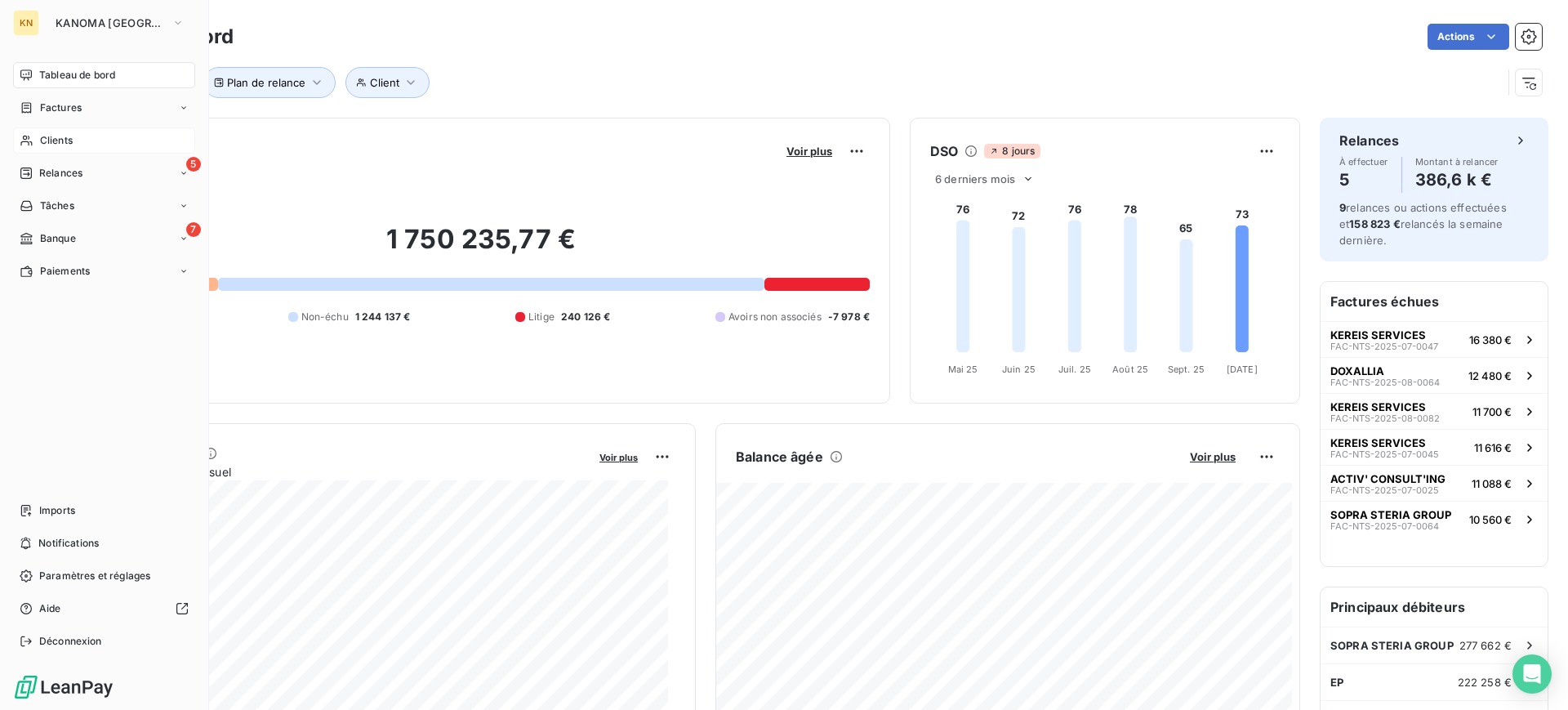
click at [65, 142] on span "Clients" at bounding box center [57, 140] width 33 height 15
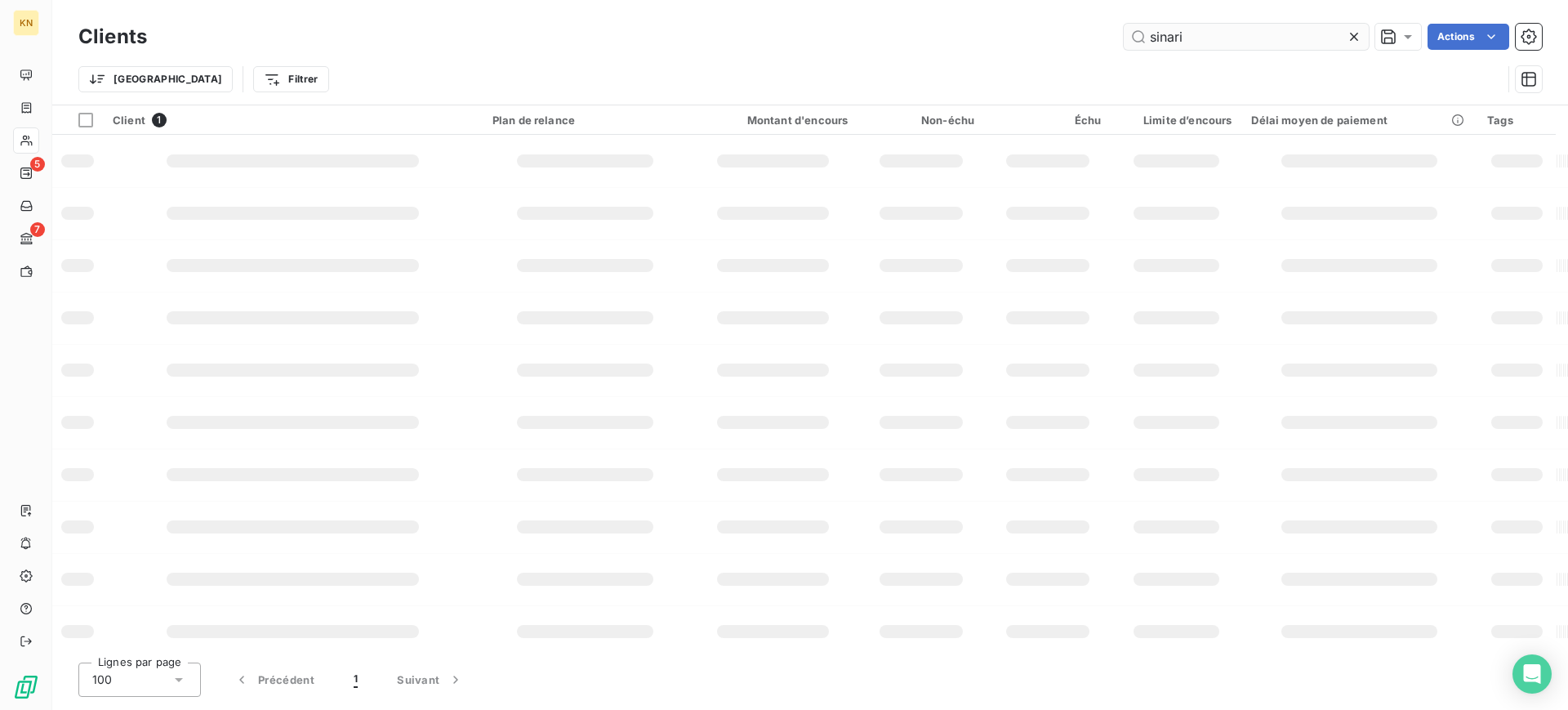
click at [1228, 38] on input "sinari" at bounding box center [1246, 37] width 245 height 26
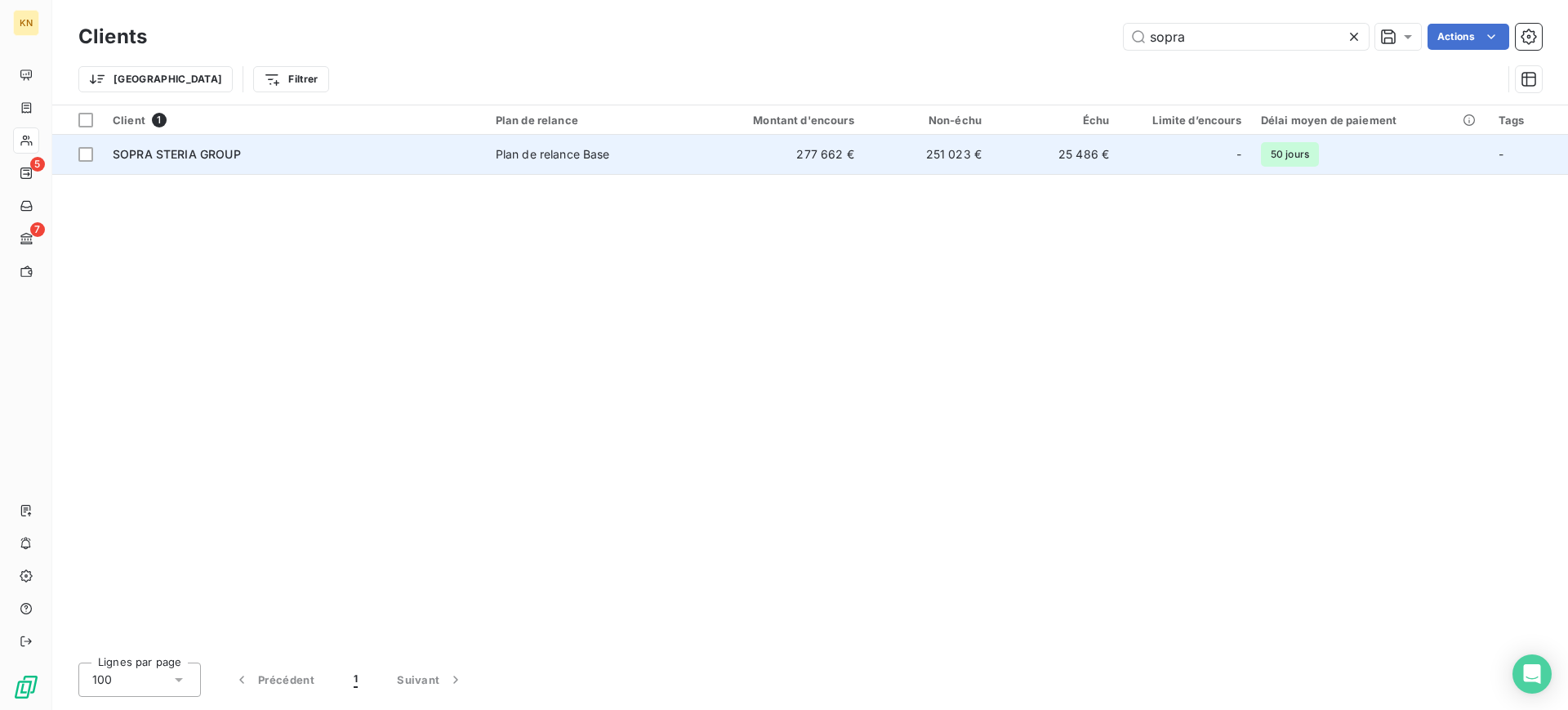
type input "sopra"
click at [280, 157] on div "SOPRA STERIA GROUP" at bounding box center [293, 154] width 363 height 17
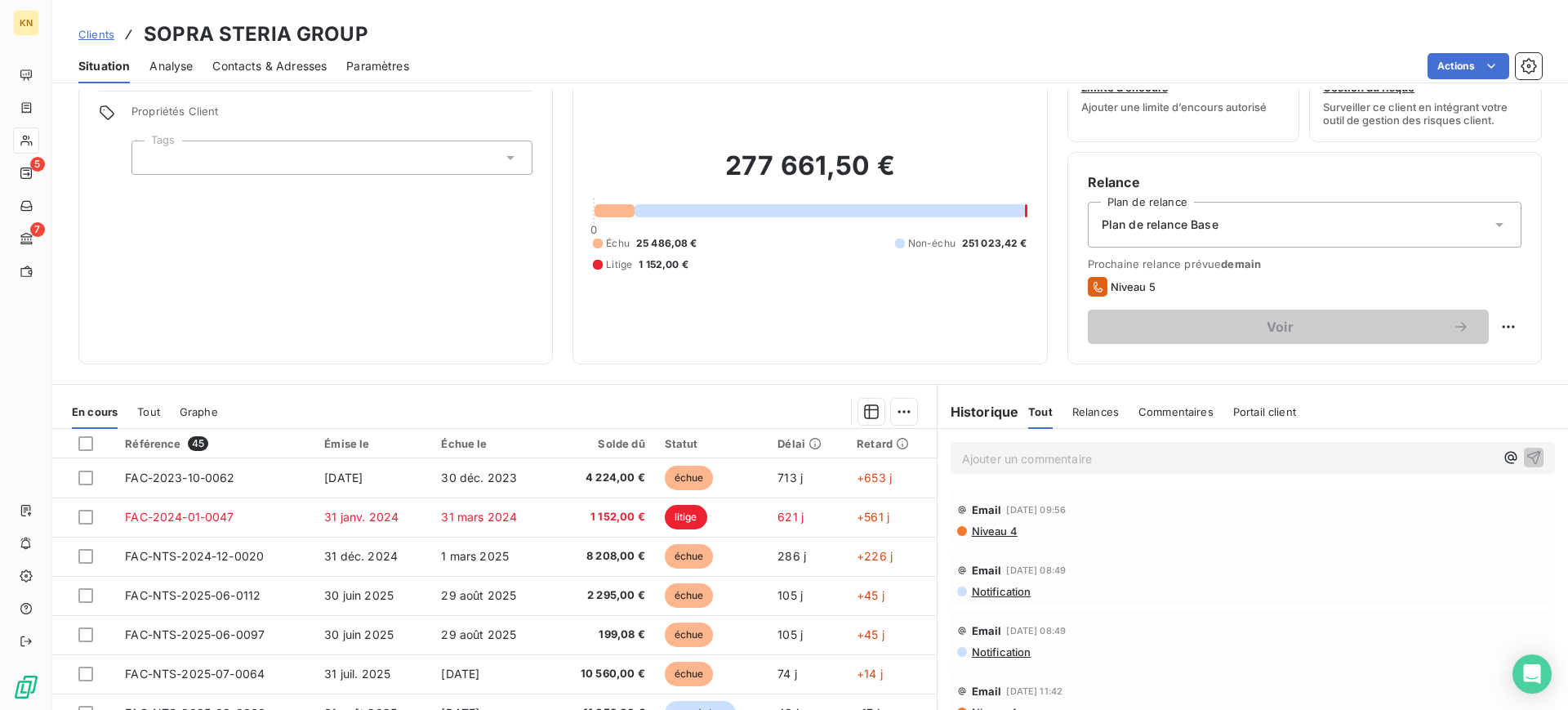
scroll to position [145, 0]
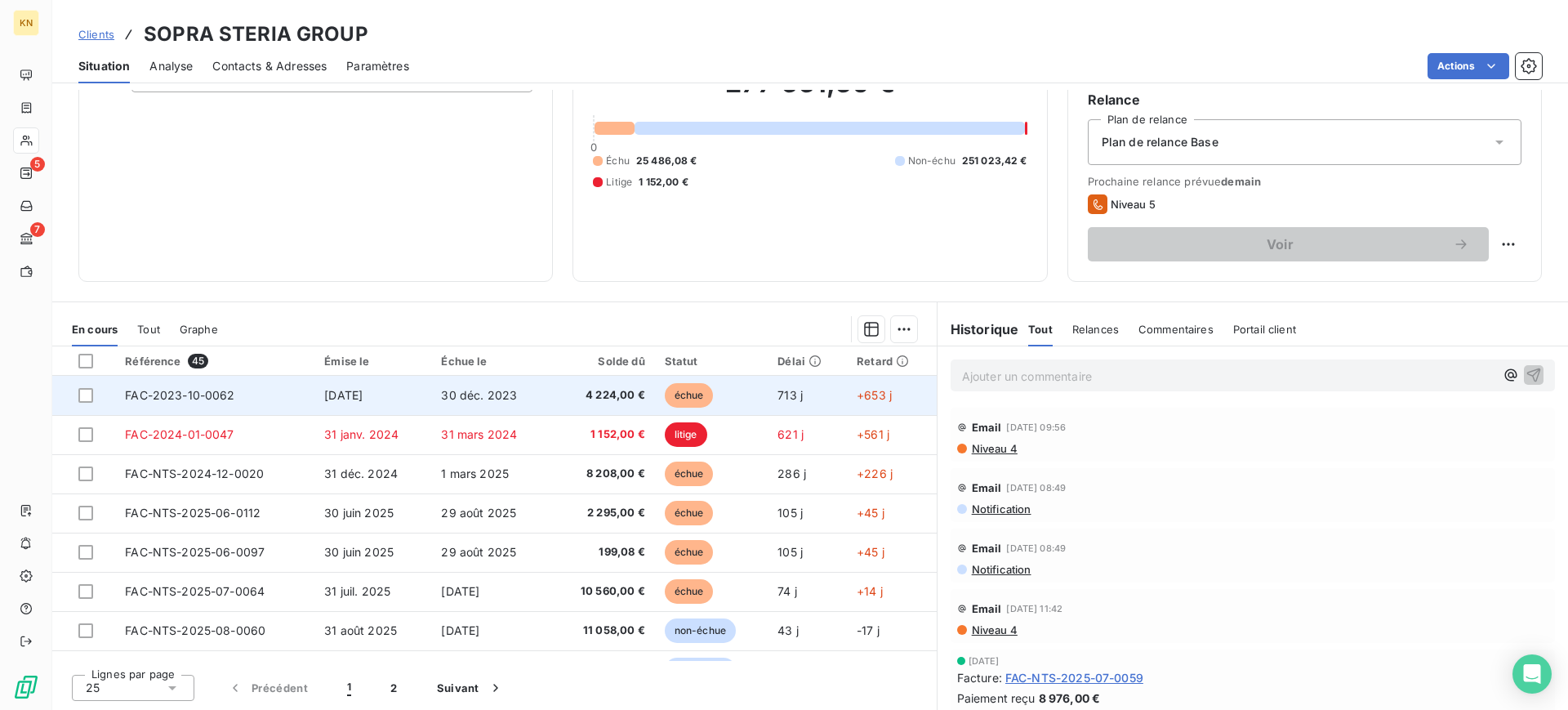
click at [802, 397] on td "713 j" at bounding box center [807, 395] width 79 height 39
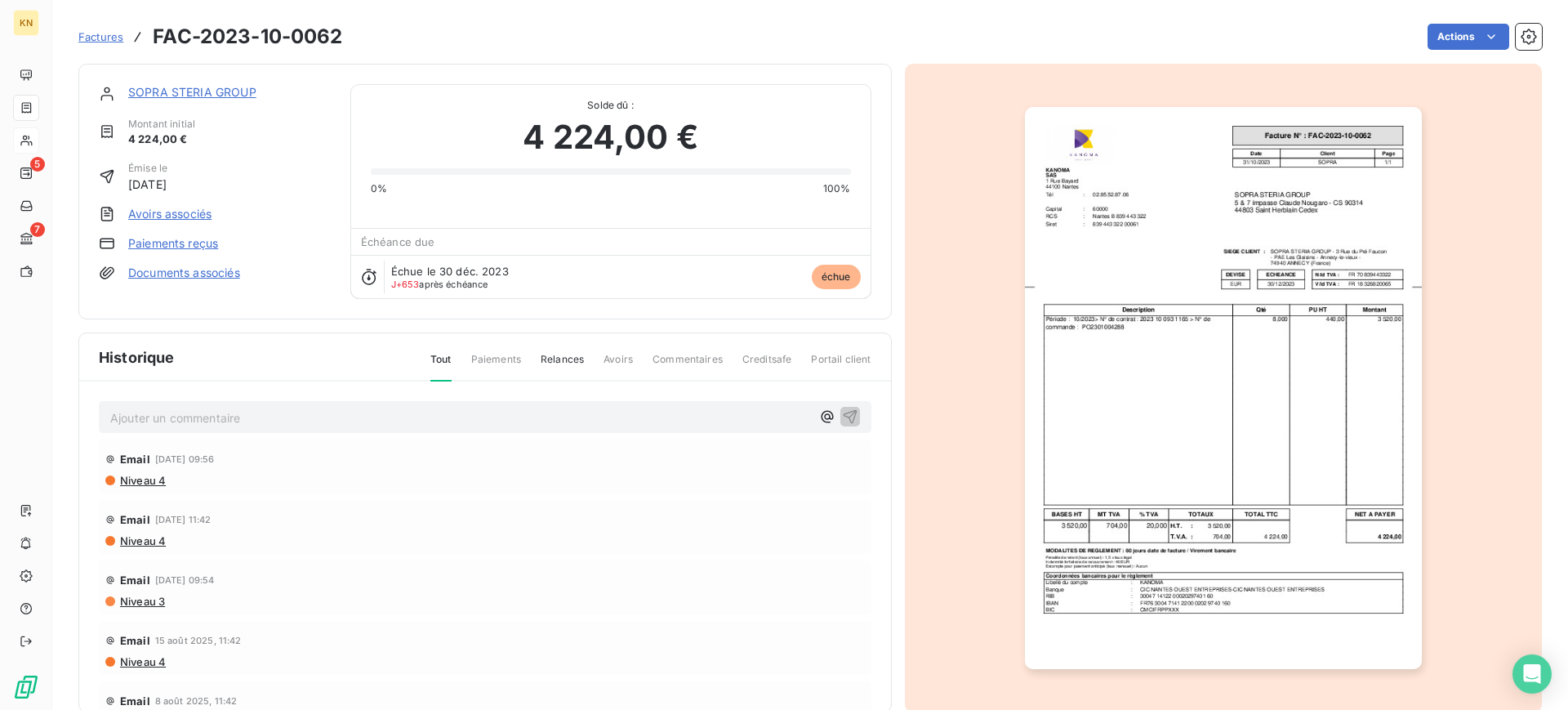
click at [1257, 384] on img "button" at bounding box center [1223, 388] width 397 height 562
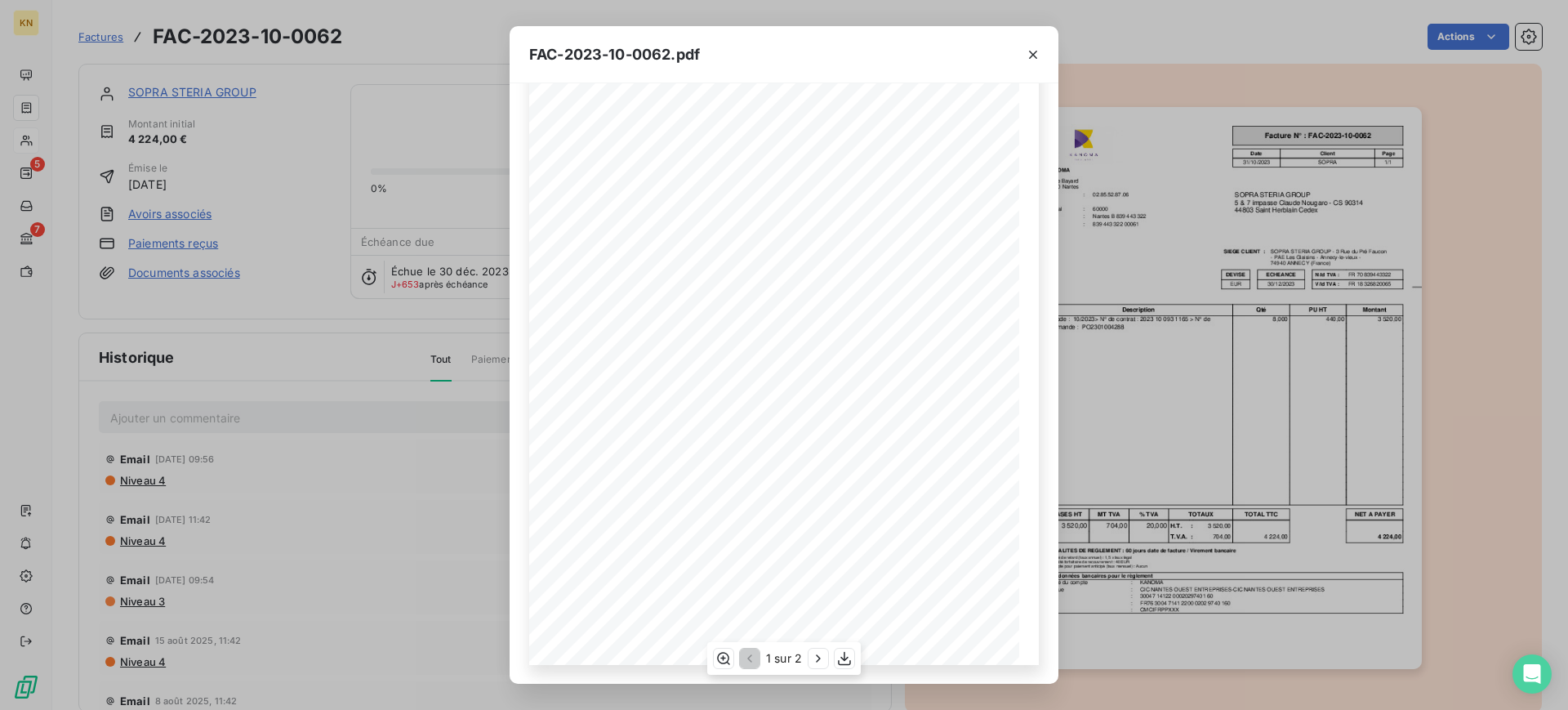
scroll to position [132, 0]
click at [819, 664] on icon "button" at bounding box center [818, 659] width 17 height 17
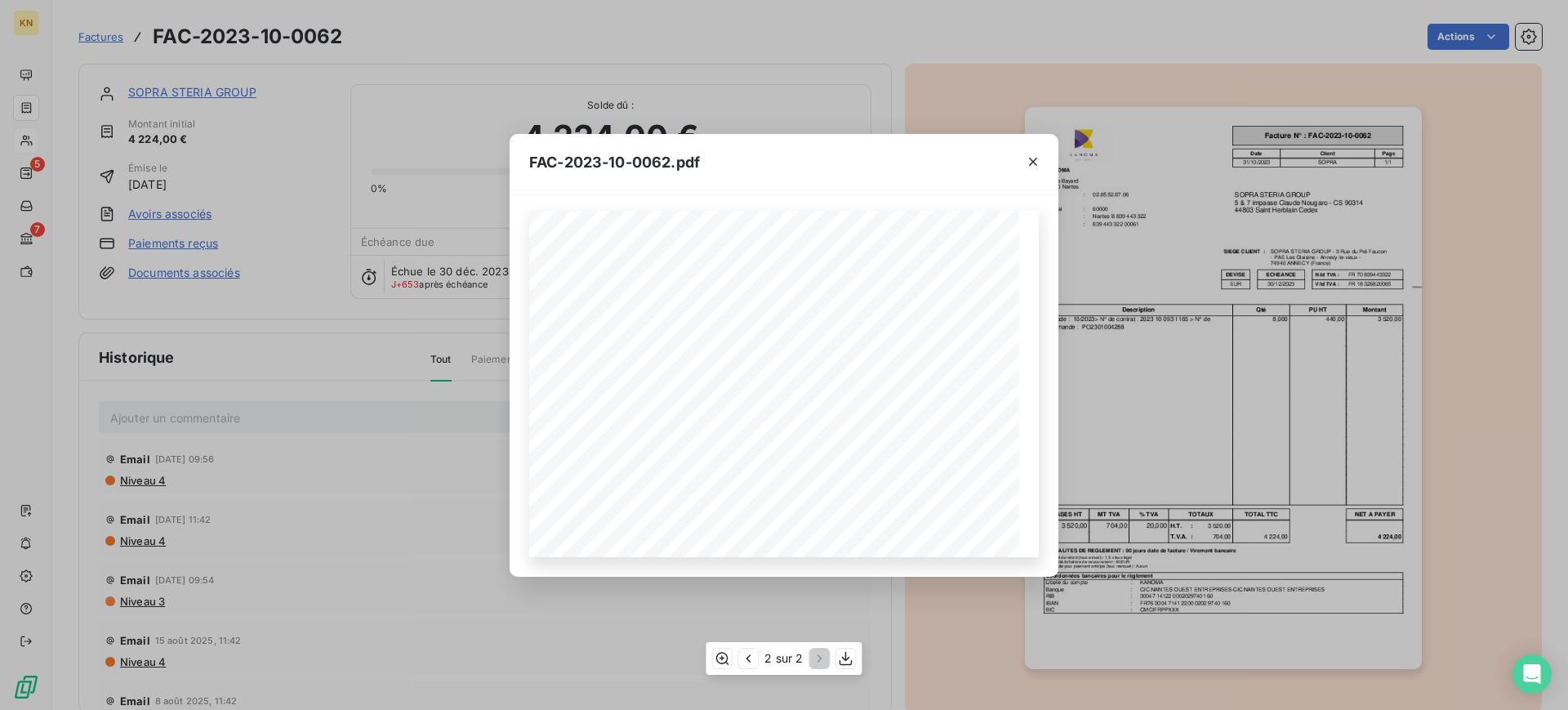
scroll to position [0, 0]
click at [1031, 156] on icon "button" at bounding box center [1033, 161] width 17 height 17
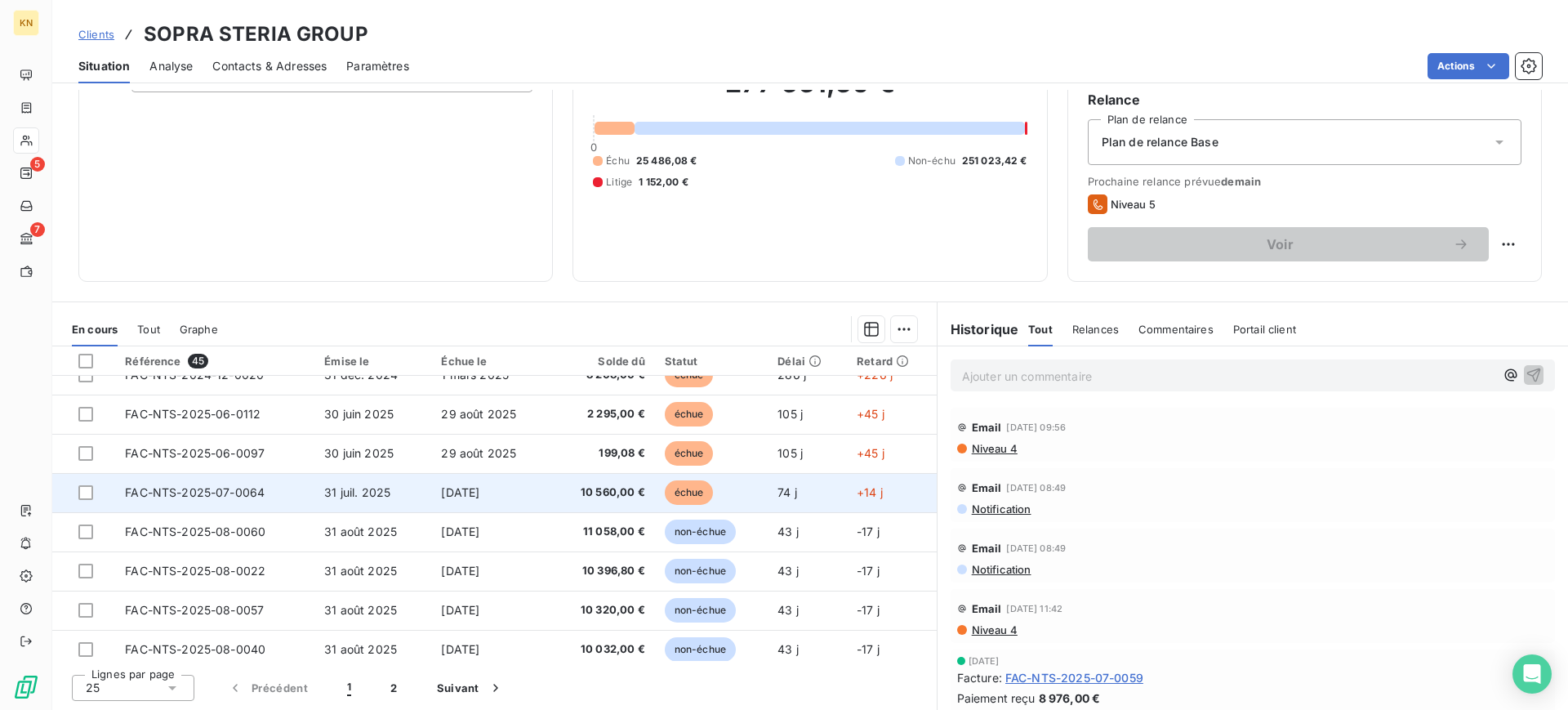
scroll to position [102, 0]
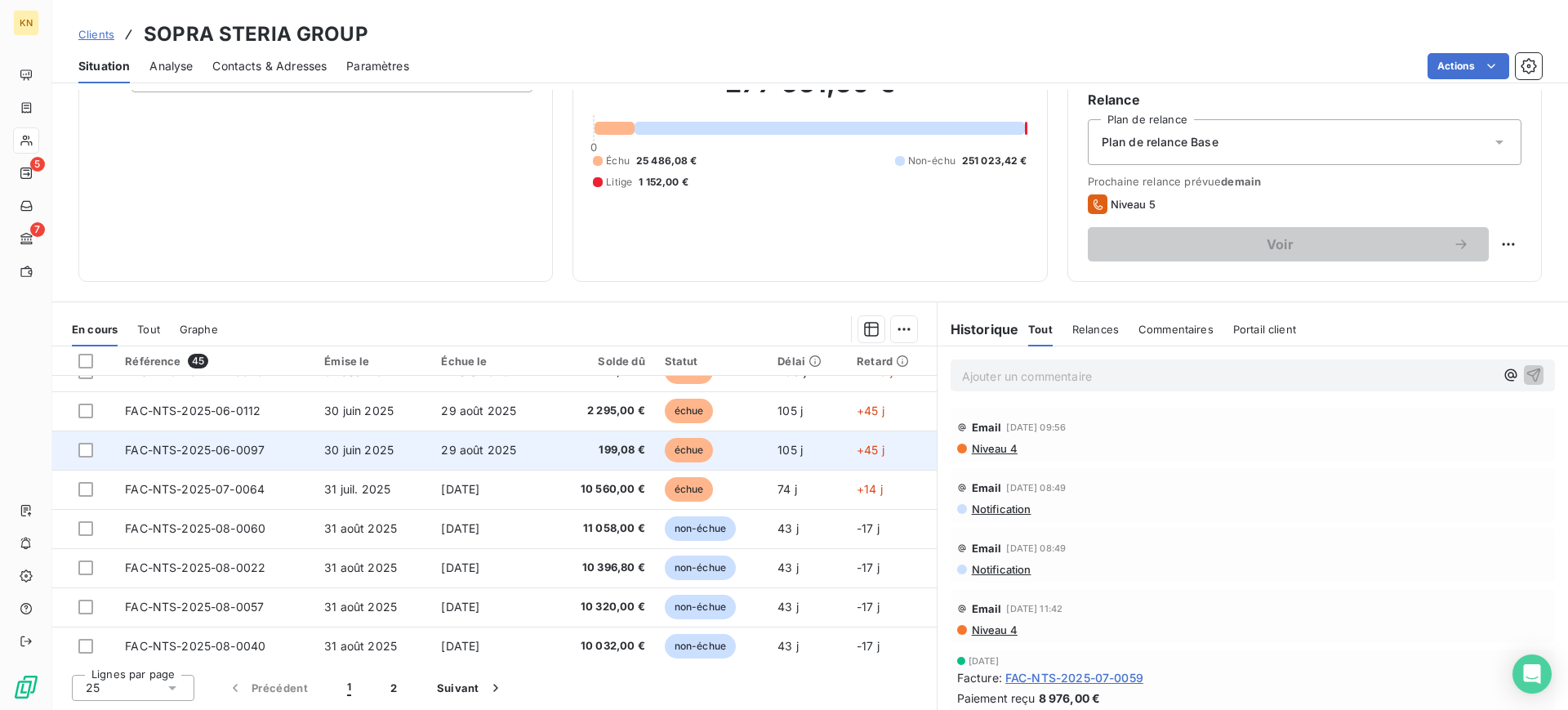
click at [814, 454] on td "105 j" at bounding box center [807, 450] width 79 height 39
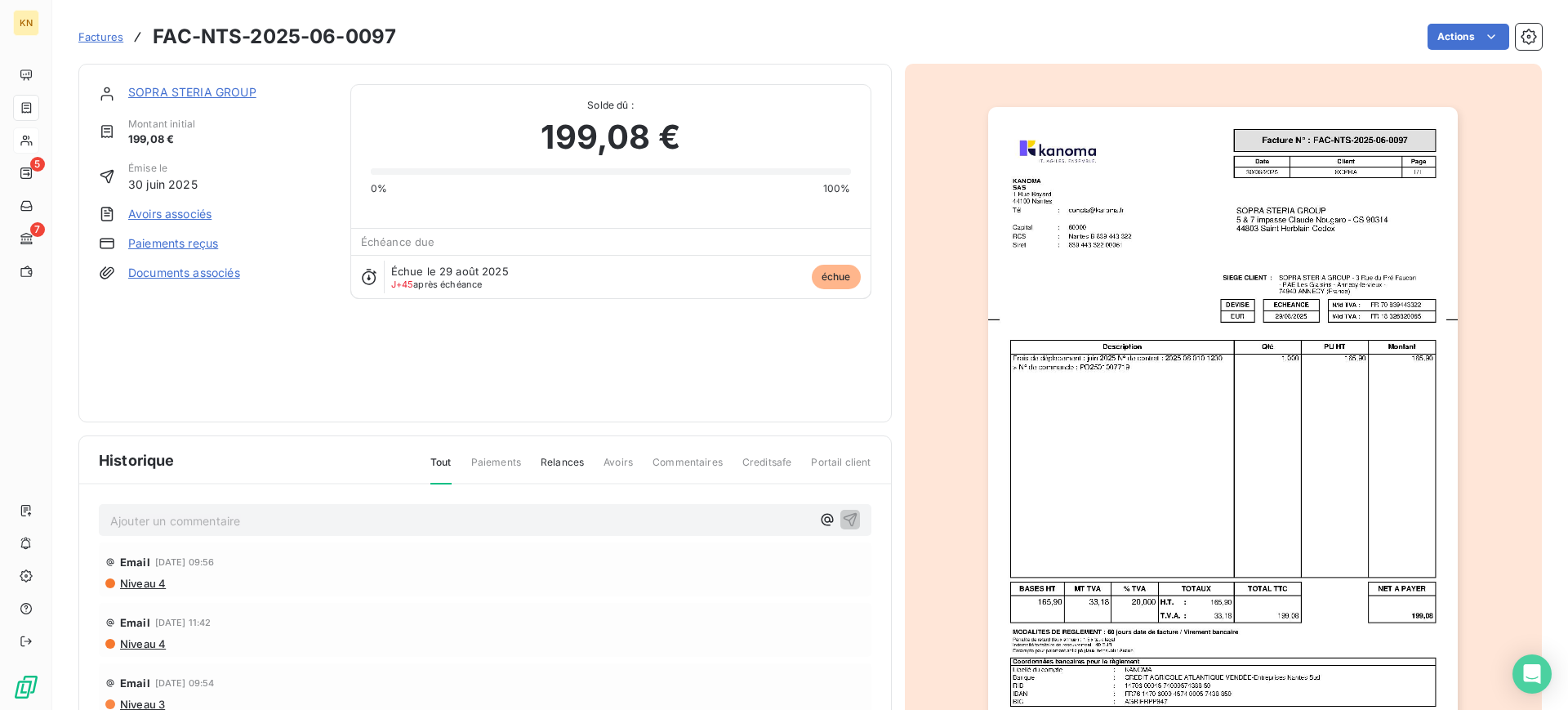
click at [1163, 299] on img "button" at bounding box center [1222, 440] width 469 height 666
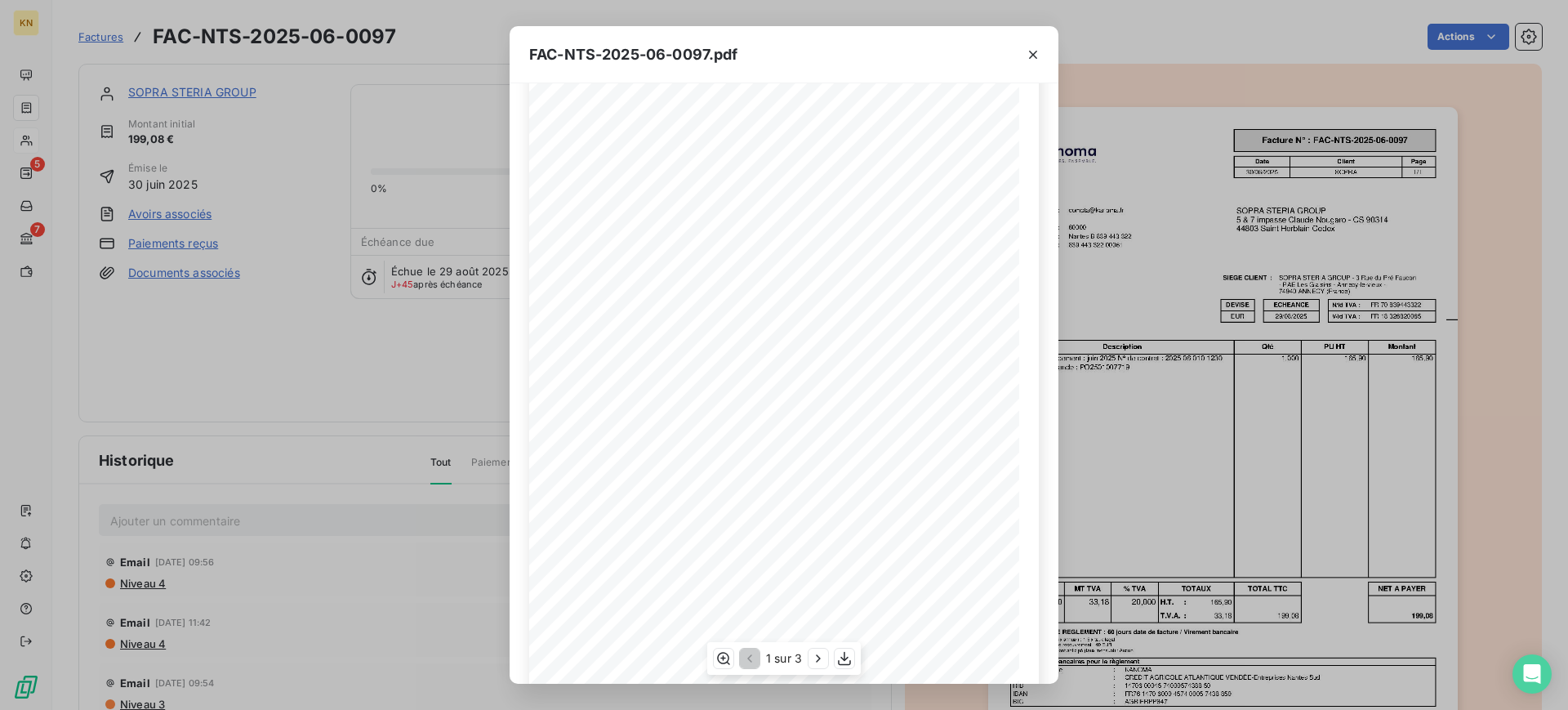
scroll to position [132, 0]
click at [824, 661] on icon "button" at bounding box center [818, 659] width 17 height 17
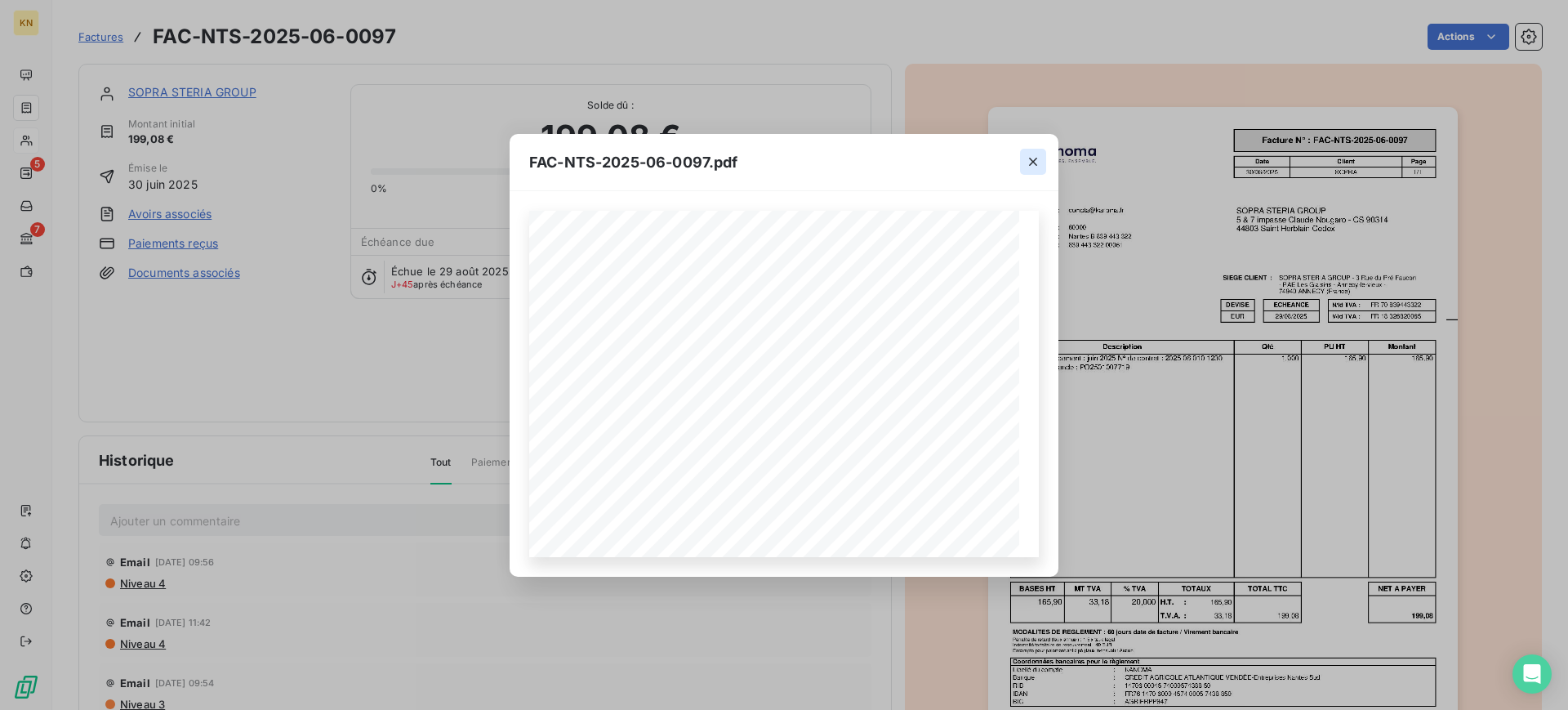
click at [1040, 161] on icon "button" at bounding box center [1033, 161] width 17 height 17
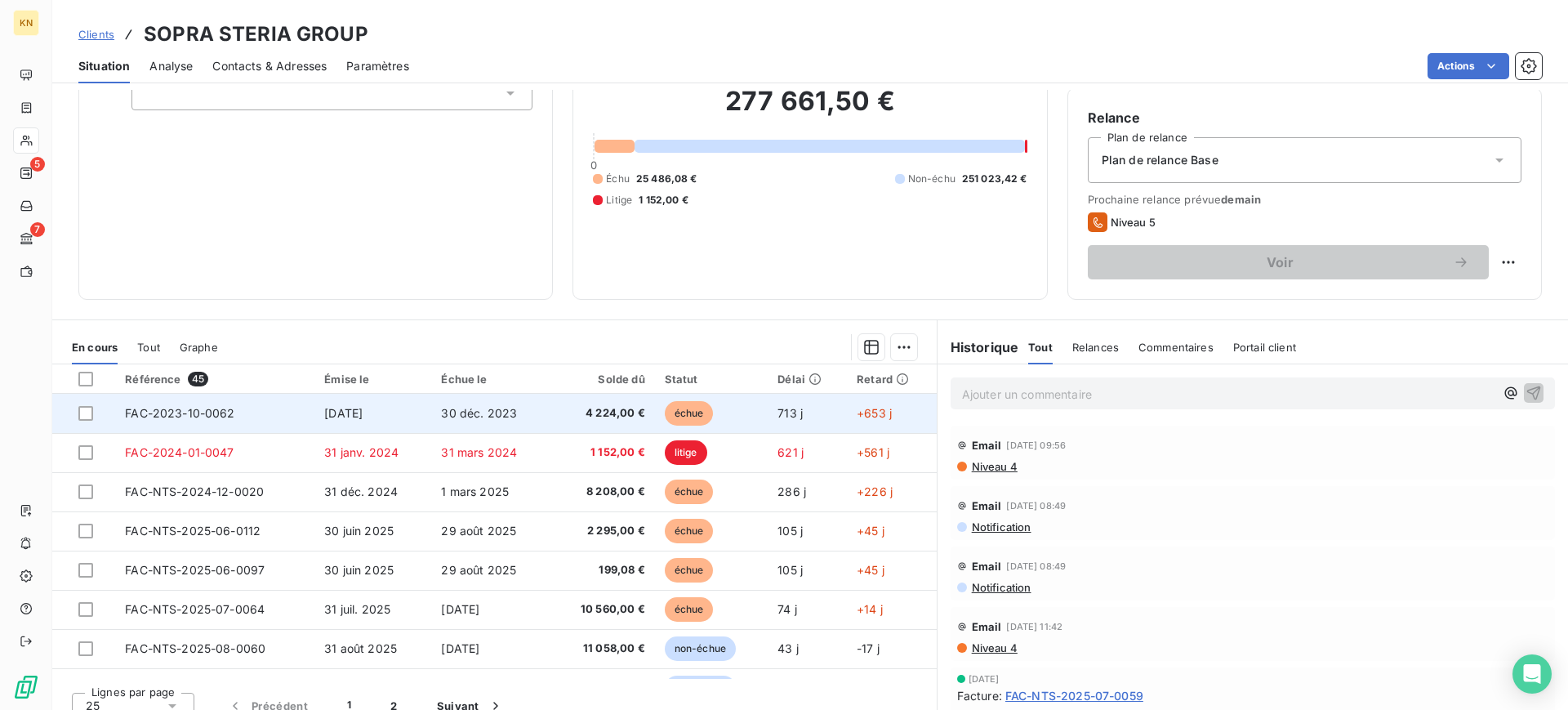
scroll to position [145, 0]
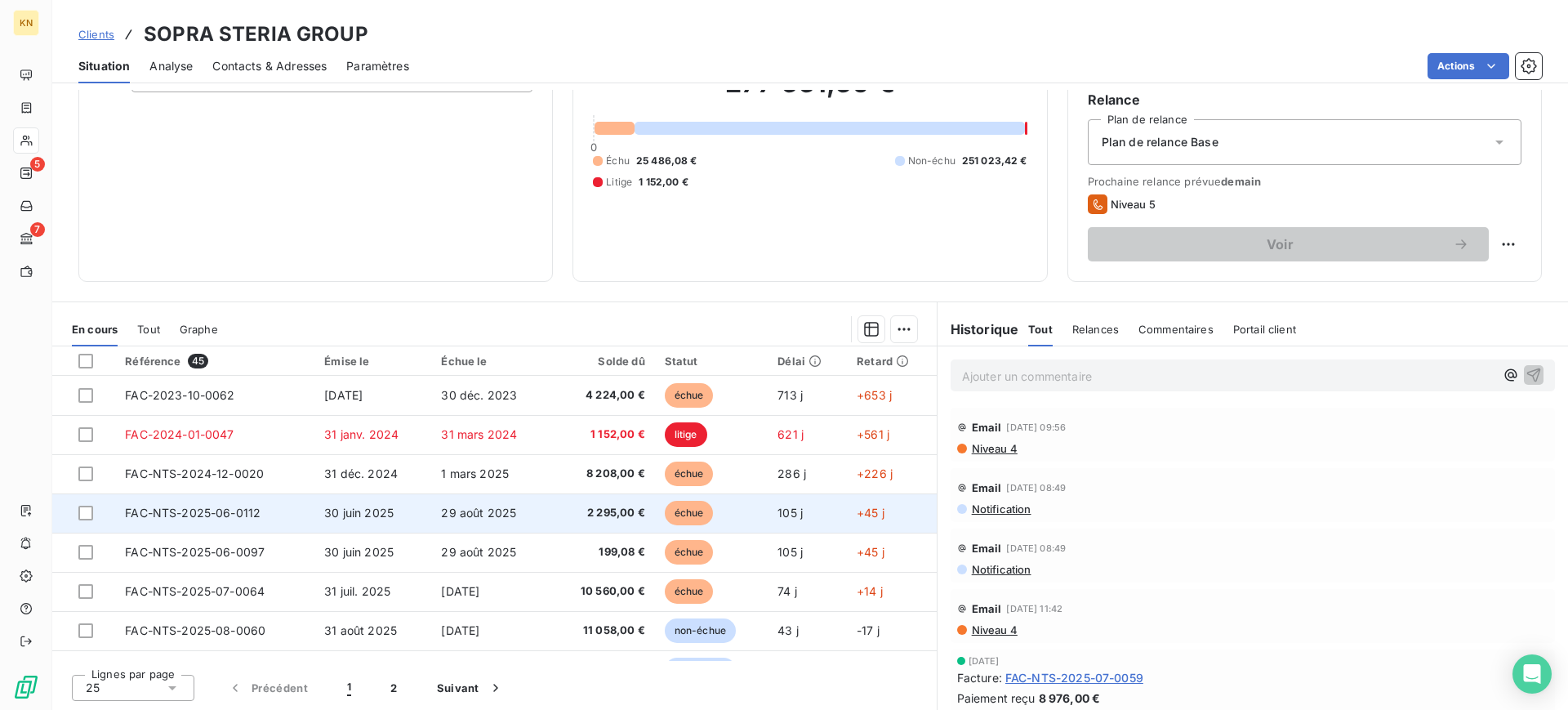
click at [505, 508] on span "29 août 2025" at bounding box center [479, 513] width 75 height 14
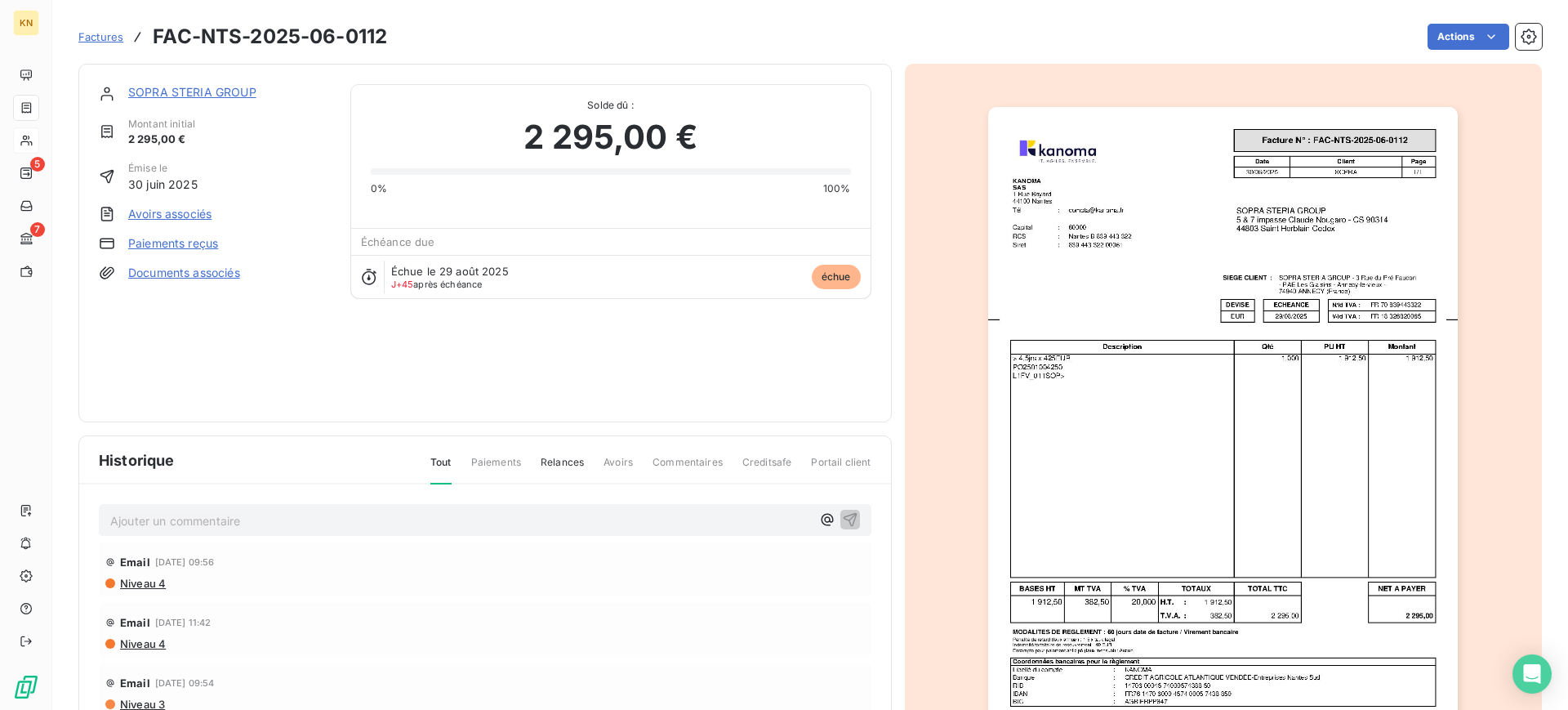
click at [1194, 383] on img "button" at bounding box center [1222, 440] width 469 height 666
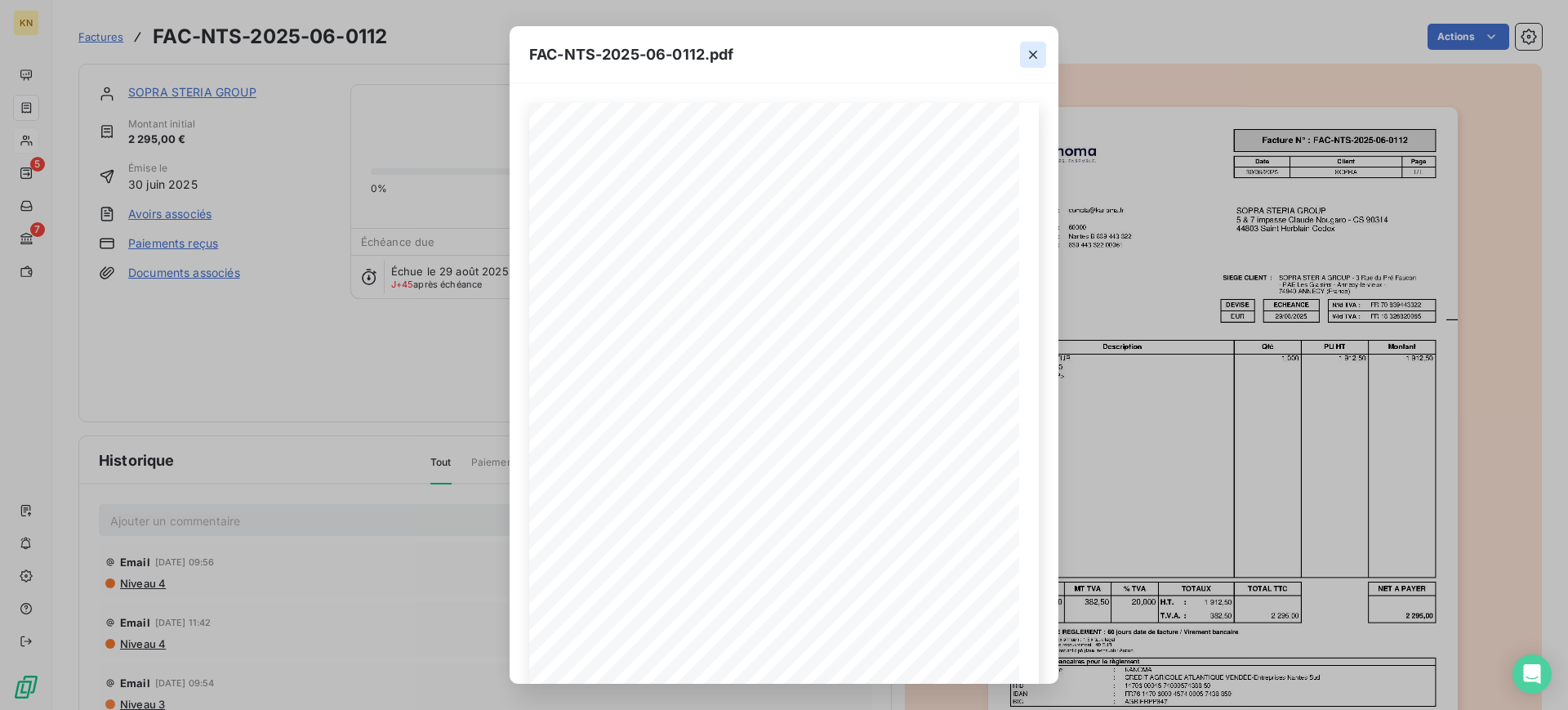
click at [1031, 52] on icon "button" at bounding box center [1033, 54] width 17 height 17
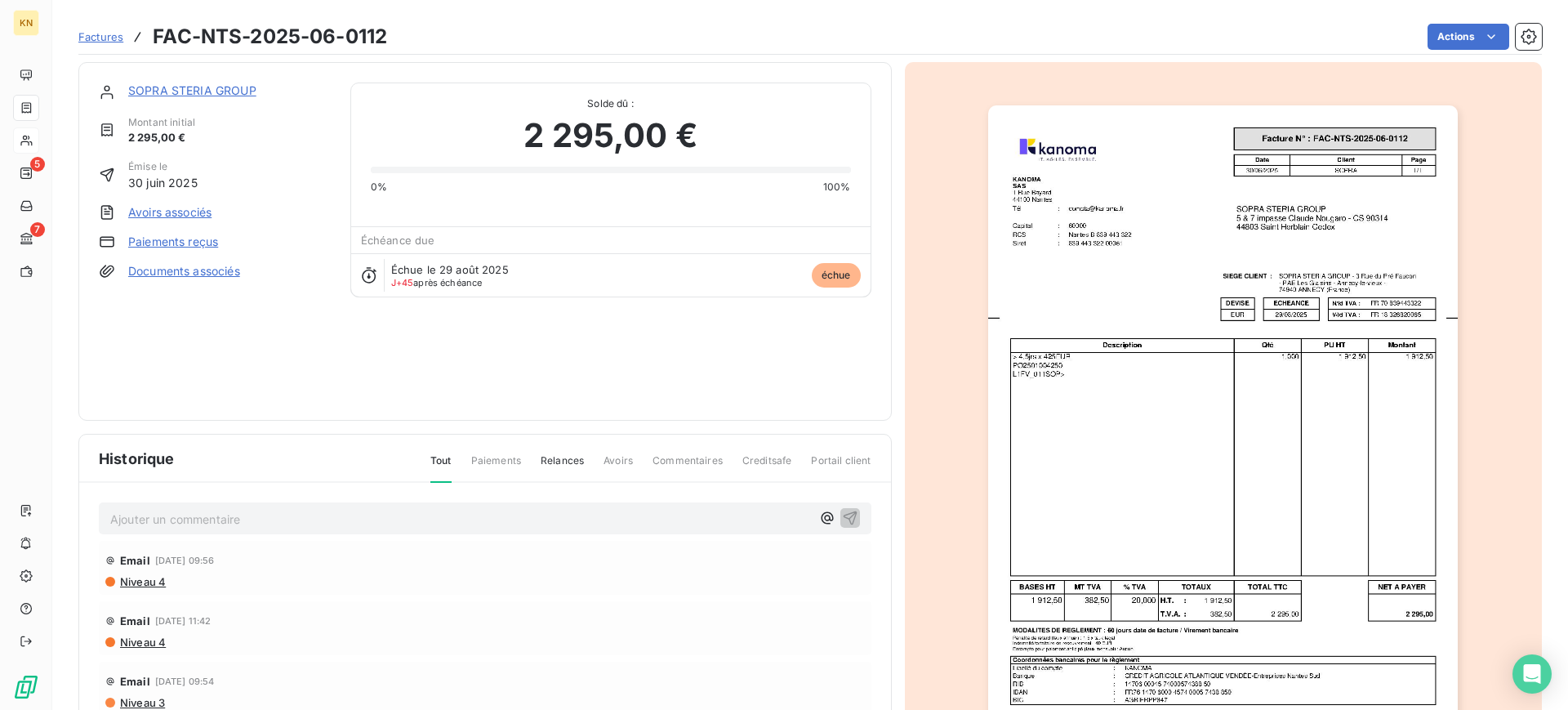
scroll to position [105, 0]
